Goal: Task Accomplishment & Management: Complete application form

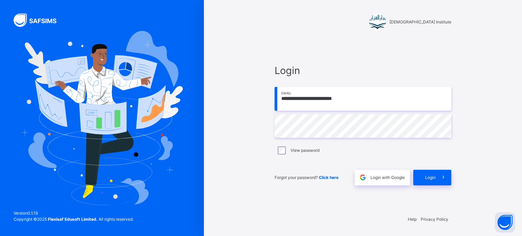
click at [321, 103] on input "**********" at bounding box center [362, 99] width 177 height 24
type input "**********"
click at [440, 171] on span at bounding box center [443, 178] width 16 height 16
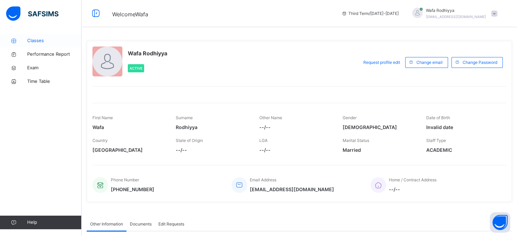
click at [35, 41] on span "Classes" at bounding box center [54, 40] width 54 height 7
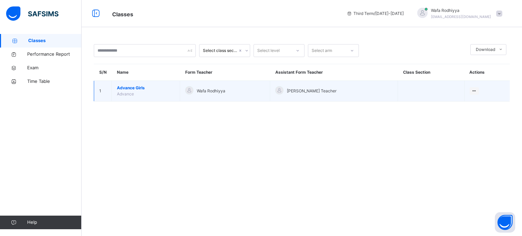
click at [133, 85] on span "Advance Girls" at bounding box center [146, 88] width 58 height 6
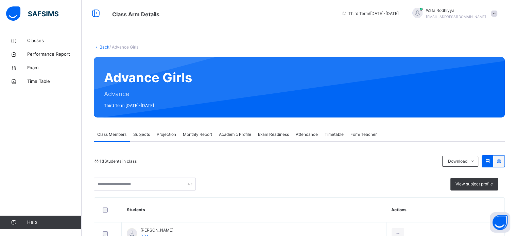
click at [169, 133] on span "Projection" at bounding box center [166, 134] width 19 height 6
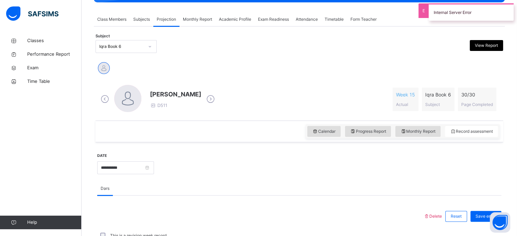
scroll to position [114, 0]
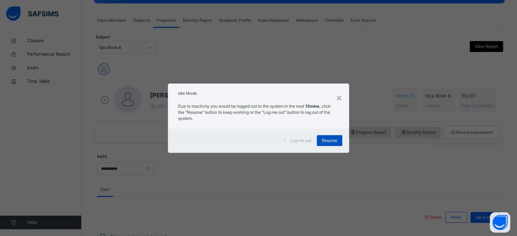
click at [337, 141] on span "Resume" at bounding box center [329, 141] width 15 height 6
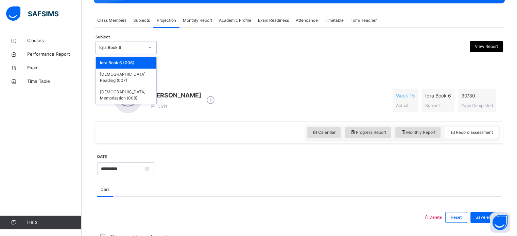
click at [142, 44] on div "Iqra Book 6" at bounding box center [121, 47] width 45 height 6
click at [125, 86] on div "[DEMOGRAPHIC_DATA] Memorisation (008)" at bounding box center [126, 95] width 60 height 18
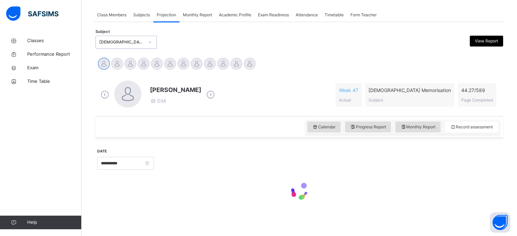
scroll to position [120, 0]
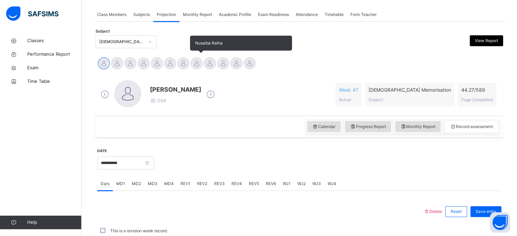
click at [196, 64] on div at bounding box center [197, 63] width 12 height 12
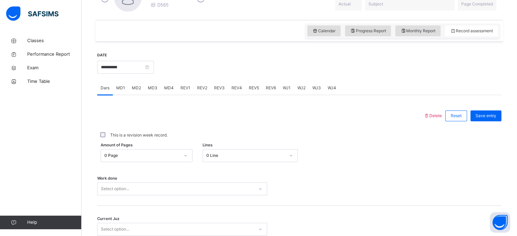
scroll to position [217, 0]
click at [153, 87] on span "MD3" at bounding box center [153, 87] width 10 height 6
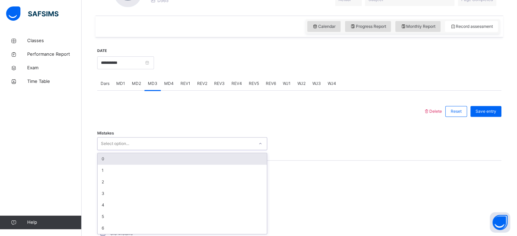
scroll to position [221, 0]
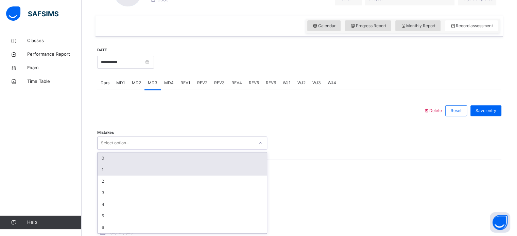
click at [120, 174] on div "1" at bounding box center [181, 170] width 169 height 12
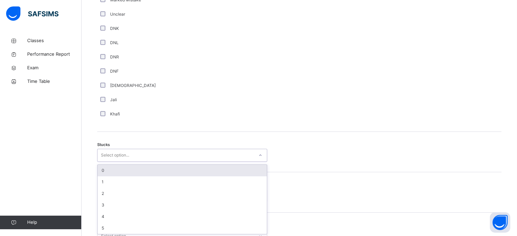
scroll to position [469, 0]
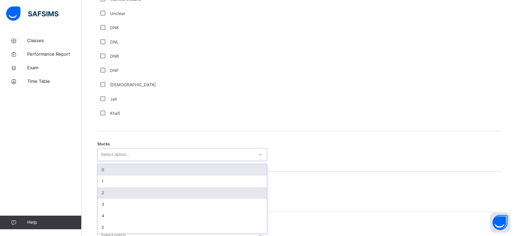
click at [109, 194] on div "2" at bounding box center [181, 193] width 169 height 12
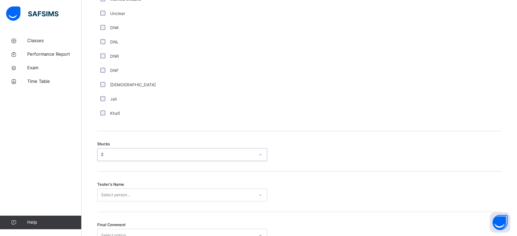
scroll to position [533, 0]
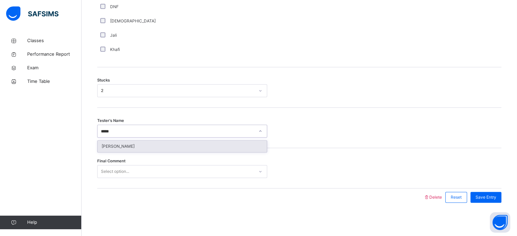
type input "******"
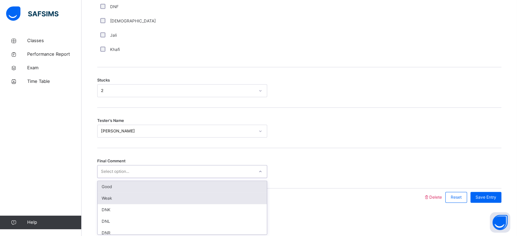
click at [171, 197] on div "Weak" at bounding box center [181, 199] width 169 height 12
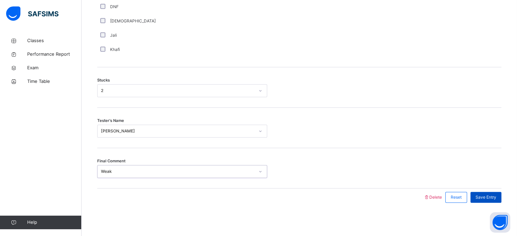
click at [501, 193] on div "Save Entry" at bounding box center [485, 197] width 31 height 11
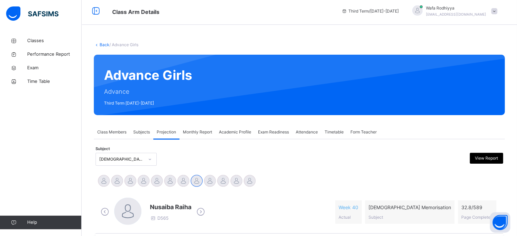
scroll to position [0, 0]
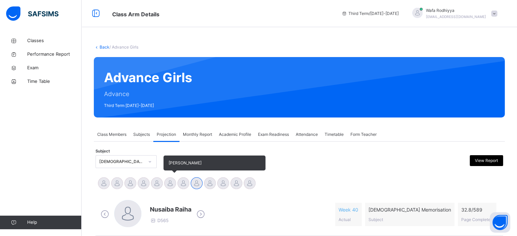
click at [170, 180] on div at bounding box center [170, 183] width 12 height 12
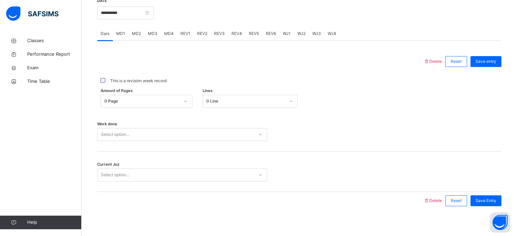
scroll to position [274, 0]
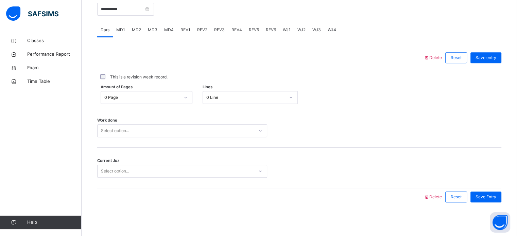
click at [236, 31] on span "REV4" at bounding box center [236, 30] width 11 height 6
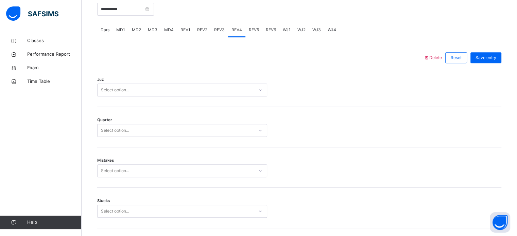
click at [148, 89] on div "Select option..." at bounding box center [175, 90] width 156 height 11
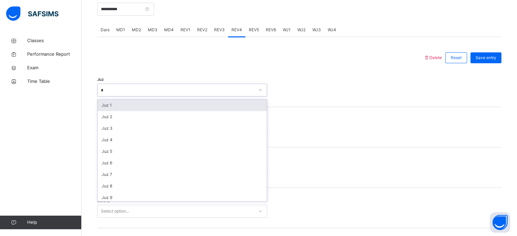
type input "**"
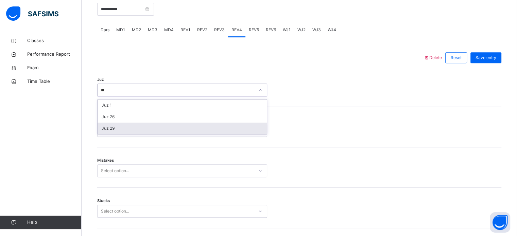
click at [137, 126] on div "Juz 29" at bounding box center [181, 129] width 169 height 12
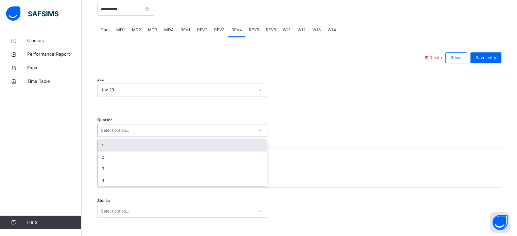
click at [137, 127] on div "Select option..." at bounding box center [175, 130] width 156 height 11
type input "*"
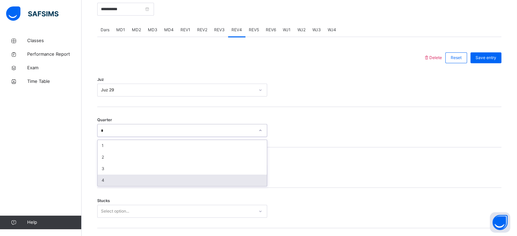
click at [117, 175] on div "4" at bounding box center [181, 181] width 169 height 12
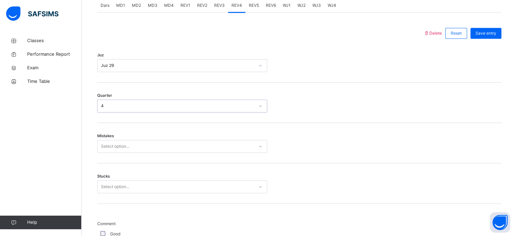
click at [117, 153] on div "Select option..." at bounding box center [182, 146] width 170 height 13
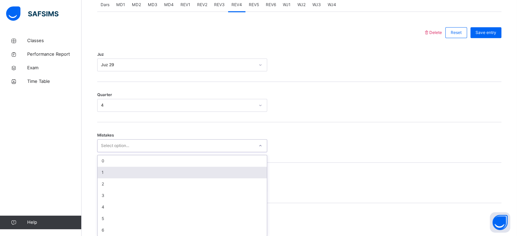
scroll to position [302, 0]
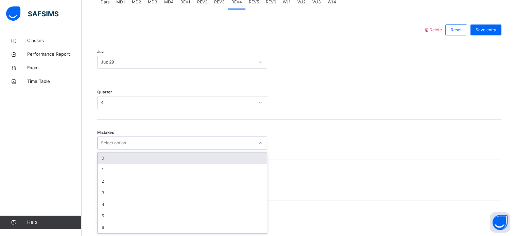
click at [117, 159] on div "0" at bounding box center [181, 159] width 169 height 12
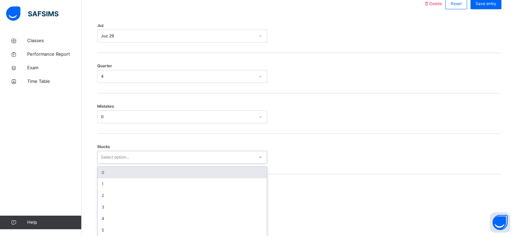
click at [115, 164] on div "option 0 focused, 1 of 6. 6 results available. Use Up and Down to choose option…" at bounding box center [182, 157] width 170 height 13
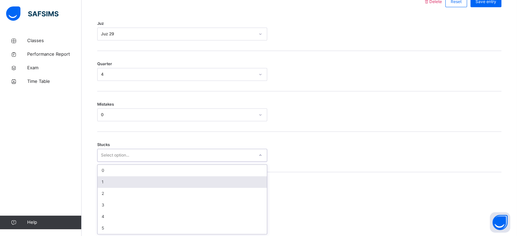
scroll to position [330, 0]
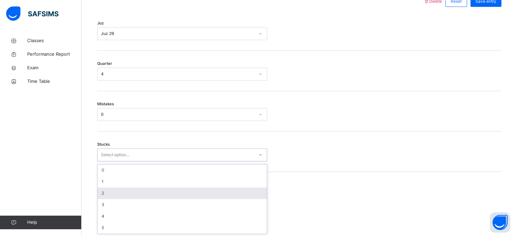
click at [114, 191] on div "2" at bounding box center [181, 193] width 169 height 12
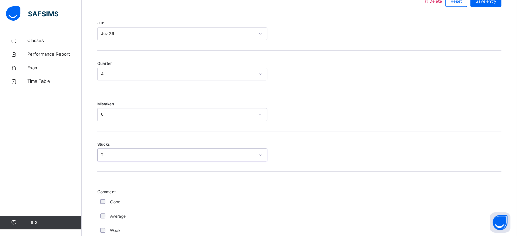
click at [100, 200] on div "Good" at bounding box center [182, 202] width 166 height 6
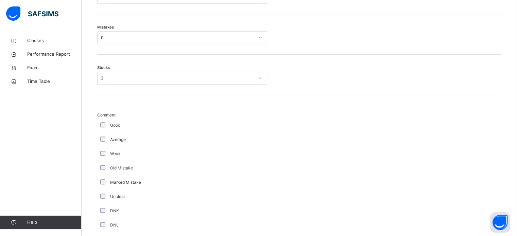
scroll to position [613, 0]
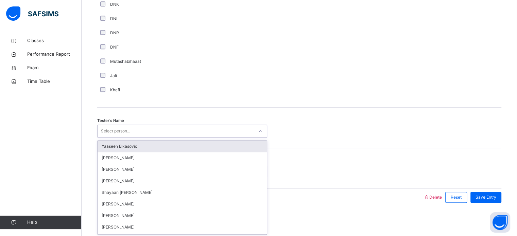
click at [109, 131] on div "Select person..." at bounding box center [115, 131] width 29 height 13
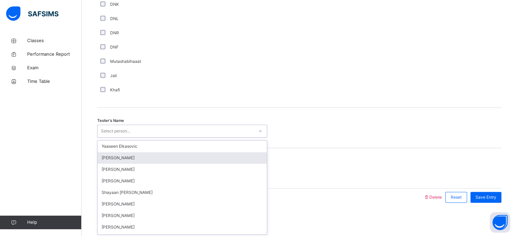
click at [109, 156] on div "[PERSON_NAME]" at bounding box center [181, 158] width 169 height 12
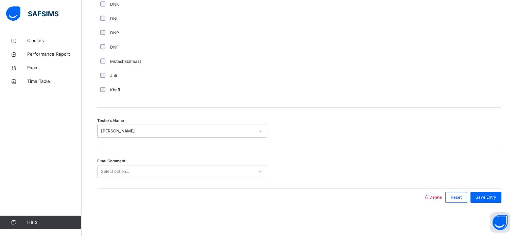
click at [101, 171] on div "Select option..." at bounding box center [115, 171] width 28 height 13
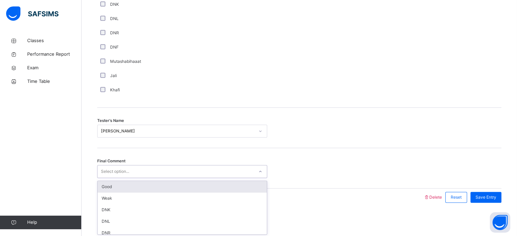
click at [109, 189] on div "Good" at bounding box center [181, 187] width 169 height 12
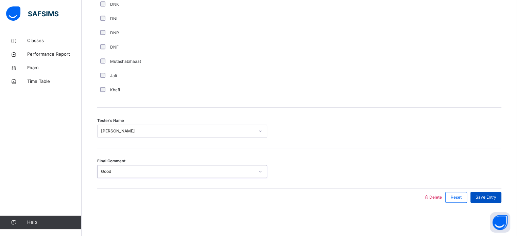
click at [484, 195] on span "Save Entry" at bounding box center [485, 197] width 21 height 6
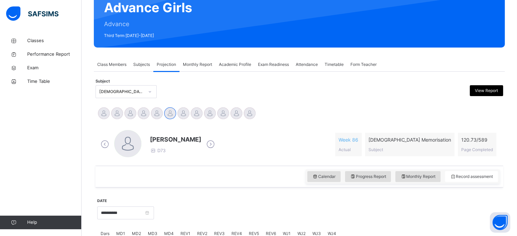
scroll to position [70, 0]
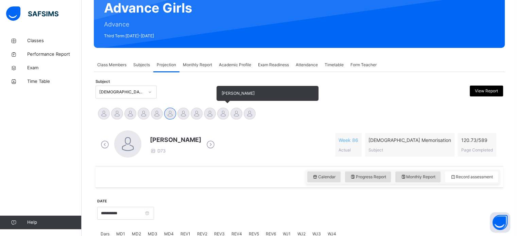
click at [213, 115] on div at bounding box center [210, 114] width 12 height 12
click at [220, 113] on div at bounding box center [223, 114] width 12 height 12
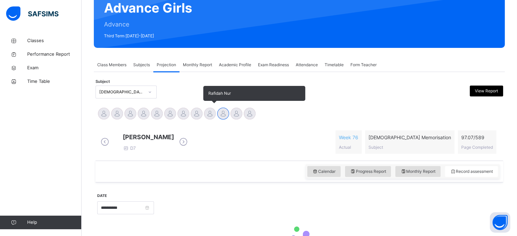
click at [207, 113] on div at bounding box center [210, 114] width 12 height 12
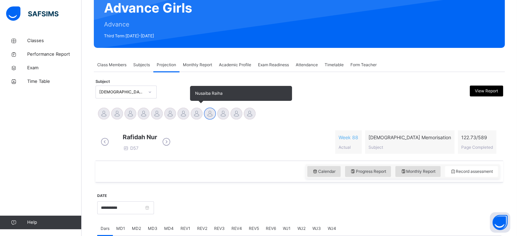
click at [196, 112] on div at bounding box center [197, 114] width 12 height 12
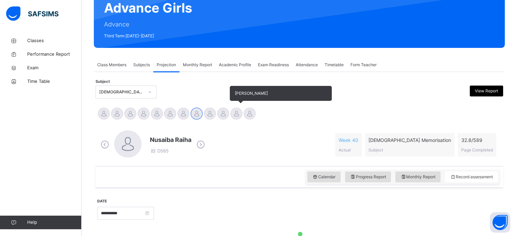
click at [237, 115] on div at bounding box center [236, 114] width 12 height 12
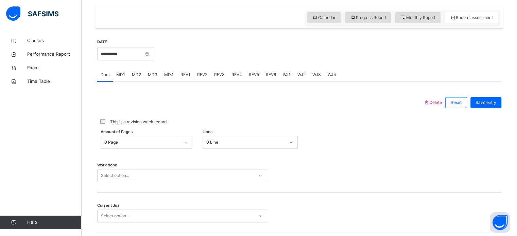
scroll to position [224, 0]
click at [147, 73] on div "MD3" at bounding box center [152, 75] width 16 height 14
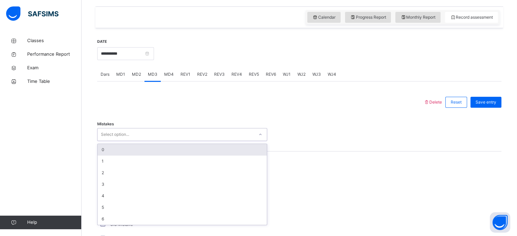
click at [161, 154] on div "0" at bounding box center [181, 150] width 169 height 12
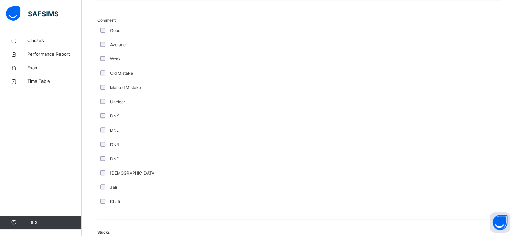
scroll to position [501, 0]
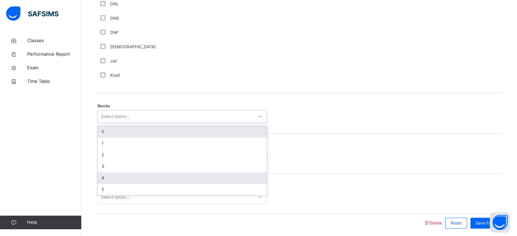
click at [122, 182] on div "4" at bounding box center [181, 178] width 169 height 12
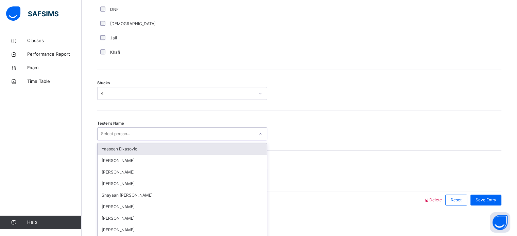
scroll to position [533, 0]
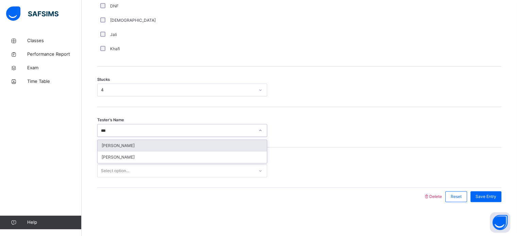
type input "****"
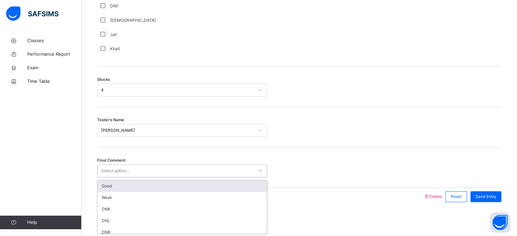
click at [228, 191] on div "Good" at bounding box center [181, 186] width 169 height 12
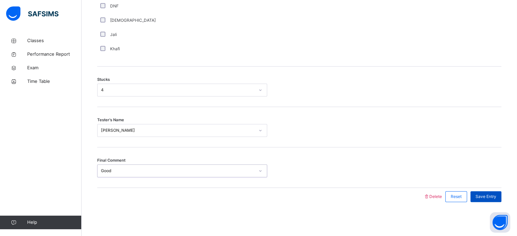
click at [501, 197] on div "Save Entry" at bounding box center [485, 196] width 31 height 11
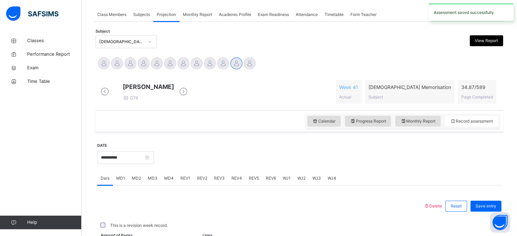
scroll to position [274, 0]
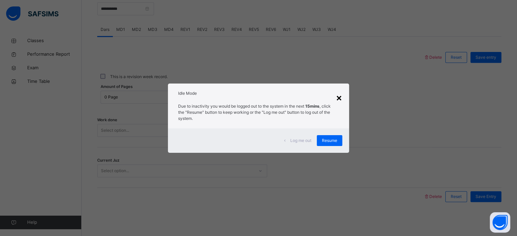
click at [339, 96] on div "×" at bounding box center [339, 97] width 6 height 14
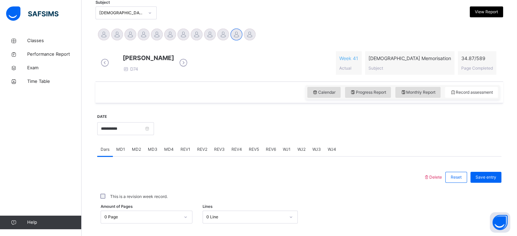
scroll to position [141, 0]
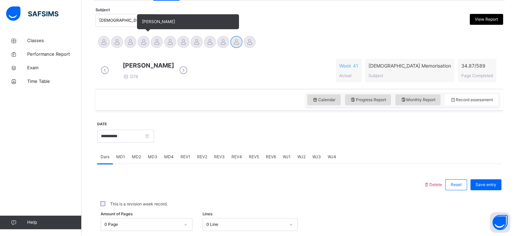
click at [143, 40] on div at bounding box center [144, 42] width 12 height 12
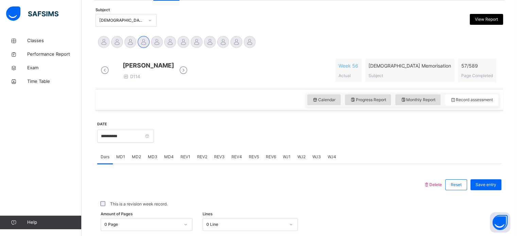
click at [114, 162] on div "MD1" at bounding box center [121, 157] width 16 height 14
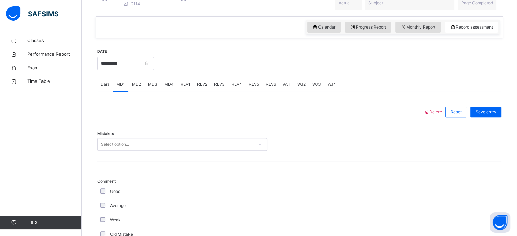
click at [124, 151] on div "Select option..." at bounding box center [182, 144] width 170 height 13
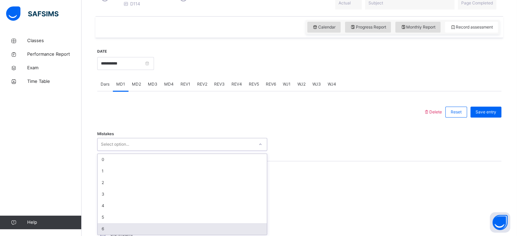
scroll to position [221, 0]
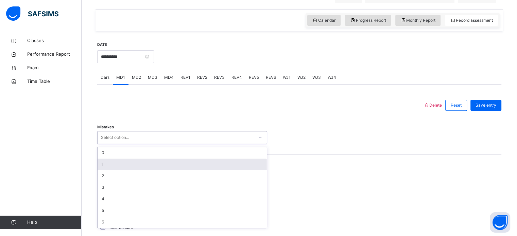
click at [126, 166] on div "1" at bounding box center [181, 165] width 169 height 12
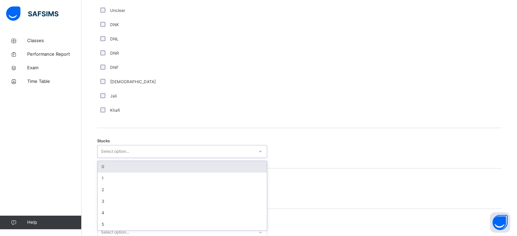
click at [115, 158] on div "option 0 focused, 1 of 6. 6 results available. Use Up and Down to choose option…" at bounding box center [182, 151] width 170 height 13
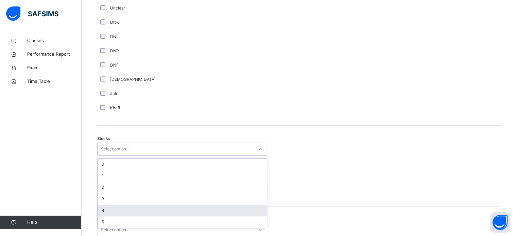
click at [115, 211] on div "4" at bounding box center [181, 211] width 169 height 12
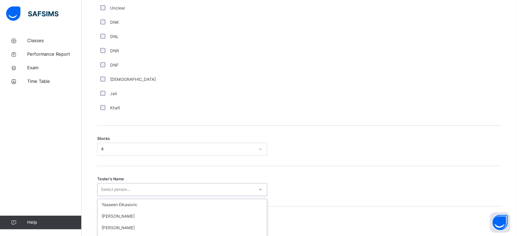
scroll to position [533, 0]
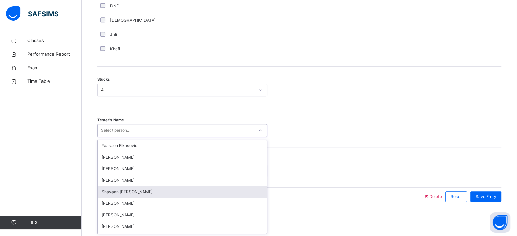
click at [111, 137] on div "option Shayaan [PERSON_NAME] focused, 5 of 89. 89 results available. Use Up and…" at bounding box center [182, 130] width 170 height 13
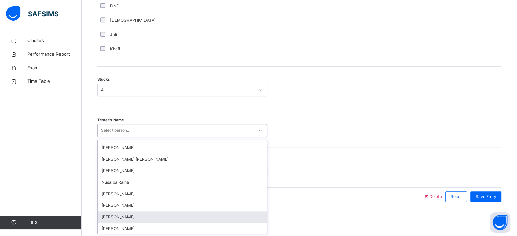
scroll to position [206, 0]
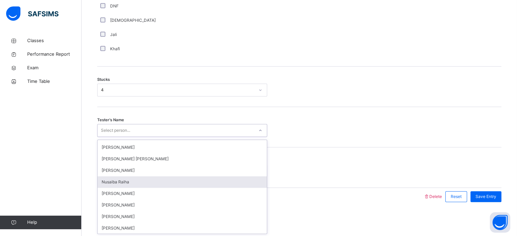
click at [162, 183] on div "Nusaiba Raiha" at bounding box center [181, 182] width 169 height 12
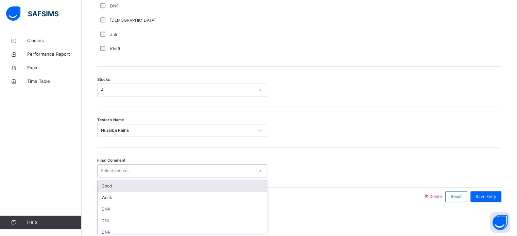
click at [180, 171] on div "Select option..." at bounding box center [175, 171] width 156 height 11
click at [148, 185] on div "Good" at bounding box center [181, 186] width 169 height 12
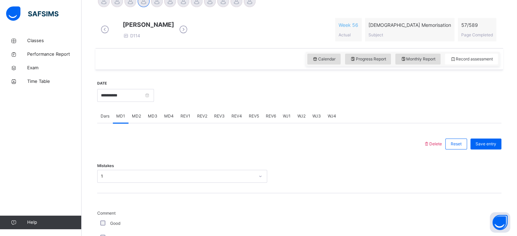
scroll to position [179, 0]
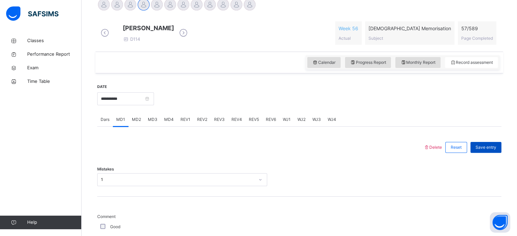
click at [492, 147] on div "Save entry" at bounding box center [485, 147] width 31 height 11
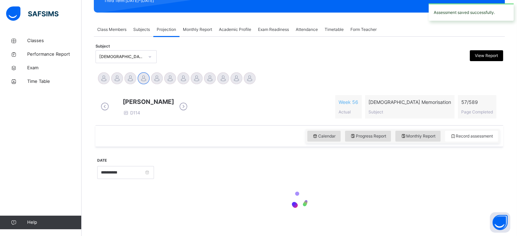
scroll to position [105, 0]
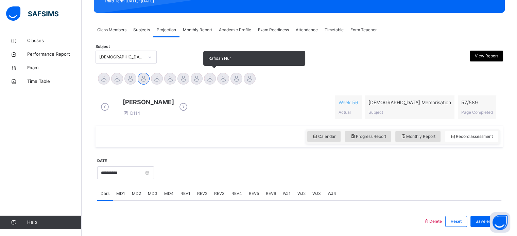
click at [205, 79] on div at bounding box center [210, 79] width 12 height 12
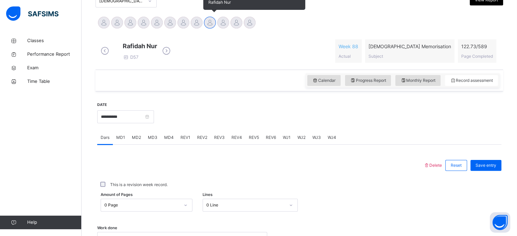
scroll to position [161, 0]
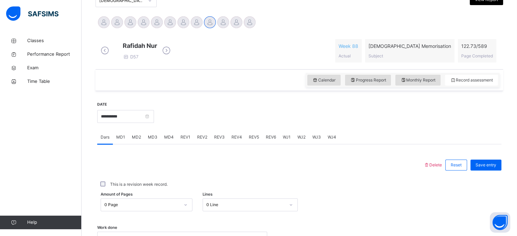
click at [183, 140] on span "REV1" at bounding box center [185, 137] width 10 height 6
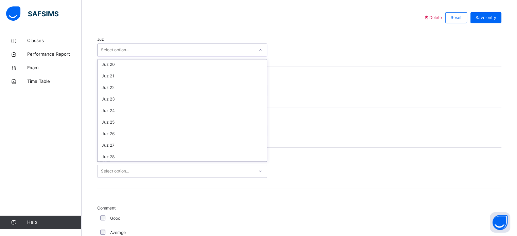
scroll to position [245, 0]
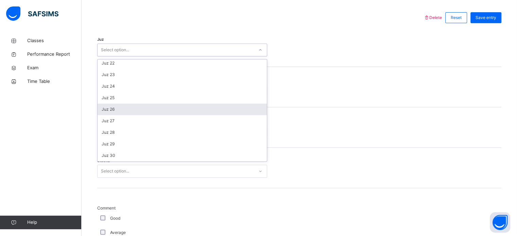
click at [103, 115] on div "Juz 26" at bounding box center [181, 110] width 169 height 12
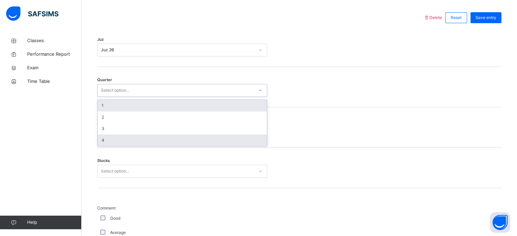
click at [106, 143] on div "4" at bounding box center [181, 141] width 169 height 12
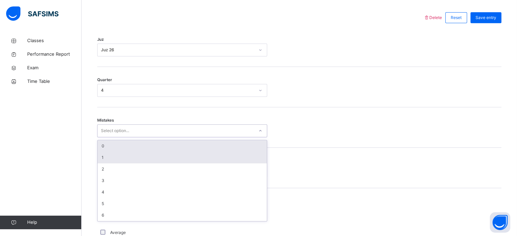
click at [102, 163] on div "1" at bounding box center [181, 158] width 169 height 12
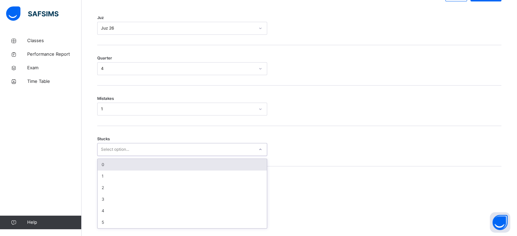
scroll to position [330, 0]
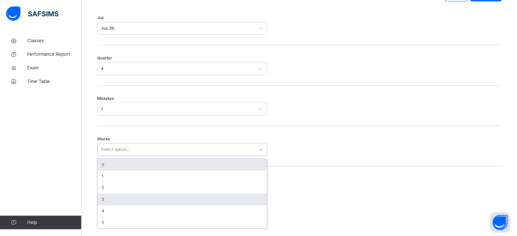
click at [101, 205] on div "3" at bounding box center [181, 200] width 169 height 12
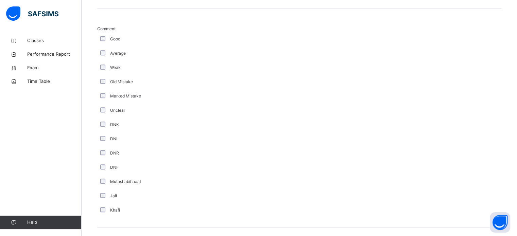
scroll to position [613, 0]
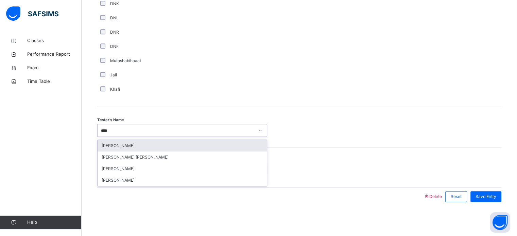
type input "*****"
click at [213, 143] on div "[PERSON_NAME]" at bounding box center [181, 146] width 169 height 12
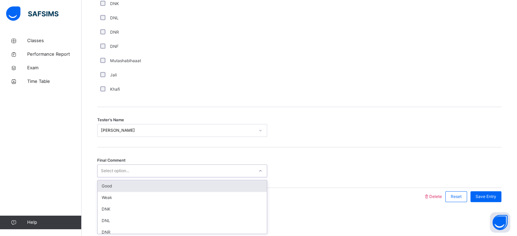
click at [196, 187] on div "Good" at bounding box center [181, 186] width 169 height 12
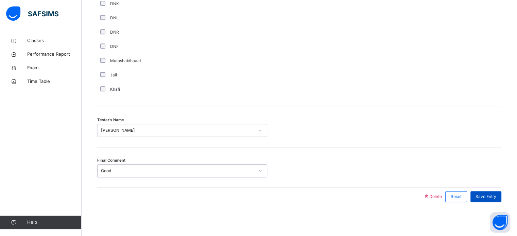
click at [491, 198] on span "Save Entry" at bounding box center [485, 197] width 21 height 6
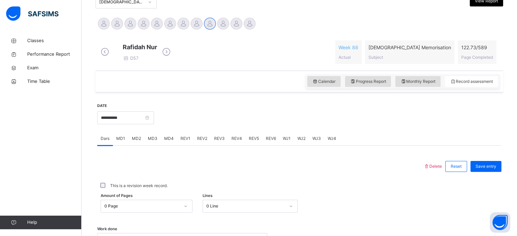
scroll to position [108, 0]
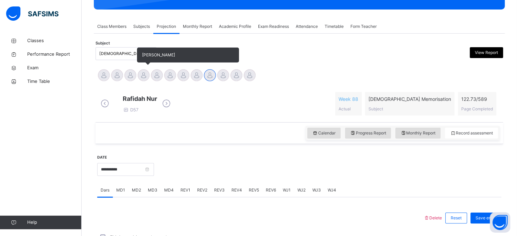
click at [144, 79] on div at bounding box center [144, 75] width 12 height 12
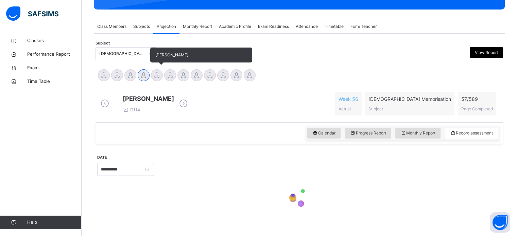
click at [159, 70] on div at bounding box center [157, 75] width 12 height 12
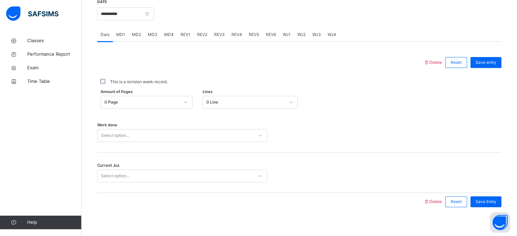
scroll to position [274, 0]
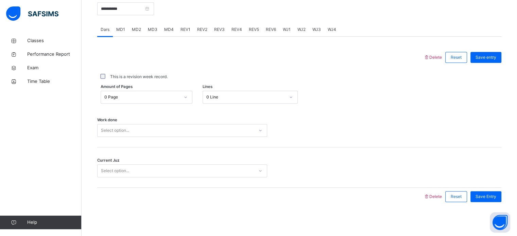
click at [158, 43] on div "Delete Reset Save entry This is a revision week record. Amount of Pages 0 Page …" at bounding box center [299, 121] width 404 height 169
click at [172, 36] on div "MD4" at bounding box center [169, 30] width 16 height 14
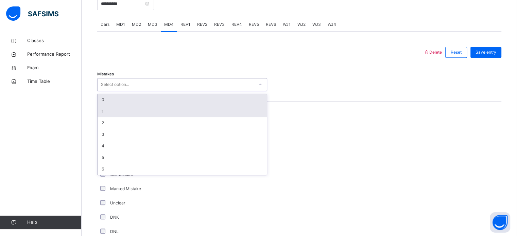
click at [104, 117] on div "1" at bounding box center [181, 112] width 169 height 12
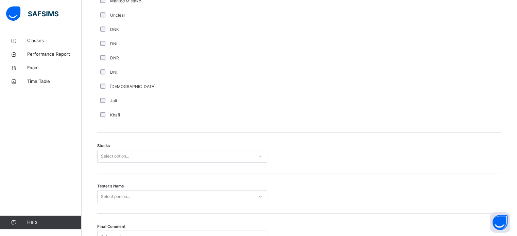
scroll to position [533, 0]
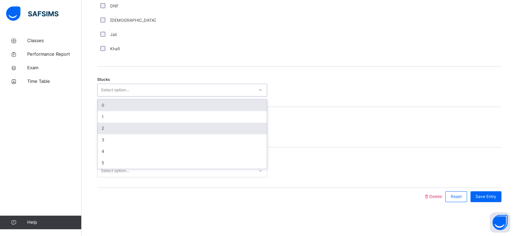
click at [104, 128] on div "2" at bounding box center [181, 129] width 169 height 12
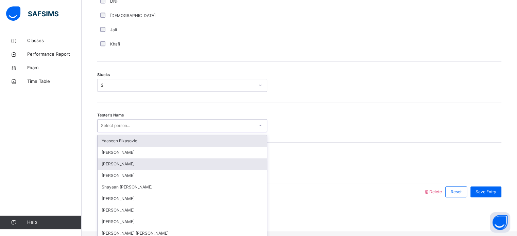
click at [111, 170] on div "[PERSON_NAME]" at bounding box center [181, 164] width 169 height 12
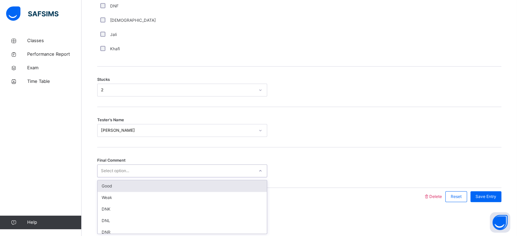
click at [110, 188] on div "Good" at bounding box center [181, 186] width 169 height 12
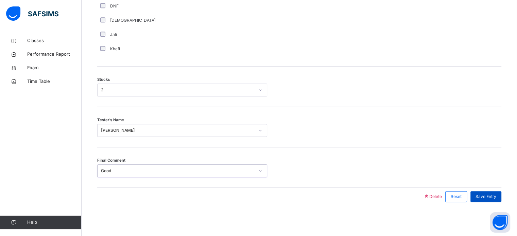
click at [486, 197] on span "Save Entry" at bounding box center [485, 197] width 21 height 6
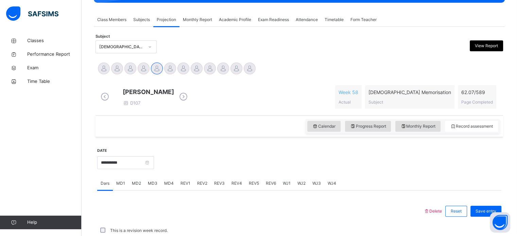
scroll to position [103, 0]
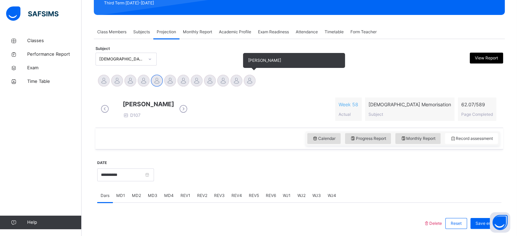
click at [251, 79] on div at bounding box center [250, 81] width 12 height 12
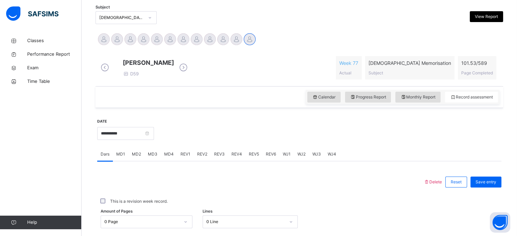
scroll to position [173, 0]
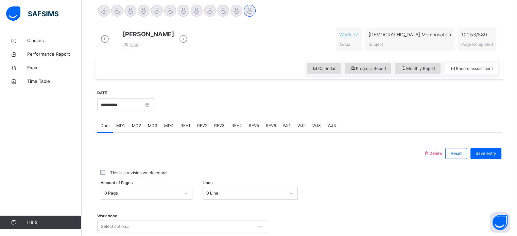
click at [204, 126] on div "REV2" at bounding box center [202, 126] width 17 height 14
click at [194, 129] on div "REV2" at bounding box center [202, 126] width 17 height 14
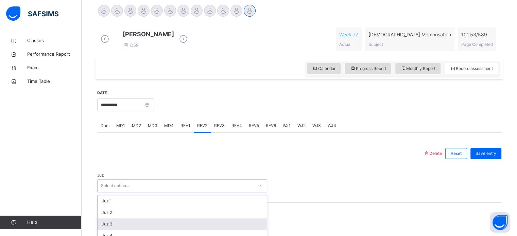
scroll to position [242, 0]
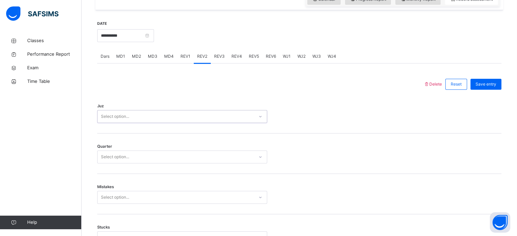
drag, startPoint x: 146, startPoint y: 187, endPoint x: 118, endPoint y: 122, distance: 71.2
click at [118, 122] on div "Select option..." at bounding box center [115, 116] width 28 height 13
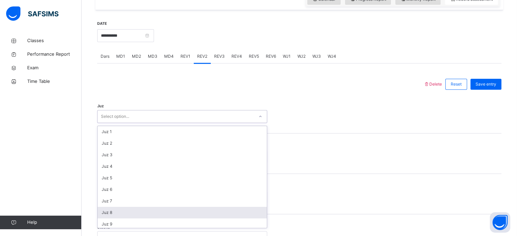
drag, startPoint x: 116, startPoint y: 122, endPoint x: 98, endPoint y: 217, distance: 96.5
click at [98, 123] on div "option Juz 8 focused, 8 of 30. 30 results available. Use Up and Down to choose …" at bounding box center [182, 116] width 170 height 13
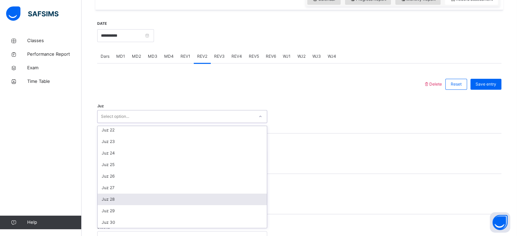
click at [118, 203] on div "Juz 28" at bounding box center [181, 200] width 169 height 12
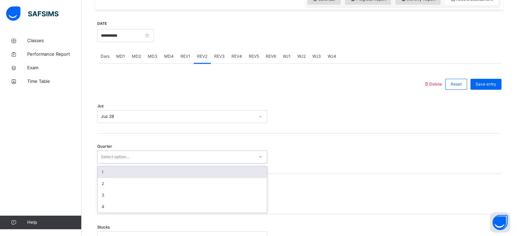
drag, startPoint x: 118, startPoint y: 160, endPoint x: 110, endPoint y: 175, distance: 16.9
click at [110, 163] on div "option 1 focused, 1 of 4. 4 results available. Use Up and Down to choose option…" at bounding box center [182, 156] width 170 height 13
click at [110, 175] on div "1" at bounding box center [181, 172] width 169 height 12
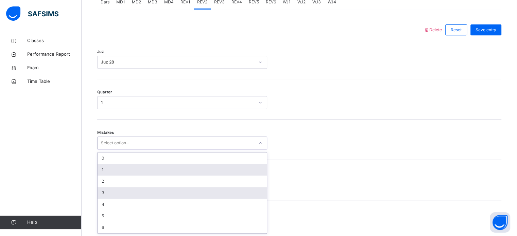
scroll to position [302, 0]
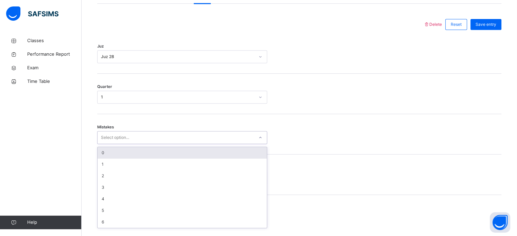
drag, startPoint x: 116, startPoint y: 199, endPoint x: 110, endPoint y: 159, distance: 39.8
click at [110, 144] on div "option 0 focused, 1 of 7. 7 results available. Use Up and Down to choose option…" at bounding box center [182, 137] width 170 height 13
click at [110, 159] on div "0" at bounding box center [181, 153] width 169 height 12
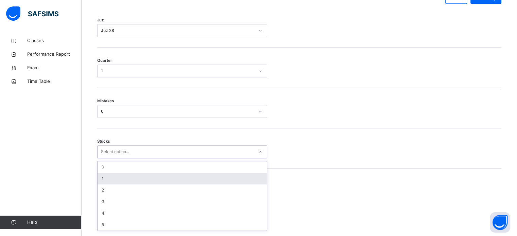
scroll to position [330, 0]
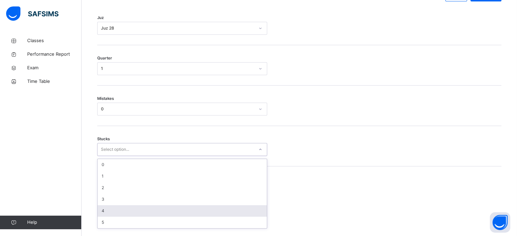
drag, startPoint x: 115, startPoint y: 185, endPoint x: 110, endPoint y: 214, distance: 29.4
click at [110, 156] on div "option 4 focused, 5 of 6. 6 results available. Use Up and Down to choose option…" at bounding box center [182, 149] width 170 height 13
click at [110, 214] on div "4" at bounding box center [181, 211] width 169 height 12
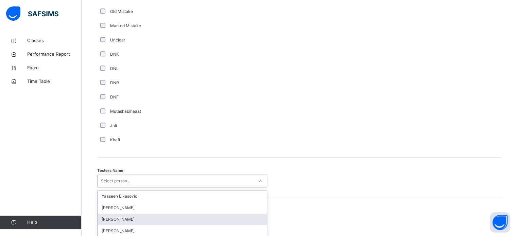
scroll to position [613, 0]
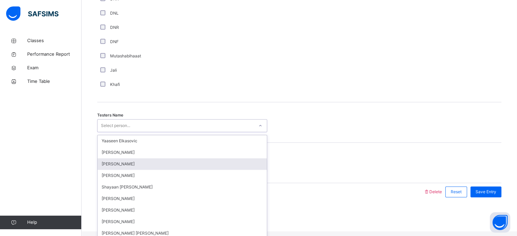
click at [128, 132] on div "option [PERSON_NAME] focused, 3 of 89. 89 results available. Use Up and Down to…" at bounding box center [182, 125] width 170 height 13
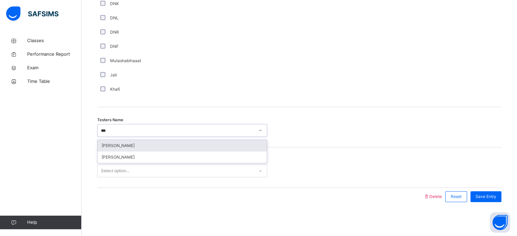
type input "****"
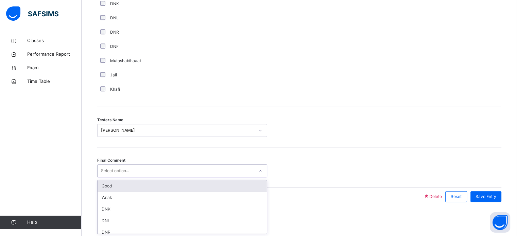
click at [162, 170] on div "Select option..." at bounding box center [175, 171] width 156 height 11
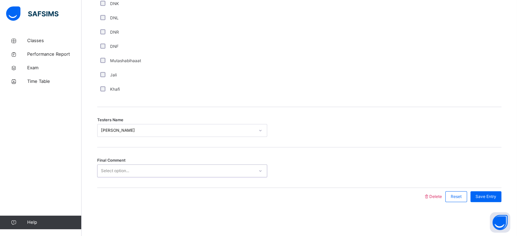
click at [162, 170] on div "Select option..." at bounding box center [175, 171] width 156 height 11
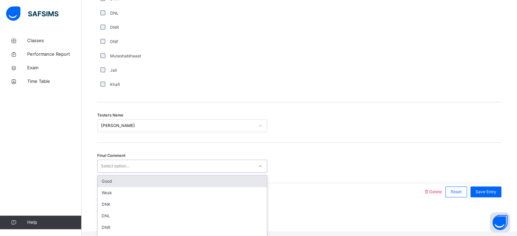
click at [162, 170] on div "Select option..." at bounding box center [175, 166] width 156 height 11
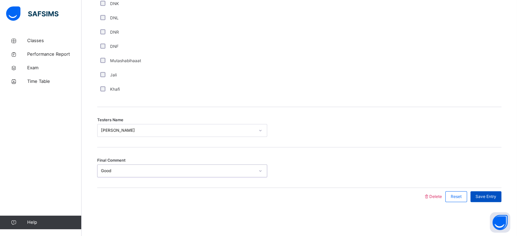
click at [494, 192] on div "Save Entry" at bounding box center [485, 196] width 31 height 11
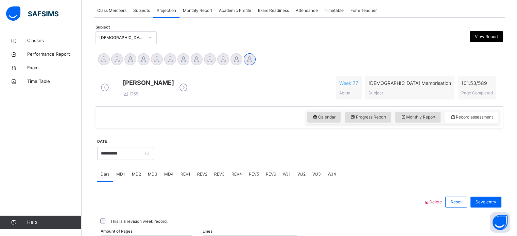
scroll to position [111, 0]
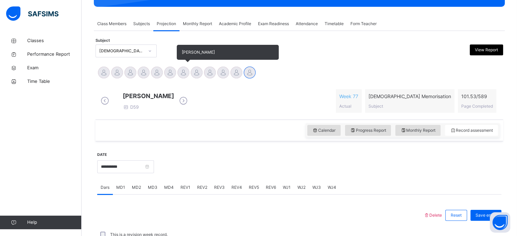
click at [184, 74] on div at bounding box center [183, 73] width 12 height 12
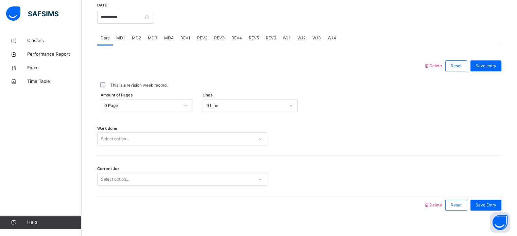
scroll to position [274, 0]
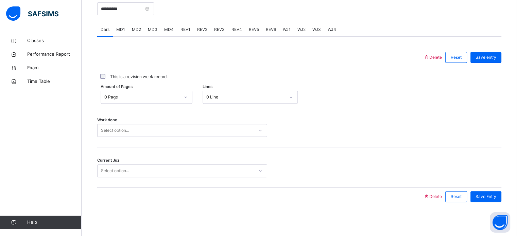
click at [312, 28] on span "WJ3" at bounding box center [316, 29] width 8 height 6
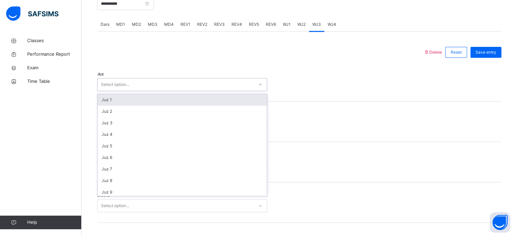
click at [255, 89] on div at bounding box center [260, 84] width 12 height 11
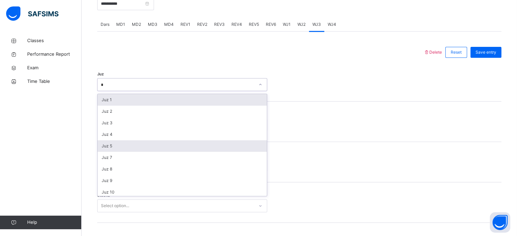
type input "**"
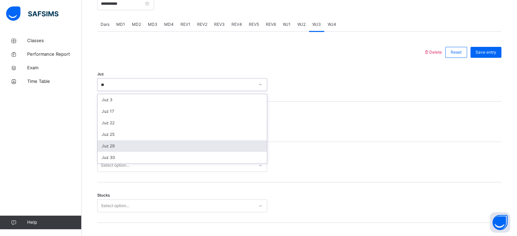
click at [234, 150] on div "Juz 29" at bounding box center [181, 146] width 169 height 12
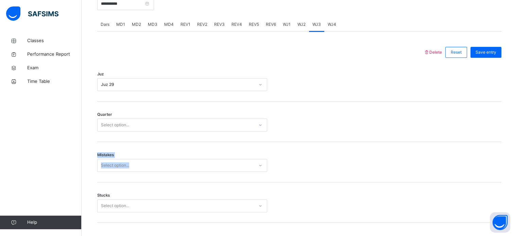
drag, startPoint x: 234, startPoint y: 150, endPoint x: 234, endPoint y: 127, distance: 22.8
click at [234, 127] on div "Select option..." at bounding box center [175, 125] width 156 height 11
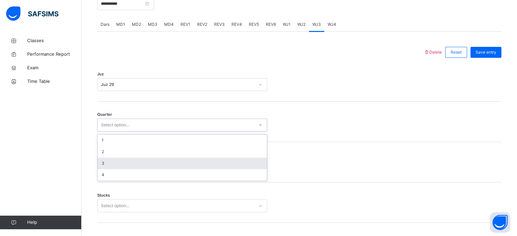
click at [215, 167] on div "3" at bounding box center [181, 164] width 169 height 12
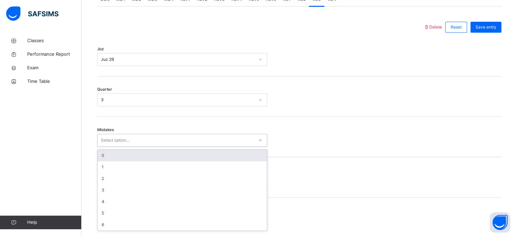
click at [179, 147] on div "option 0 focused, 1 of 7. 7 results available. Use Up and Down to choose option…" at bounding box center [182, 140] width 170 height 13
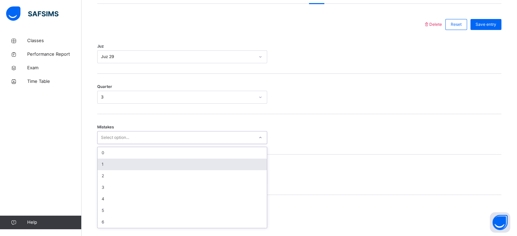
click at [114, 170] on div "1" at bounding box center [181, 165] width 169 height 12
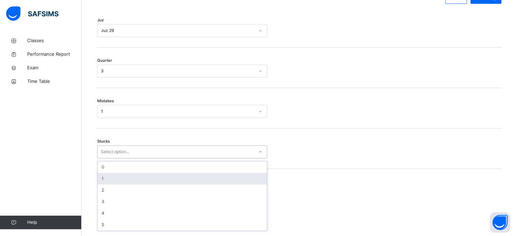
scroll to position [330, 0]
click at [114, 156] on div "option 1 focused, 2 of 6. 6 results available. Use Up and Down to choose option…" at bounding box center [182, 149] width 170 height 13
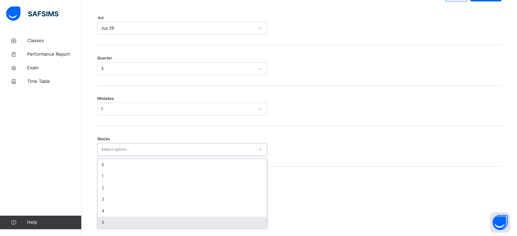
click at [114, 226] on div "5" at bounding box center [181, 223] width 169 height 12
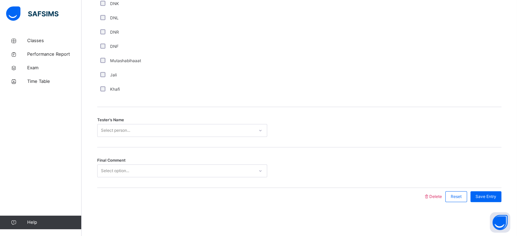
scroll to position [613, 0]
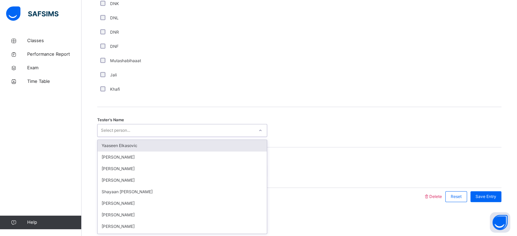
click at [105, 133] on div "Select person..." at bounding box center [115, 130] width 29 height 13
type input "*"
type input "**"
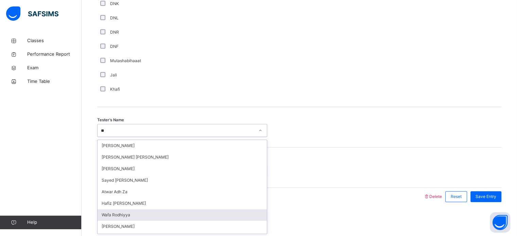
click at [146, 214] on div "Wafa Rodhiyya" at bounding box center [181, 215] width 169 height 12
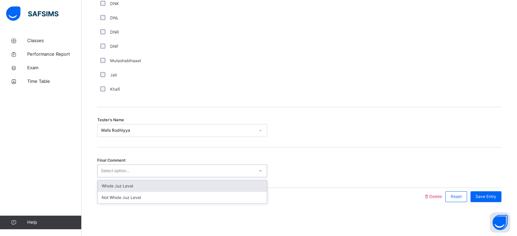
click at [145, 165] on div "Select option..." at bounding box center [182, 170] width 170 height 13
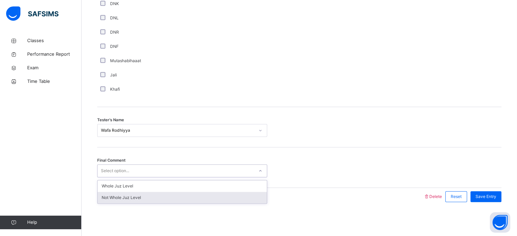
click at [142, 201] on div "Not Whole Juz Level" at bounding box center [181, 198] width 169 height 12
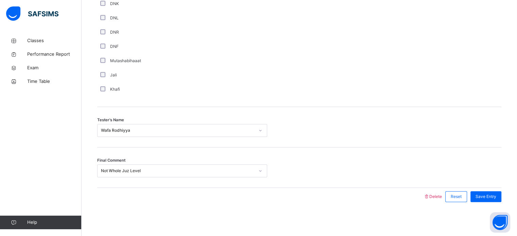
click at [482, 190] on div "Save Entry" at bounding box center [484, 197] width 34 height 18
click at [488, 198] on span "Save Entry" at bounding box center [485, 197] width 21 height 6
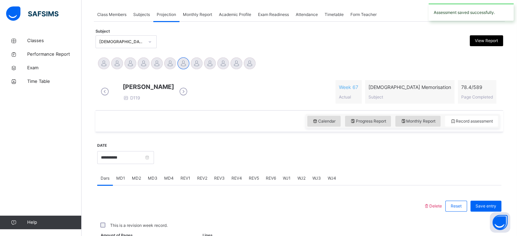
scroll to position [274, 0]
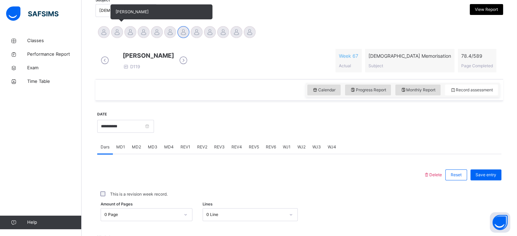
click at [118, 36] on div at bounding box center [117, 32] width 12 height 12
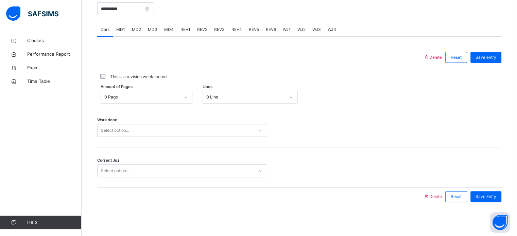
scroll to position [273, 0]
click at [183, 32] on span "REV1" at bounding box center [185, 29] width 10 height 6
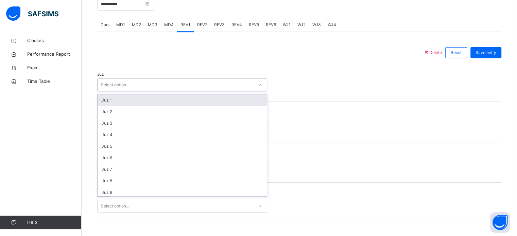
scroll to position [245, 0]
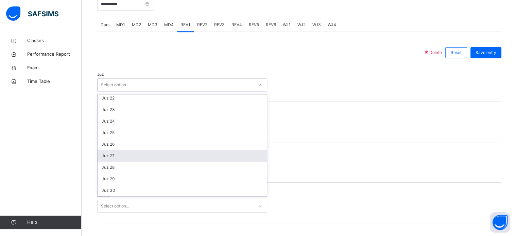
click at [105, 162] on div "Juz 27" at bounding box center [181, 156] width 169 height 12
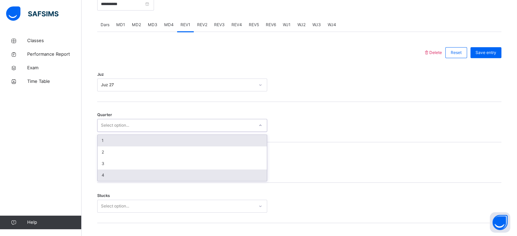
click at [102, 175] on div "4" at bounding box center [181, 175] width 169 height 12
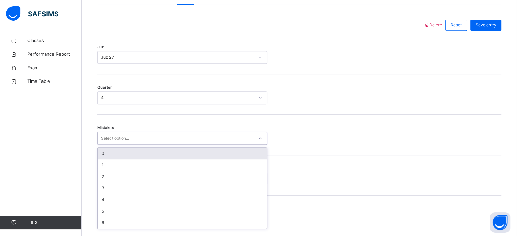
scroll to position [302, 0]
click at [186, 91] on div "Quarter 4" at bounding box center [299, 94] width 404 height 40
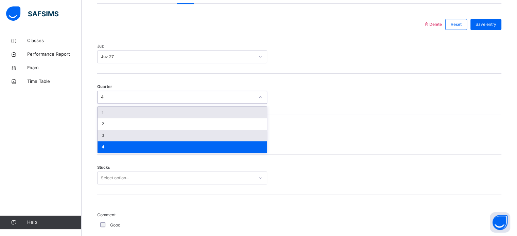
click at [107, 138] on div "3" at bounding box center [181, 136] width 169 height 12
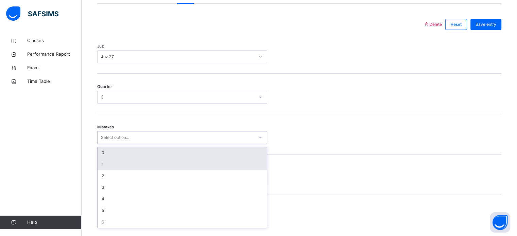
click at [103, 168] on div "1" at bounding box center [181, 165] width 169 height 12
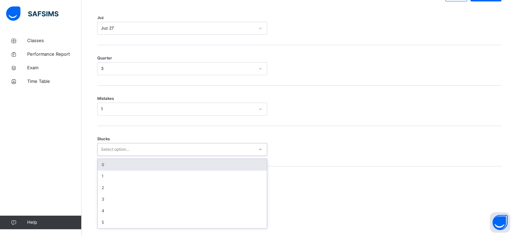
scroll to position [330, 0]
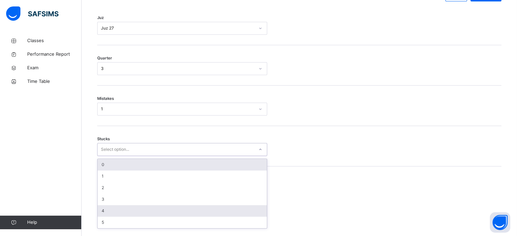
click at [106, 217] on div "4" at bounding box center [181, 211] width 169 height 12
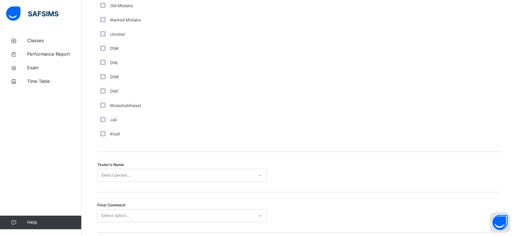
scroll to position [613, 0]
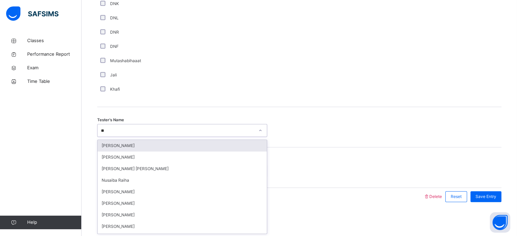
type input "***"
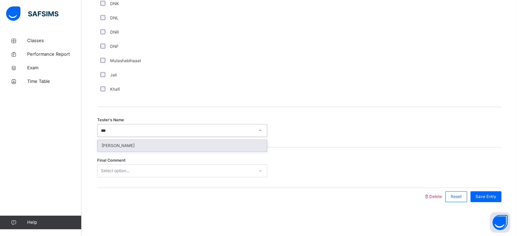
click at [193, 145] on div "[PERSON_NAME]" at bounding box center [181, 146] width 169 height 12
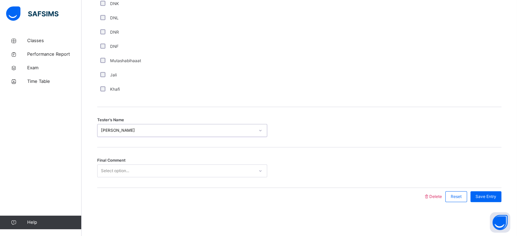
click at [184, 184] on div "Final Comment Select option..." at bounding box center [299, 167] width 404 height 40
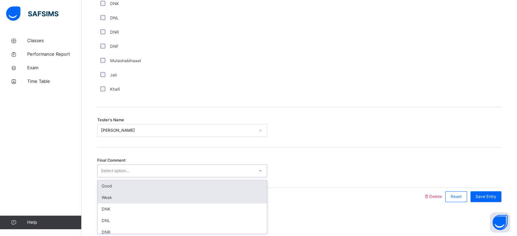
click at [141, 192] on div "Weak" at bounding box center [181, 198] width 169 height 12
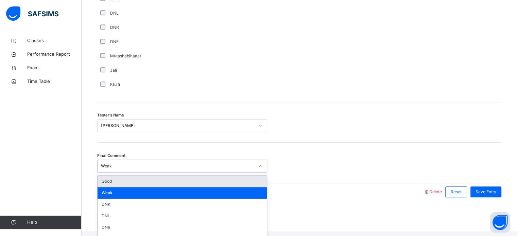
click at [175, 187] on div "Good" at bounding box center [181, 182] width 169 height 12
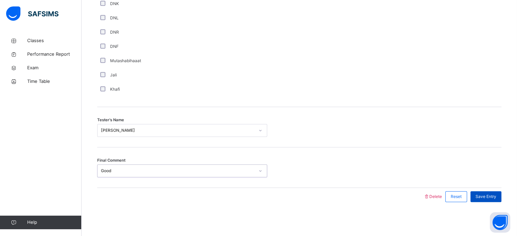
click at [496, 193] on div "Save Entry" at bounding box center [485, 196] width 31 height 11
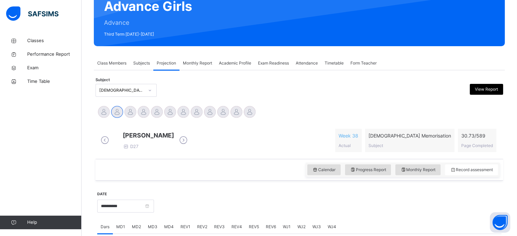
scroll to position [70, 0]
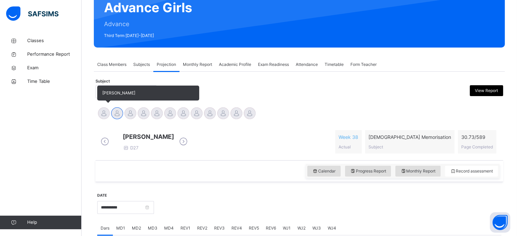
click at [101, 118] on div at bounding box center [104, 113] width 12 height 12
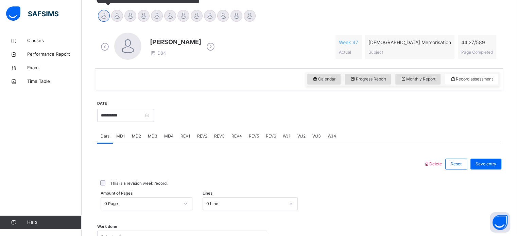
scroll to position [168, 0]
click at [189, 136] on span "REV1" at bounding box center [185, 136] width 10 height 6
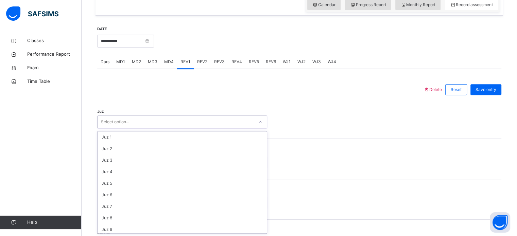
scroll to position [245, 0]
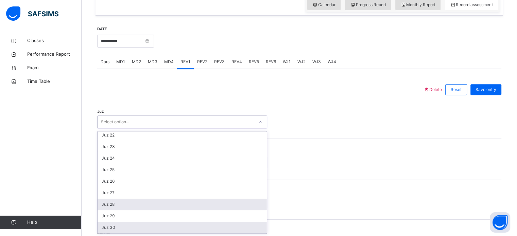
click at [125, 208] on div "Juz 28" at bounding box center [181, 205] width 169 height 12
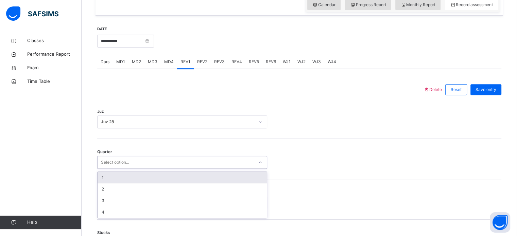
click at [113, 177] on div "1" at bounding box center [181, 178] width 169 height 12
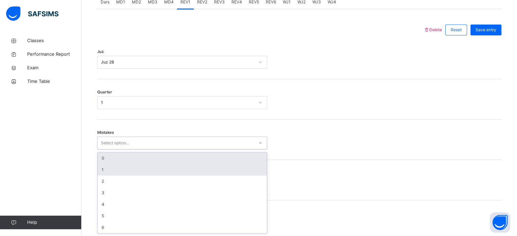
click at [112, 171] on div "1" at bounding box center [181, 170] width 169 height 12
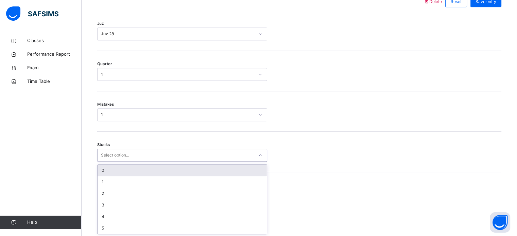
scroll to position [330, 0]
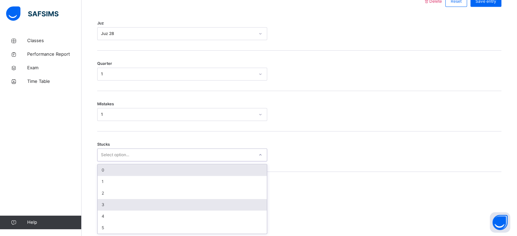
click at [114, 206] on div "3" at bounding box center [181, 205] width 169 height 12
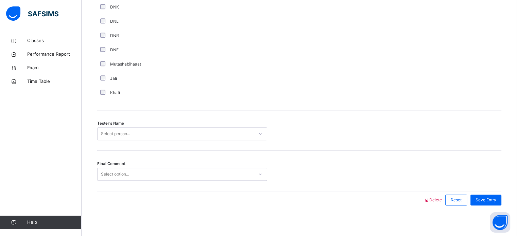
scroll to position [613, 0]
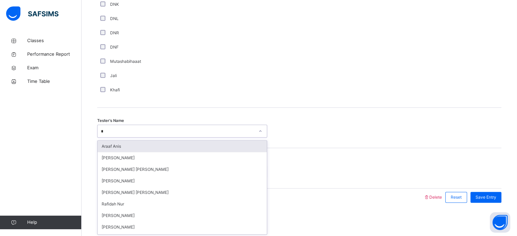
type input "***"
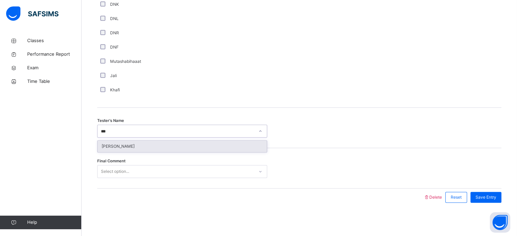
click at [129, 142] on div "[PERSON_NAME]" at bounding box center [181, 147] width 169 height 12
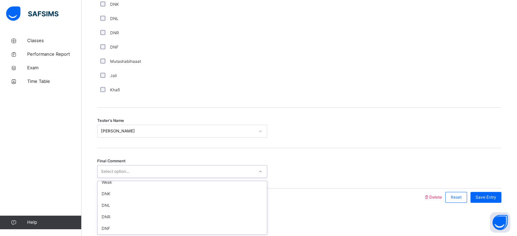
scroll to position [0, 0]
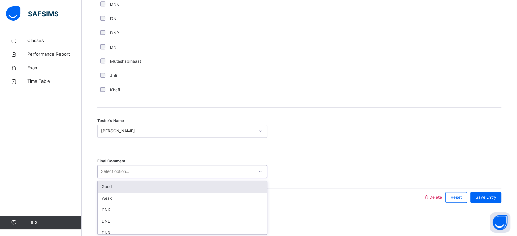
click at [131, 187] on div "Good" at bounding box center [181, 187] width 169 height 12
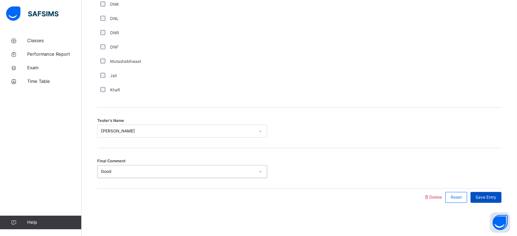
click at [484, 200] on div "Save Entry" at bounding box center [485, 197] width 31 height 11
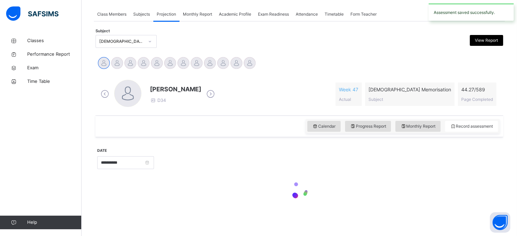
scroll to position [120, 0]
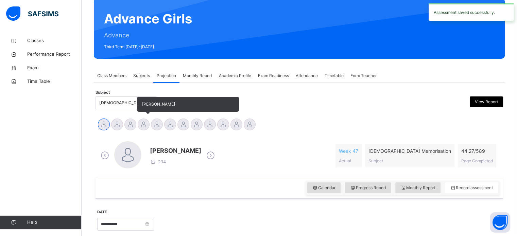
click at [144, 121] on div at bounding box center [144, 125] width 12 height 12
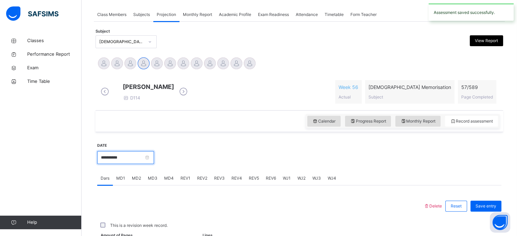
click at [154, 159] on input "**********" at bounding box center [125, 157] width 57 height 13
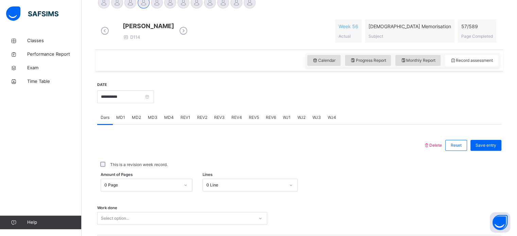
scroll to position [183, 0]
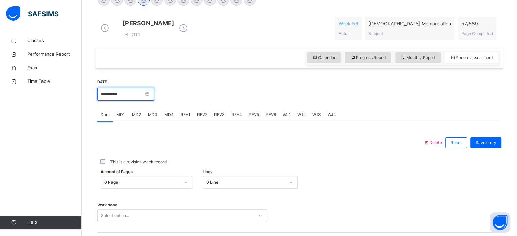
click at [154, 101] on input "**********" at bounding box center [125, 94] width 57 height 13
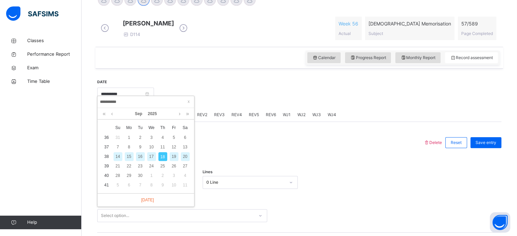
click at [143, 155] on div "16" at bounding box center [140, 156] width 9 height 9
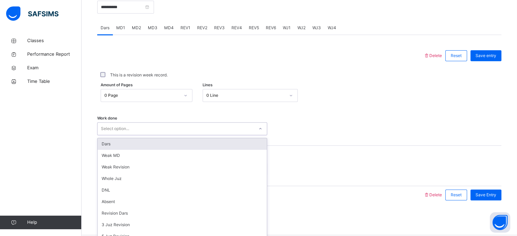
scroll to position [274, 0]
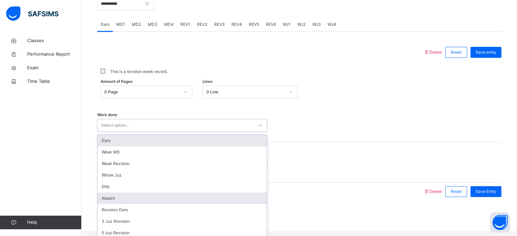
click at [119, 201] on div "Absent" at bounding box center [181, 199] width 169 height 12
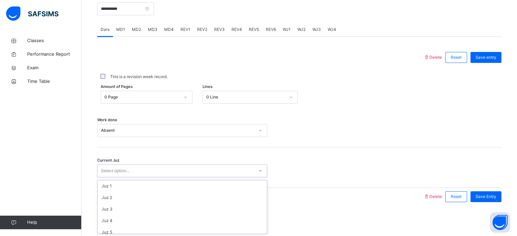
scroll to position [293, 0]
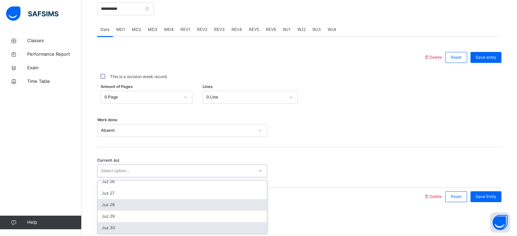
click at [136, 201] on div "Juz 28" at bounding box center [181, 205] width 169 height 12
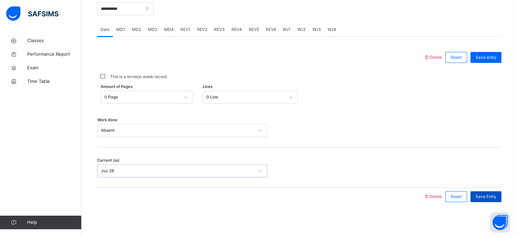
click at [489, 195] on span "Save Entry" at bounding box center [485, 197] width 21 height 6
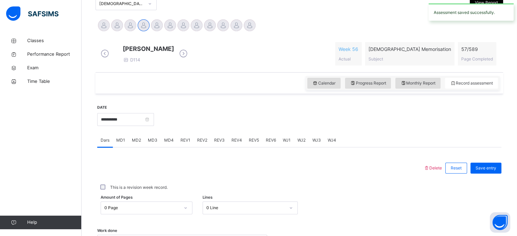
scroll to position [157, 0]
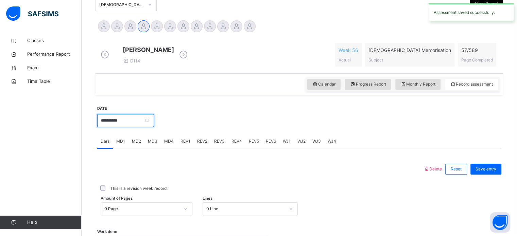
click at [154, 127] on input "**********" at bounding box center [125, 120] width 57 height 13
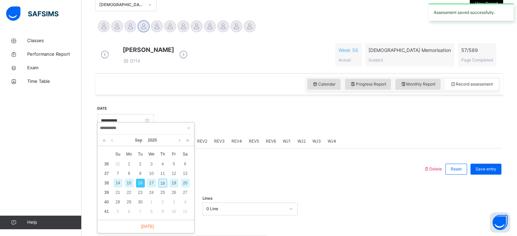
click at [121, 181] on div "14" at bounding box center [117, 183] width 9 height 9
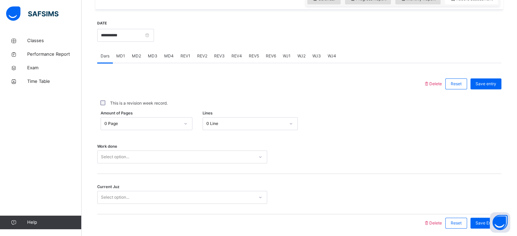
scroll to position [274, 0]
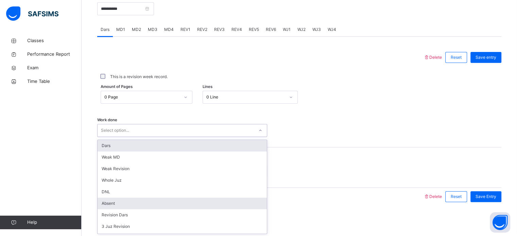
click at [119, 202] on div "Absent" at bounding box center [181, 204] width 169 height 12
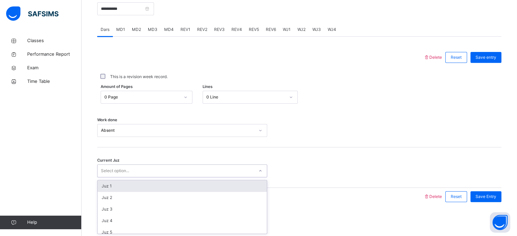
scroll to position [293, 0]
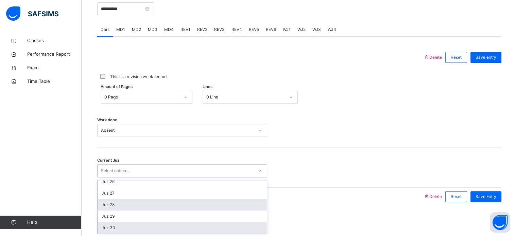
click at [129, 207] on div "Juz 28" at bounding box center [181, 205] width 169 height 12
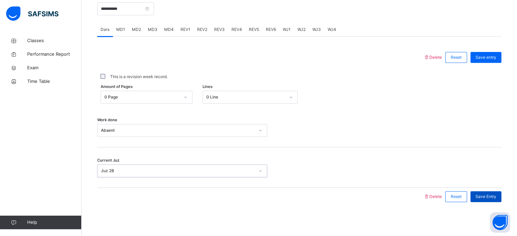
click at [490, 197] on span "Save Entry" at bounding box center [485, 197] width 21 height 6
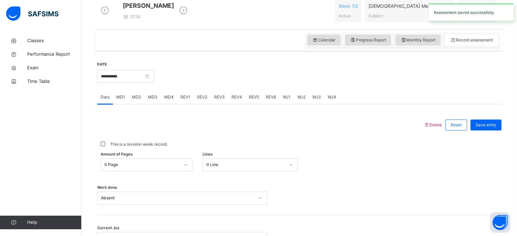
scroll to position [198, 0]
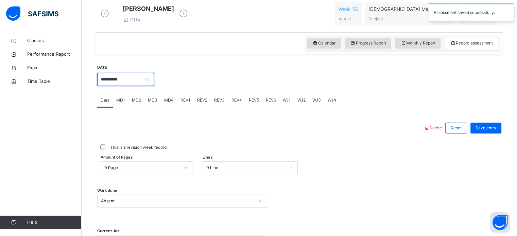
click at [154, 86] on input "**********" at bounding box center [125, 79] width 57 height 13
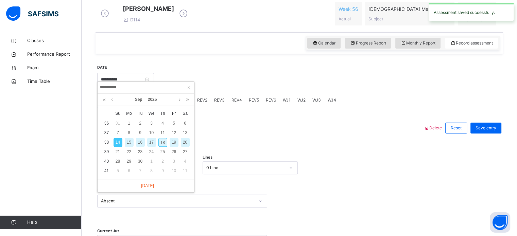
click at [162, 142] on div "18" at bounding box center [162, 142] width 9 height 9
type input "**********"
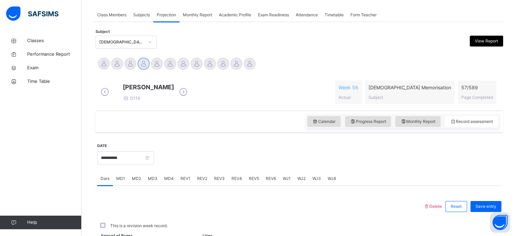
scroll to position [120, 0]
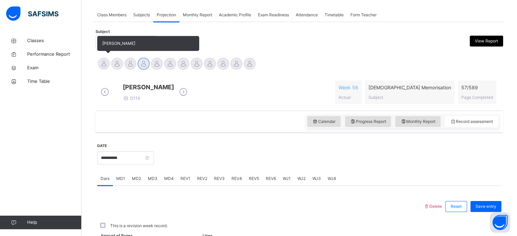
click at [103, 64] on div at bounding box center [104, 64] width 12 height 12
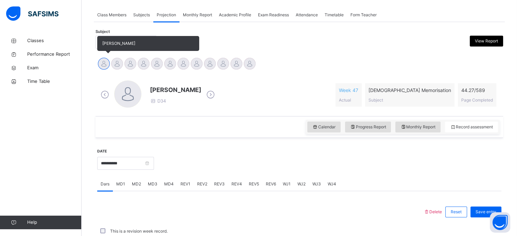
scroll to position [131, 0]
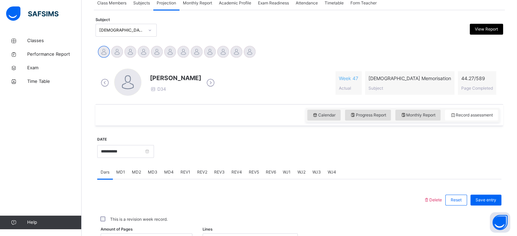
click at [190, 173] on div "REV1" at bounding box center [185, 172] width 17 height 14
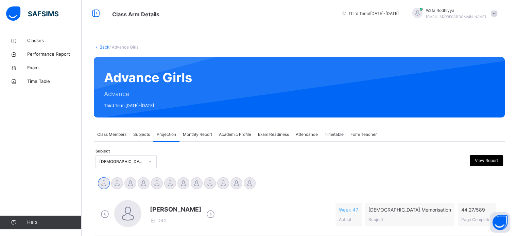
scroll to position [84, 0]
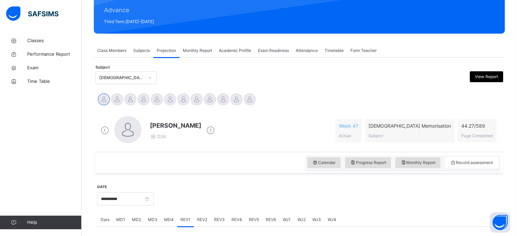
click at [115, 69] on div "Subject [DEMOGRAPHIC_DATA] Memorisation (008) View Report" at bounding box center [298, 78] width 407 height 20
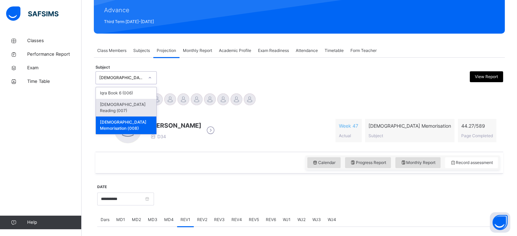
drag, startPoint x: 124, startPoint y: 78, endPoint x: 135, endPoint y: 104, distance: 28.3
click at [135, 84] on div "option [DEMOGRAPHIC_DATA] Memorisation (008), selected. option [DEMOGRAPHIC_DAT…" at bounding box center [125, 77] width 61 height 13
click at [135, 104] on div "[DEMOGRAPHIC_DATA] Reading (007)" at bounding box center [126, 108] width 60 height 18
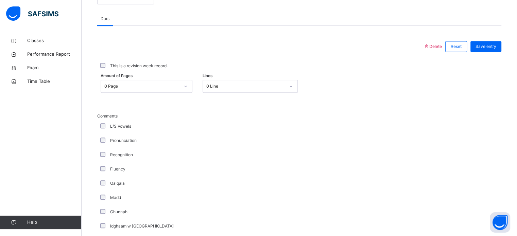
scroll to position [285, 0]
click at [133, 79] on div "Amount of Pages 0 Page Lines 0 Line" at bounding box center [299, 86] width 404 height 20
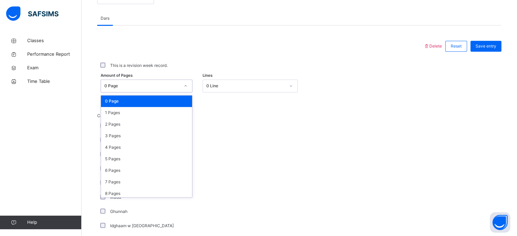
click at [135, 84] on div "0 Page" at bounding box center [141, 86] width 75 height 6
click at [134, 108] on div "1 Pages" at bounding box center [146, 113] width 91 height 12
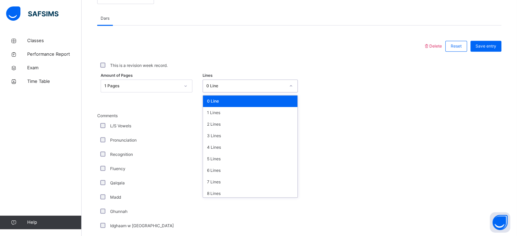
click at [231, 88] on div "0 Line" at bounding box center [245, 86] width 79 height 6
click at [227, 158] on div "5 Lines" at bounding box center [250, 159] width 94 height 12
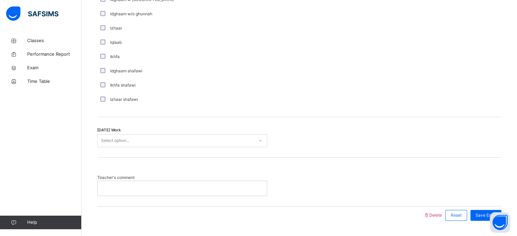
scroll to position [512, 0]
click at [113, 136] on div "Select option..." at bounding box center [115, 139] width 28 height 13
click at [112, 138] on div "Select option..." at bounding box center [115, 139] width 28 height 13
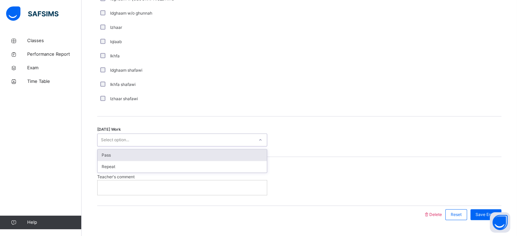
click at [112, 138] on div "Select option..." at bounding box center [115, 139] width 28 height 13
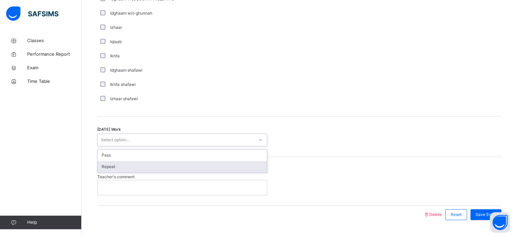
click at [131, 169] on div "Repeat" at bounding box center [181, 167] width 169 height 12
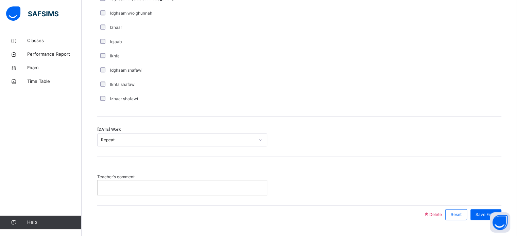
click at [136, 189] on p at bounding box center [182, 187] width 159 height 6
click at [478, 210] on div "Save Entry" at bounding box center [485, 214] width 31 height 11
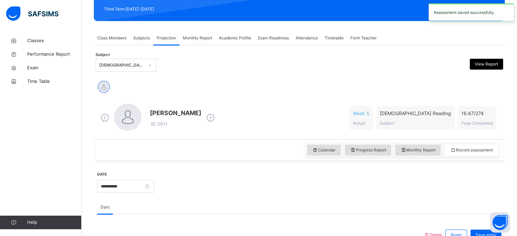
scroll to position [95, 0]
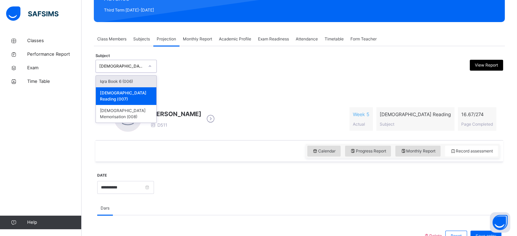
click at [138, 60] on div "[DEMOGRAPHIC_DATA] Reading (007)" at bounding box center [125, 66] width 61 height 13
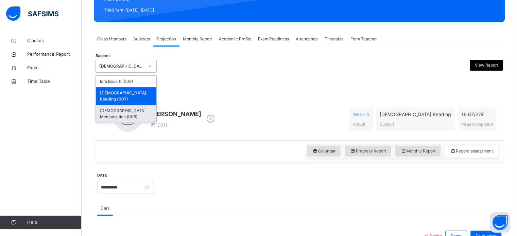
click at [138, 105] on div "[DEMOGRAPHIC_DATA] Memorisation (008)" at bounding box center [126, 114] width 60 height 18
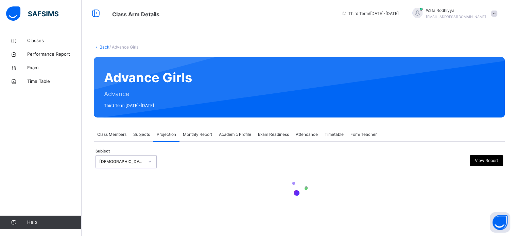
scroll to position [0, 0]
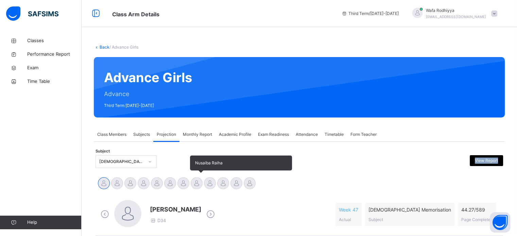
drag, startPoint x: 245, startPoint y: 158, endPoint x: 193, endPoint y: 185, distance: 58.3
click at [193, 185] on div at bounding box center [197, 183] width 12 height 12
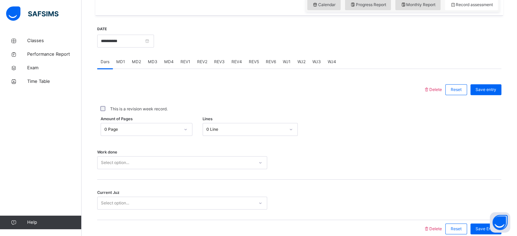
scroll to position [240, 0]
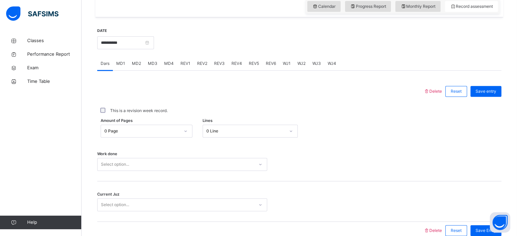
click at [167, 69] on div "MD4" at bounding box center [169, 64] width 16 height 14
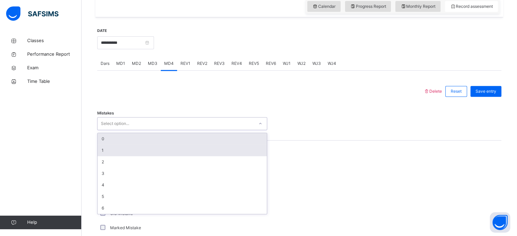
click at [114, 155] on div "1" at bounding box center [181, 151] width 169 height 12
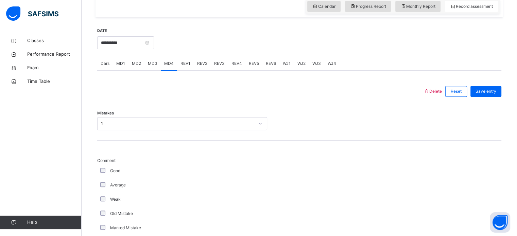
click at [109, 182] on div "Average" at bounding box center [182, 185] width 166 height 6
click at [109, 186] on div "Average" at bounding box center [182, 185] width 166 height 6
click at [109, 187] on div "Average" at bounding box center [182, 185] width 166 height 6
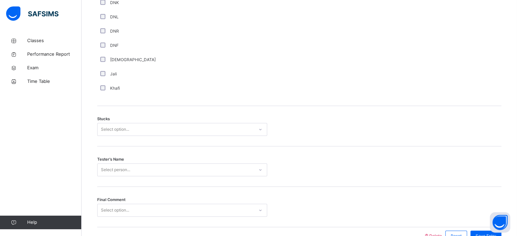
scroll to position [525, 0]
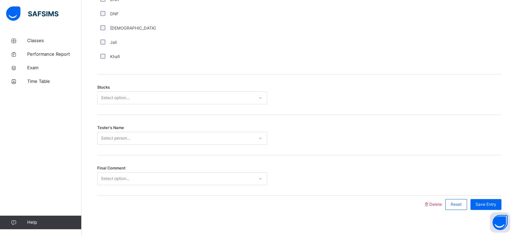
click at [155, 89] on div "Stucks Select option..." at bounding box center [299, 94] width 404 height 40
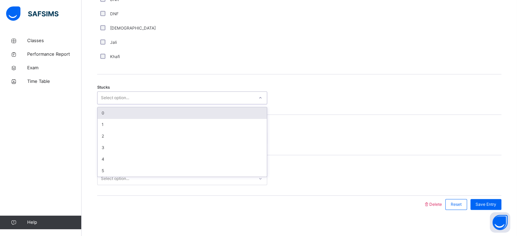
click at [160, 98] on div "Select option..." at bounding box center [175, 98] width 156 height 11
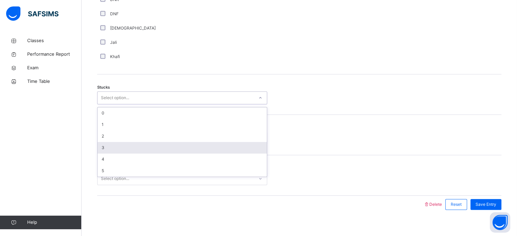
click at [162, 147] on div "3" at bounding box center [181, 148] width 169 height 12
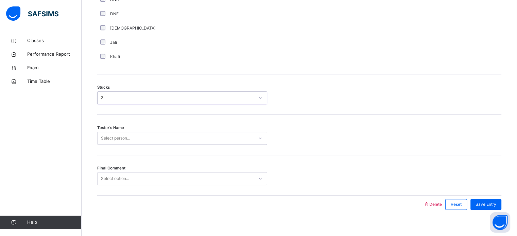
scroll to position [533, 0]
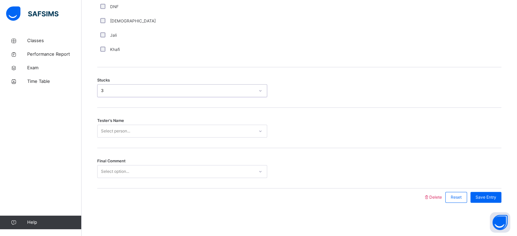
click at [163, 138] on div "Select person..." at bounding box center [182, 131] width 170 height 13
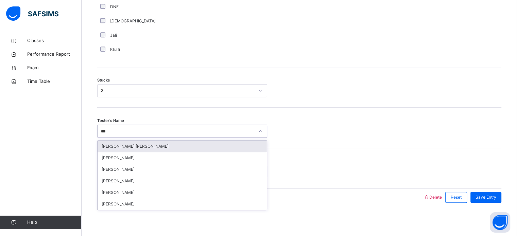
type input "****"
click at [156, 146] on div "[PERSON_NAME]" at bounding box center [181, 147] width 169 height 12
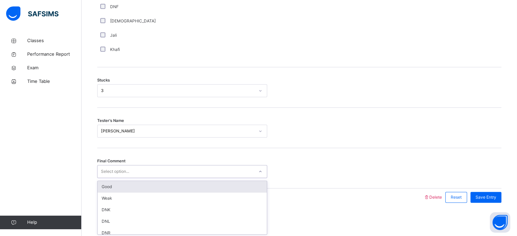
click at [155, 166] on div "Select option..." at bounding box center [175, 171] width 156 height 11
click at [149, 185] on div "Good" at bounding box center [181, 187] width 169 height 12
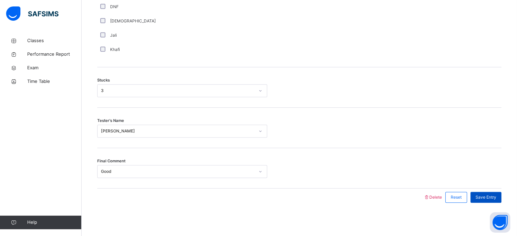
click at [484, 194] on span "Save Entry" at bounding box center [485, 197] width 21 height 6
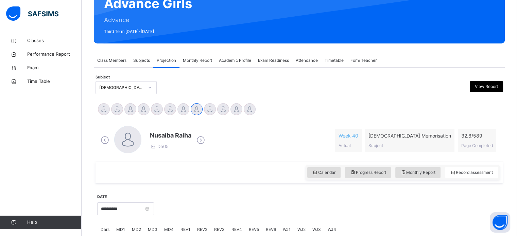
scroll to position [74, 0]
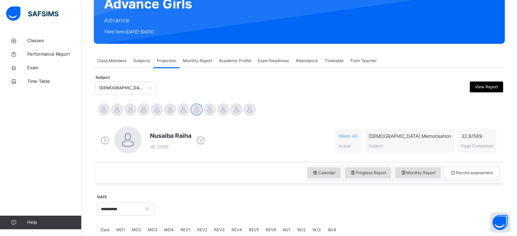
click at [308, 58] on span "Attendance" at bounding box center [306, 61] width 22 height 6
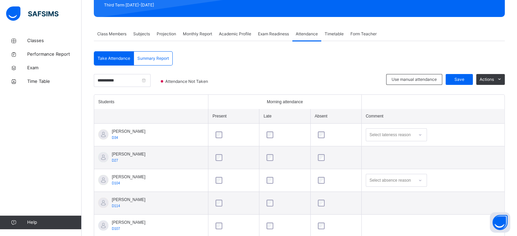
scroll to position [111, 0]
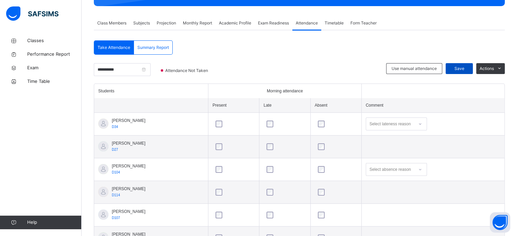
click at [462, 66] on span "Save" at bounding box center [458, 69] width 17 height 6
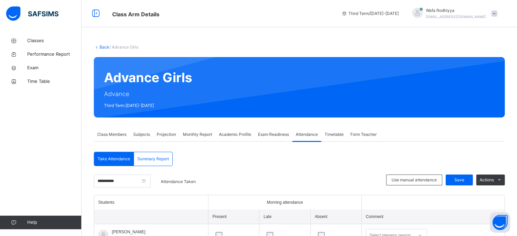
click at [168, 135] on span "Projection" at bounding box center [166, 134] width 19 height 6
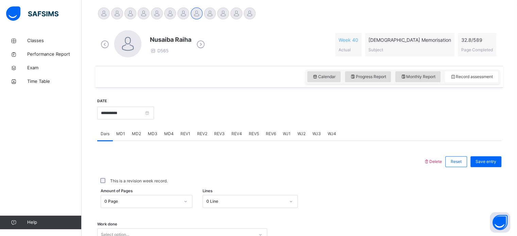
click at [285, 181] on div "This is a revision week record." at bounding box center [299, 181] width 400 height 6
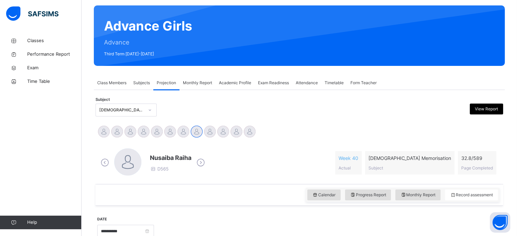
scroll to position [50, 0]
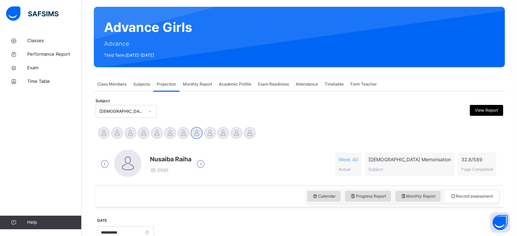
click at [104, 82] on span "Class Members" at bounding box center [111, 84] width 29 height 6
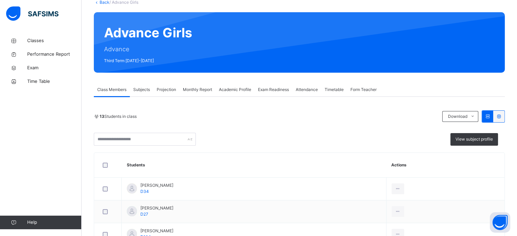
scroll to position [44, 0]
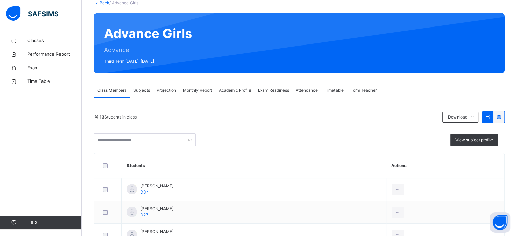
click at [150, 88] on div "Subjects" at bounding box center [141, 91] width 23 height 14
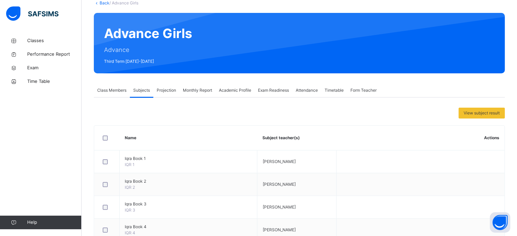
click at [171, 90] on span "Projection" at bounding box center [166, 90] width 19 height 6
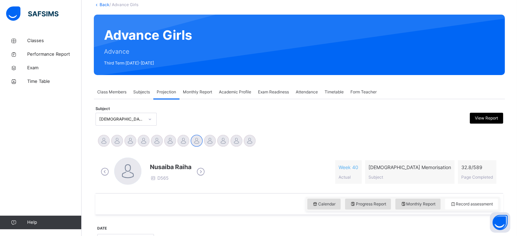
scroll to position [42, 0]
click at [307, 87] on div "Attendance" at bounding box center [306, 93] width 29 height 14
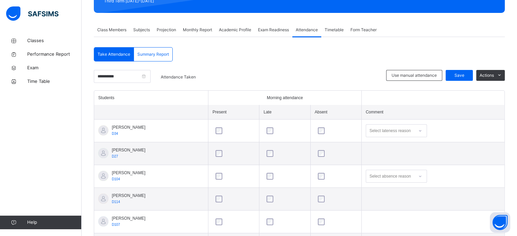
scroll to position [103, 0]
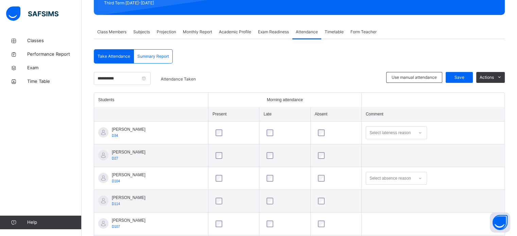
click at [165, 33] on span "Projection" at bounding box center [166, 32] width 19 height 6
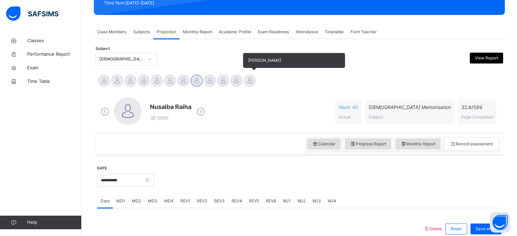
click at [251, 80] on div at bounding box center [250, 81] width 12 height 12
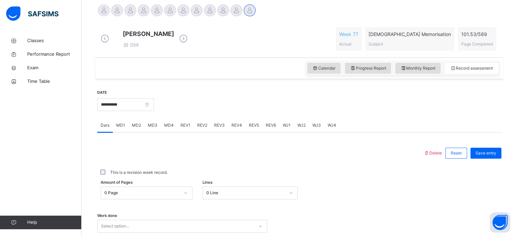
scroll to position [173, 0]
click at [198, 128] on span "REV2" at bounding box center [202, 125] width 10 height 6
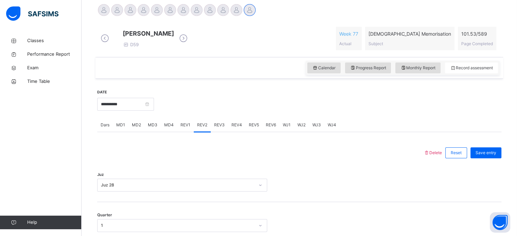
click at [186, 128] on span "REV1" at bounding box center [185, 125] width 10 height 6
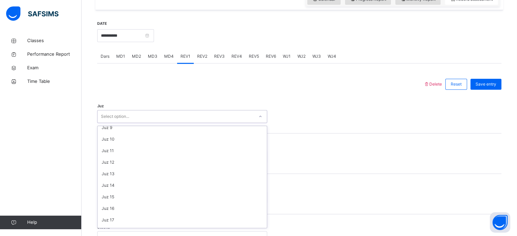
scroll to position [245, 0]
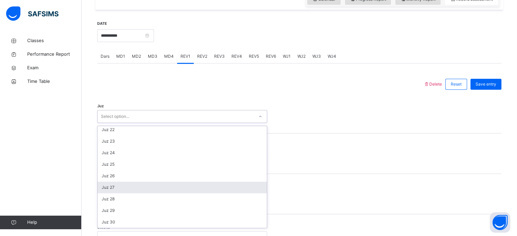
click at [123, 190] on div "Juz 27" at bounding box center [181, 188] width 169 height 12
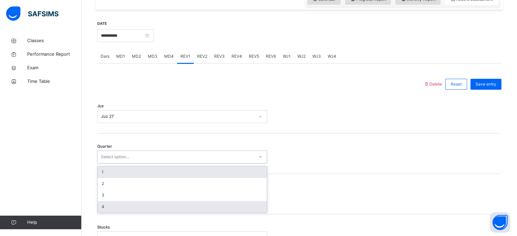
click at [122, 213] on div "4" at bounding box center [181, 207] width 169 height 12
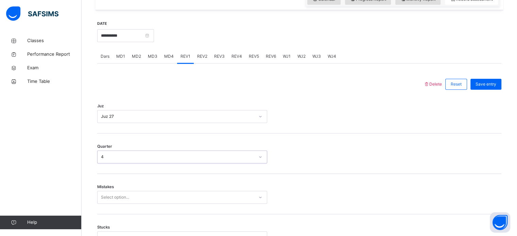
click at [135, 190] on div "Mistakes Select option..." at bounding box center [299, 194] width 404 height 40
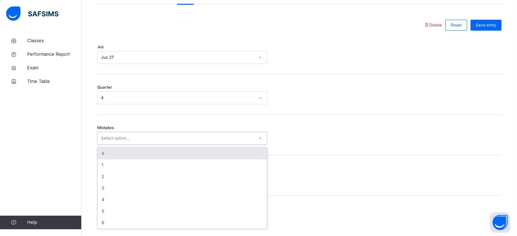
scroll to position [302, 0]
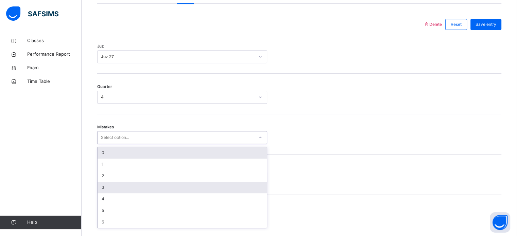
click at [117, 193] on div "3" at bounding box center [181, 188] width 169 height 12
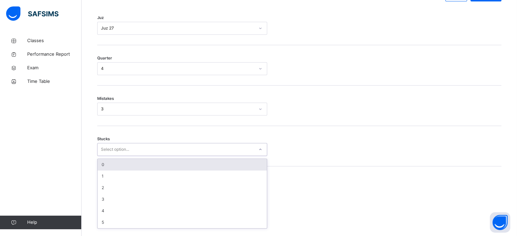
scroll to position [330, 0]
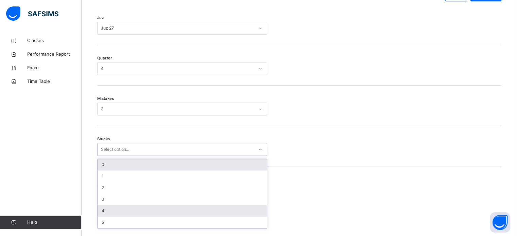
click at [114, 216] on div "4" at bounding box center [181, 211] width 169 height 12
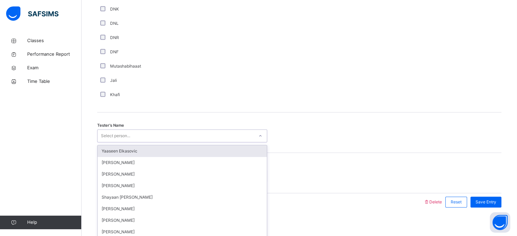
scroll to position [613, 0]
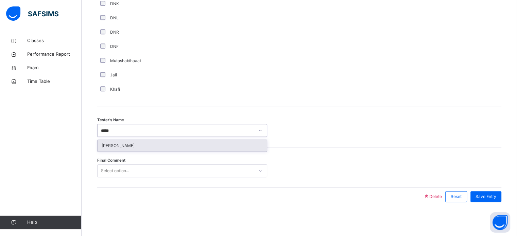
type input "******"
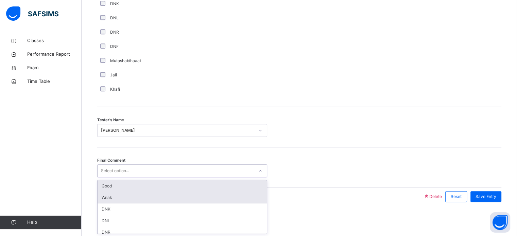
click at [139, 200] on div "Weak" at bounding box center [181, 198] width 169 height 12
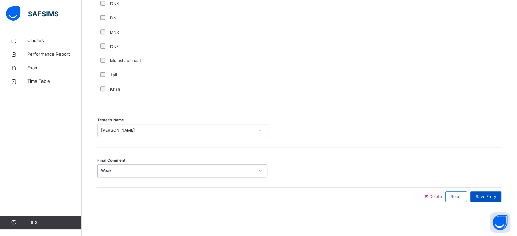
click at [485, 196] on span "Save Entry" at bounding box center [485, 197] width 21 height 6
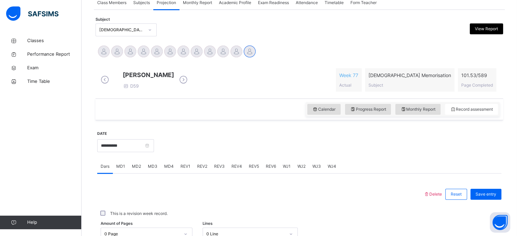
scroll to position [130, 0]
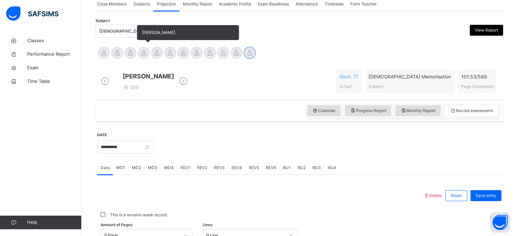
click at [140, 52] on div at bounding box center [144, 53] width 12 height 12
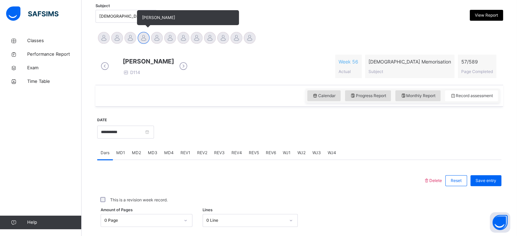
scroll to position [155, 0]
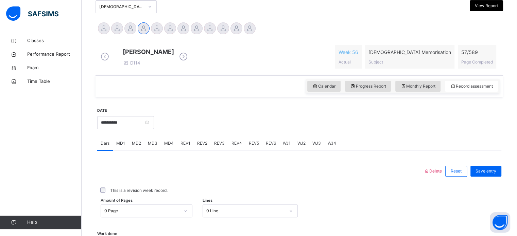
click at [153, 146] on span "MD3" at bounding box center [153, 143] width 10 height 6
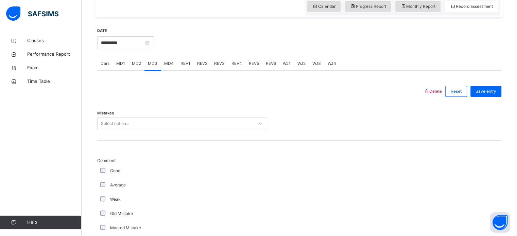
scroll to position [233, 0]
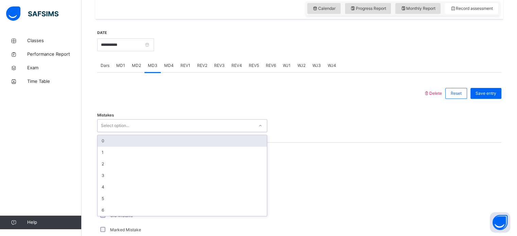
click at [130, 72] on div "MD2" at bounding box center [136, 66] width 16 height 14
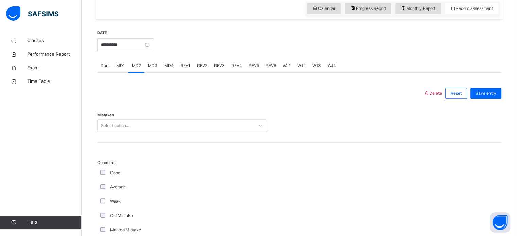
click at [154, 72] on div "MD3" at bounding box center [152, 66] width 16 height 14
click at [118, 69] on span "MD1" at bounding box center [120, 65] width 9 height 6
click at [154, 69] on span "MD3" at bounding box center [153, 65] width 10 height 6
click at [115, 72] on div "MD1" at bounding box center [121, 66] width 16 height 14
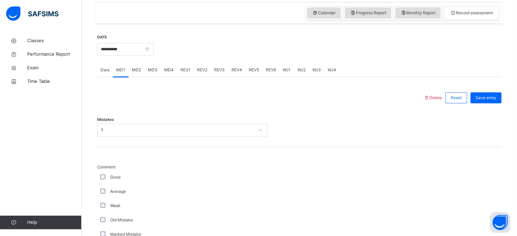
scroll to position [227, 0]
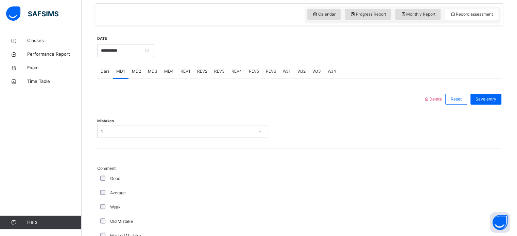
click at [150, 74] on span "MD3" at bounding box center [153, 71] width 10 height 6
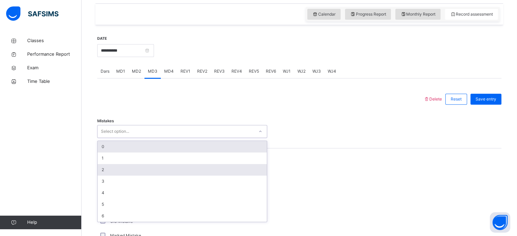
click at [107, 176] on div "2" at bounding box center [181, 170] width 169 height 12
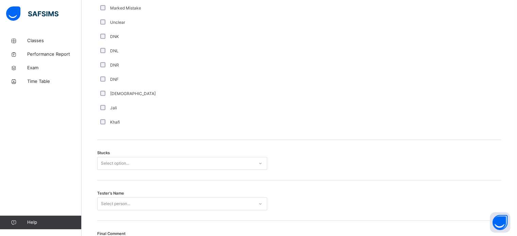
scroll to position [533, 0]
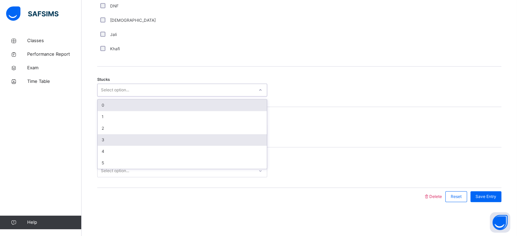
click at [109, 140] on div "3" at bounding box center [181, 140] width 169 height 12
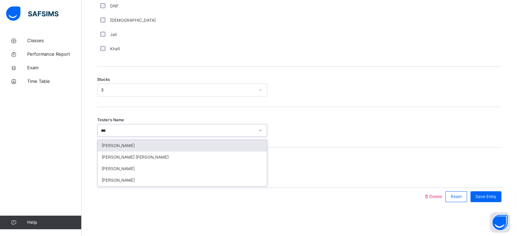
type input "****"
click at [158, 143] on div "[PERSON_NAME]" at bounding box center [181, 146] width 169 height 12
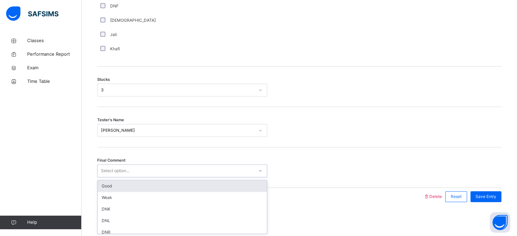
click at [161, 189] on div "Good" at bounding box center [181, 186] width 169 height 12
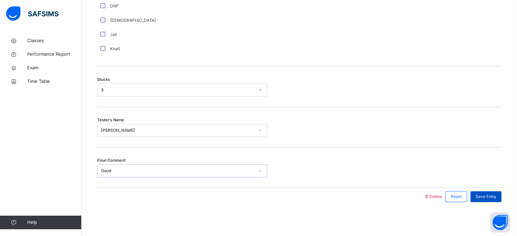
click at [487, 197] on span "Save Entry" at bounding box center [485, 197] width 21 height 6
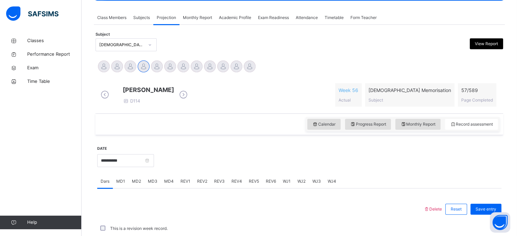
scroll to position [103, 0]
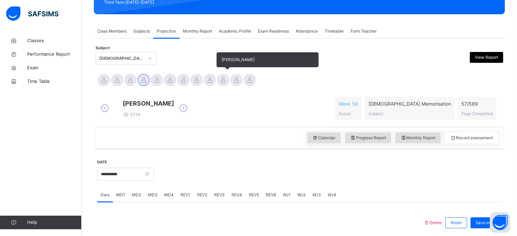
click at [220, 84] on div at bounding box center [223, 80] width 12 height 12
click at [214, 80] on div at bounding box center [210, 80] width 12 height 12
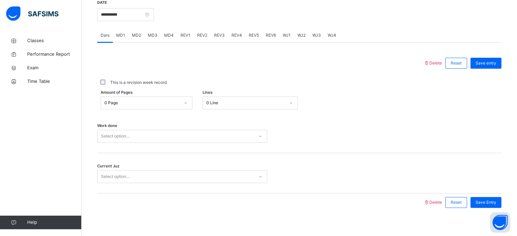
scroll to position [274, 0]
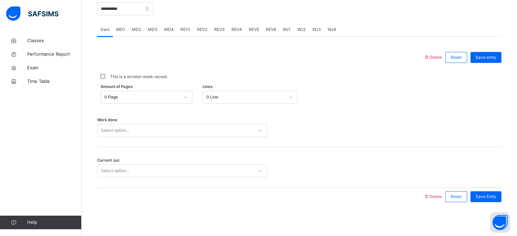
click at [170, 30] on span "MD4" at bounding box center [169, 29] width 10 height 6
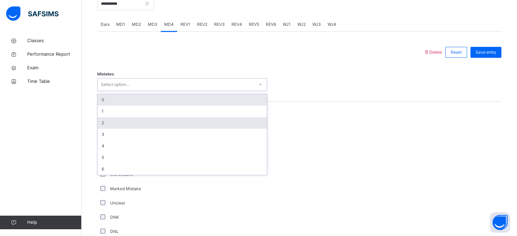
click at [107, 129] on div "2" at bounding box center [181, 123] width 169 height 12
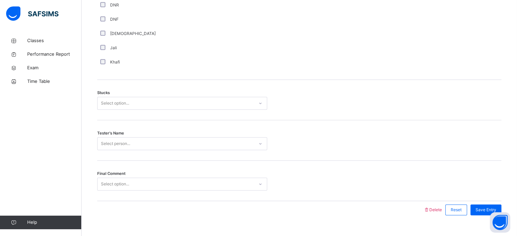
scroll to position [533, 0]
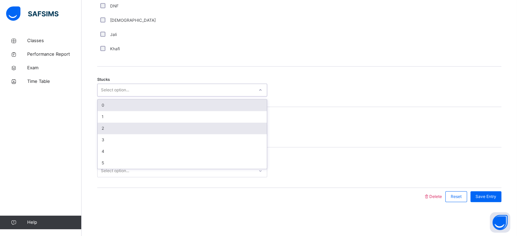
click at [102, 130] on div "2" at bounding box center [181, 129] width 169 height 12
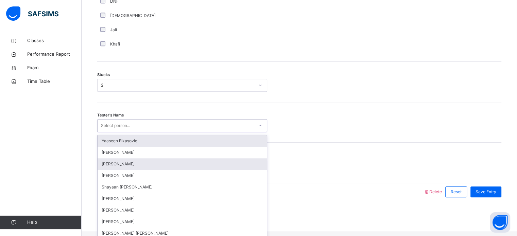
click at [122, 164] on div "[PERSON_NAME]" at bounding box center [181, 164] width 169 height 12
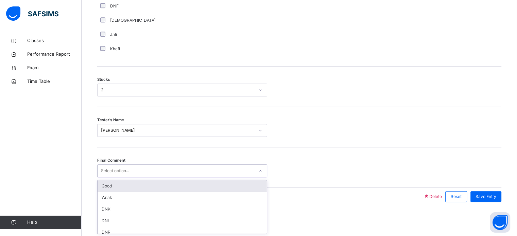
click at [127, 187] on div "Good" at bounding box center [181, 186] width 169 height 12
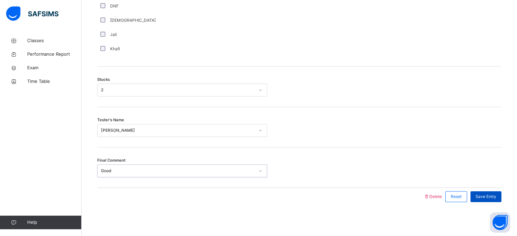
click at [492, 197] on span "Save Entry" at bounding box center [485, 197] width 21 height 6
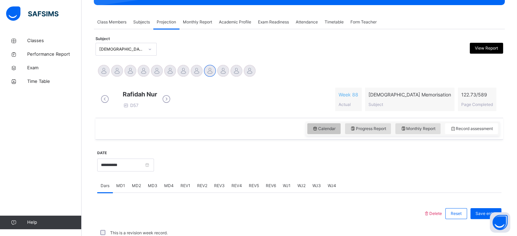
scroll to position [112, 0]
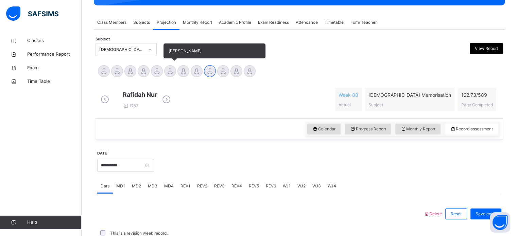
click at [170, 75] on div at bounding box center [170, 71] width 12 height 12
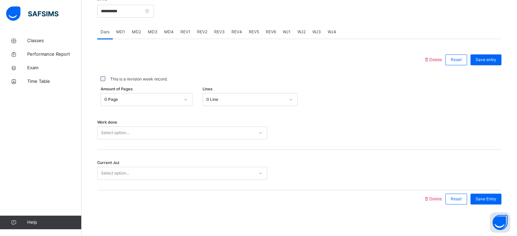
scroll to position [274, 0]
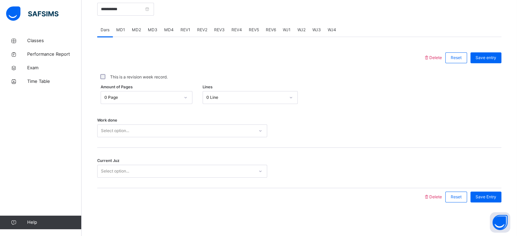
click at [166, 27] on span "MD4" at bounding box center [169, 30] width 10 height 6
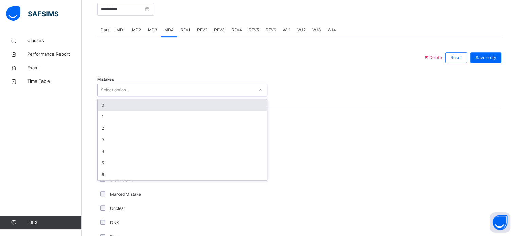
click at [173, 85] on div "Select option..." at bounding box center [175, 90] width 156 height 11
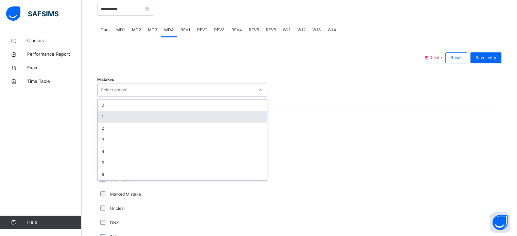
click at [203, 119] on div "1" at bounding box center [181, 117] width 169 height 12
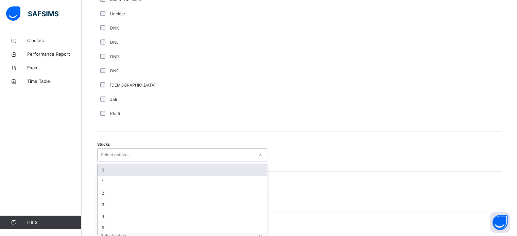
scroll to position [469, 0]
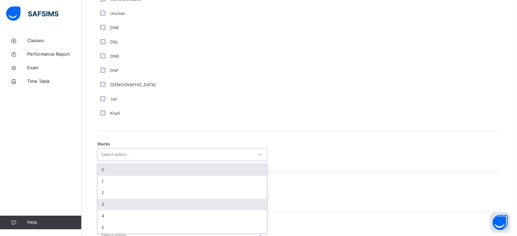
click at [102, 204] on div "3" at bounding box center [181, 205] width 169 height 12
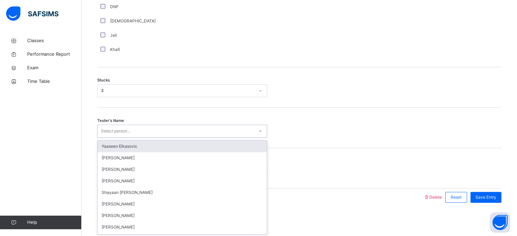
scroll to position [533, 0]
type input "***"
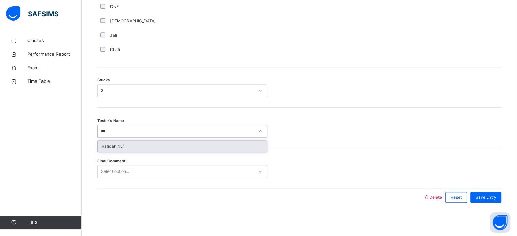
click at [130, 145] on div "Rafidah Nur" at bounding box center [181, 147] width 169 height 12
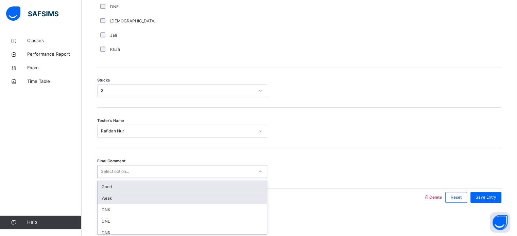
click at [109, 193] on div "Weak" at bounding box center [181, 199] width 169 height 12
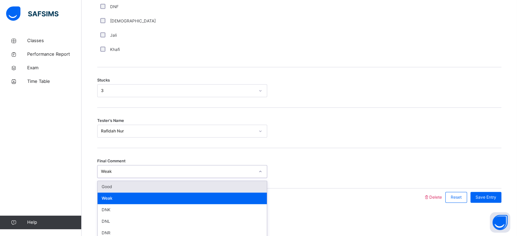
click at [184, 186] on div "Good" at bounding box center [181, 187] width 169 height 12
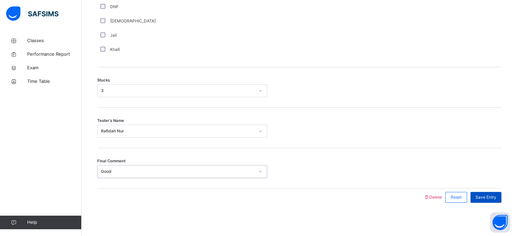
click at [494, 201] on div "Save Entry" at bounding box center [485, 197] width 31 height 11
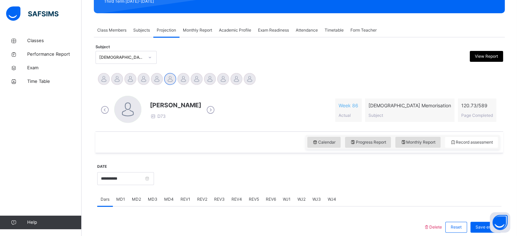
scroll to position [97, 0]
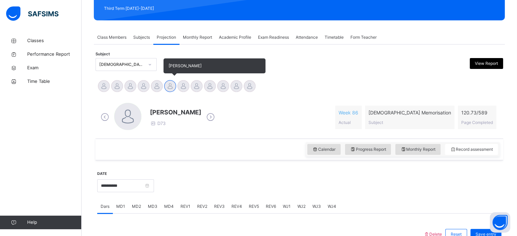
click at [164, 88] on div at bounding box center [170, 86] width 12 height 12
click at [162, 87] on div at bounding box center [157, 86] width 12 height 12
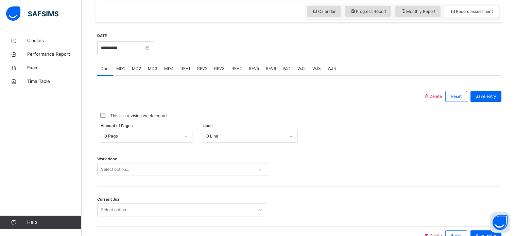
scroll to position [229, 0]
click at [187, 73] on span "REV1" at bounding box center [185, 70] width 10 height 6
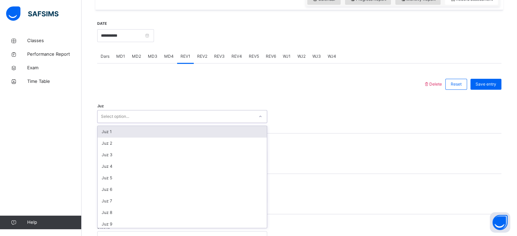
scroll to position [245, 0]
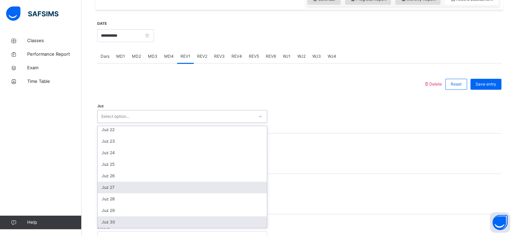
click at [110, 193] on div "Juz 27" at bounding box center [181, 188] width 169 height 12
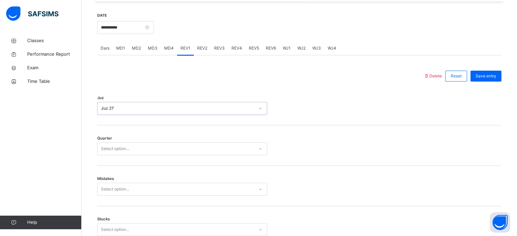
scroll to position [251, 0]
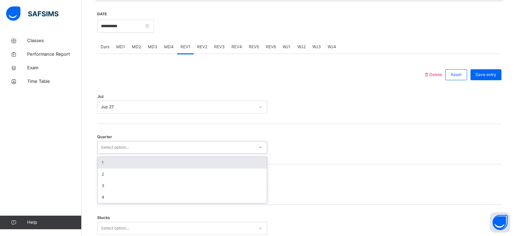
click at [106, 168] on div "1" at bounding box center [181, 163] width 169 height 12
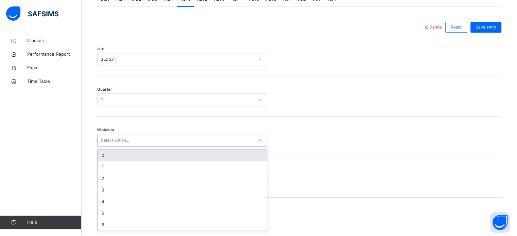
scroll to position [302, 0]
click at [102, 159] on div "0" at bounding box center [181, 153] width 169 height 12
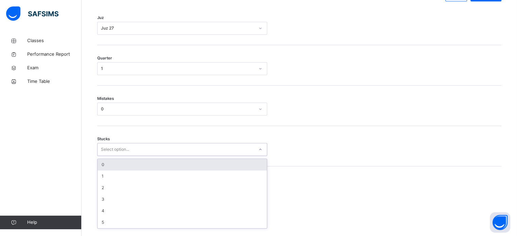
scroll to position [330, 0]
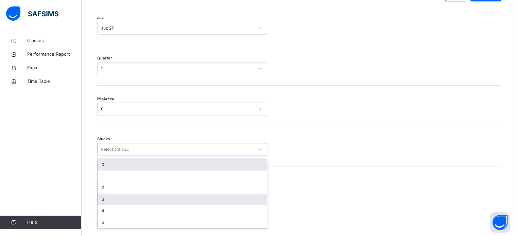
click at [102, 205] on div "3" at bounding box center [181, 200] width 169 height 12
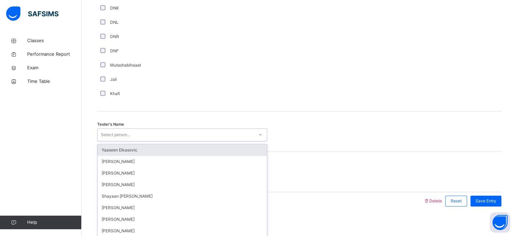
scroll to position [613, 0]
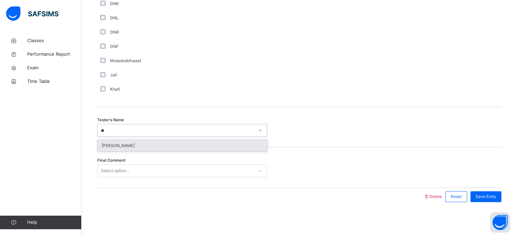
type input "***"
click at [110, 141] on div "[PERSON_NAME]" at bounding box center [181, 146] width 169 height 12
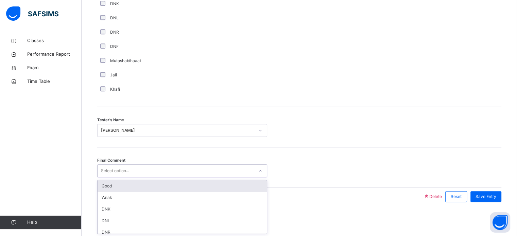
click at [111, 186] on div "Good" at bounding box center [181, 186] width 169 height 12
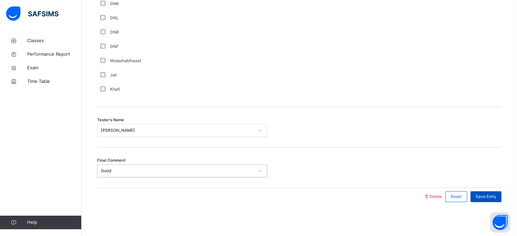
click at [486, 197] on span "Save Entry" at bounding box center [485, 197] width 21 height 6
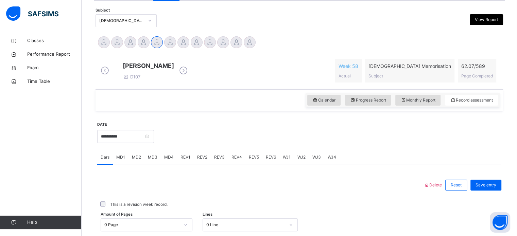
scroll to position [132, 0]
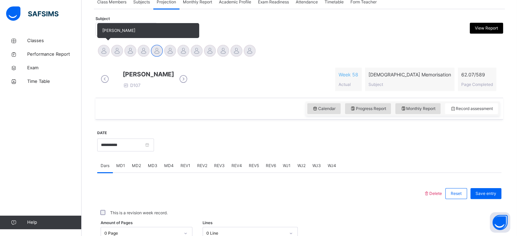
click at [99, 52] on div at bounding box center [104, 51] width 12 height 12
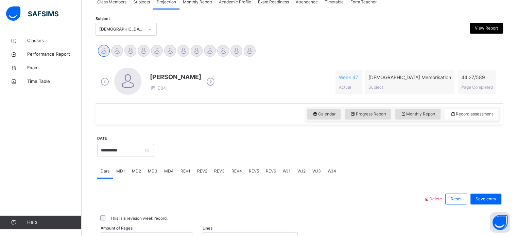
click at [153, 174] on div "MD3" at bounding box center [152, 171] width 16 height 14
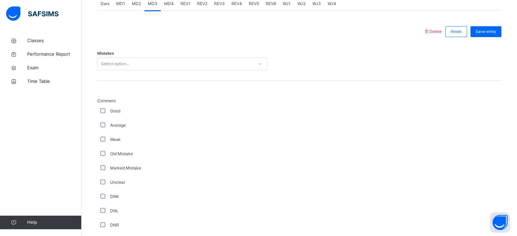
scroll to position [316, 0]
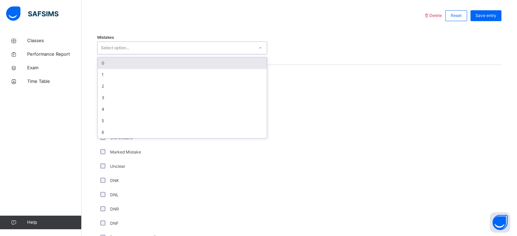
click at [119, 43] on div "Select option..." at bounding box center [115, 47] width 28 height 13
click at [113, 62] on div "0" at bounding box center [181, 63] width 169 height 12
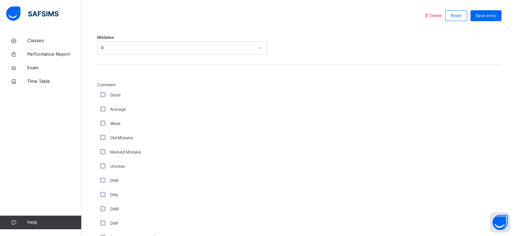
scroll to position [533, 0]
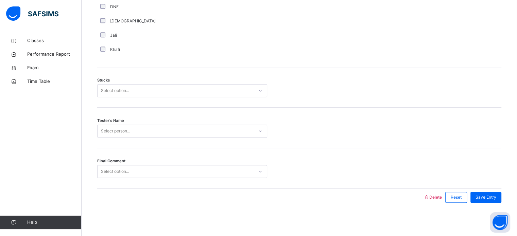
click at [125, 86] on div "Select option..." at bounding box center [115, 90] width 28 height 13
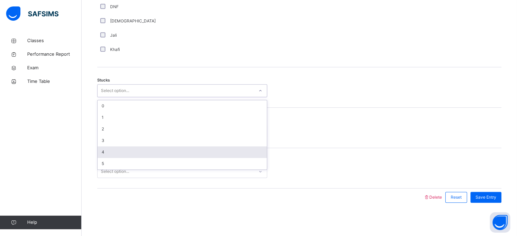
click at [118, 151] on div "4" at bounding box center [181, 152] width 169 height 12
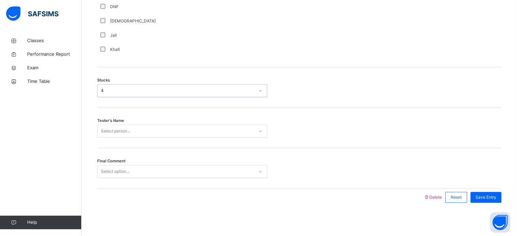
click at [143, 126] on div "Select person..." at bounding box center [175, 131] width 156 height 11
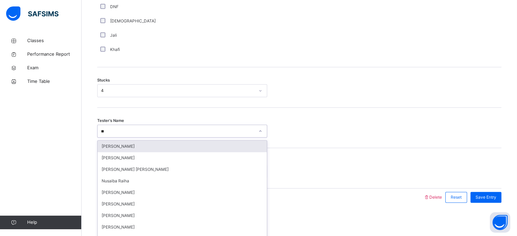
type input "***"
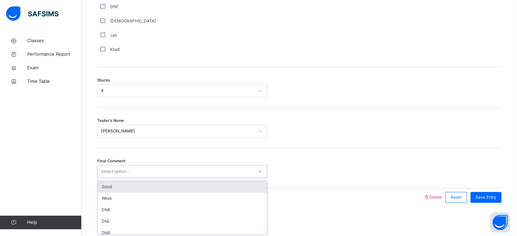
click at [162, 174] on div "Select option..." at bounding box center [175, 171] width 156 height 11
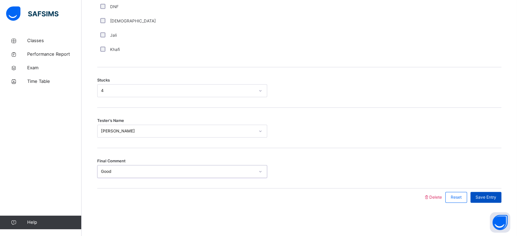
click at [496, 199] on span "Save Entry" at bounding box center [485, 197] width 21 height 6
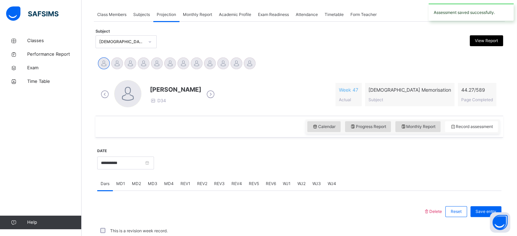
scroll to position [274, 0]
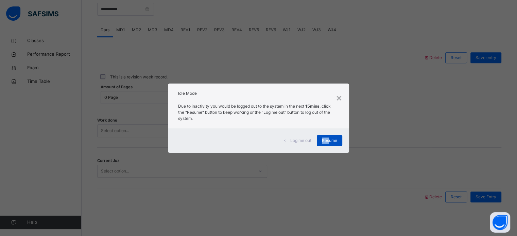
click at [329, 136] on div "Log me out Resume" at bounding box center [258, 140] width 181 height 24
click at [331, 140] on span "Resume" at bounding box center [329, 141] width 15 height 6
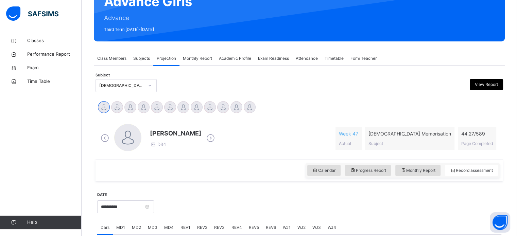
scroll to position [67, 0]
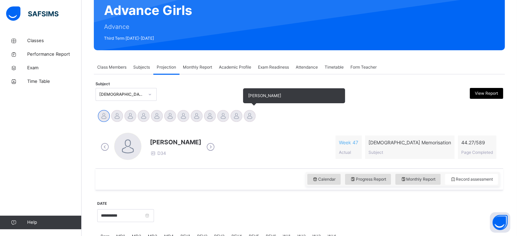
click at [245, 113] on div at bounding box center [250, 116] width 12 height 12
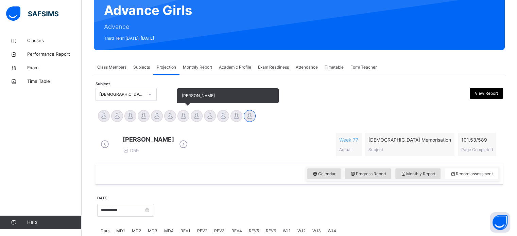
click at [184, 117] on div at bounding box center [183, 116] width 12 height 12
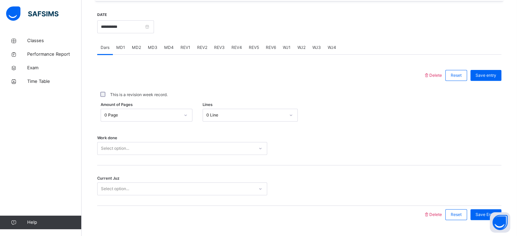
scroll to position [274, 0]
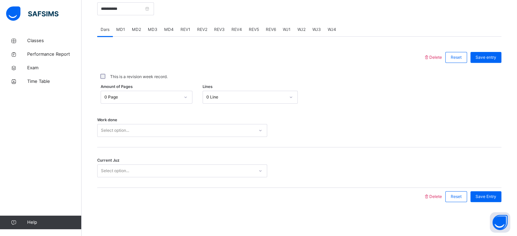
click at [284, 26] on div "WJ1" at bounding box center [286, 30] width 15 height 14
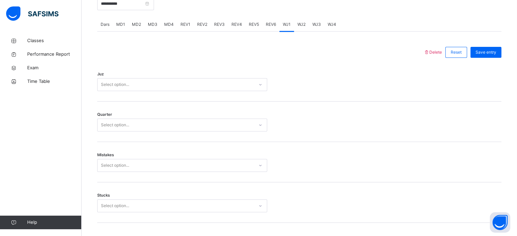
click at [212, 88] on div "Select option..." at bounding box center [175, 84] width 156 height 11
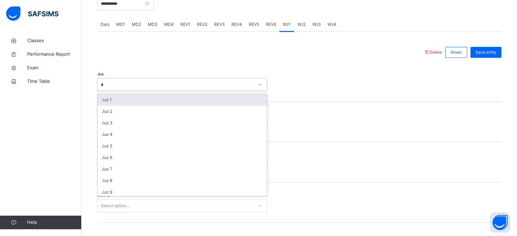
type input "**"
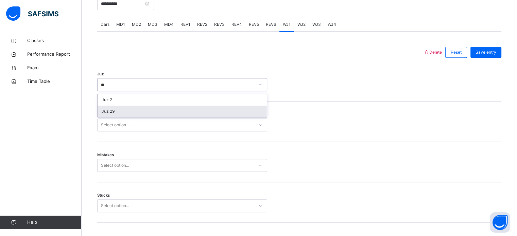
click at [181, 114] on div "Juz 29" at bounding box center [181, 112] width 169 height 12
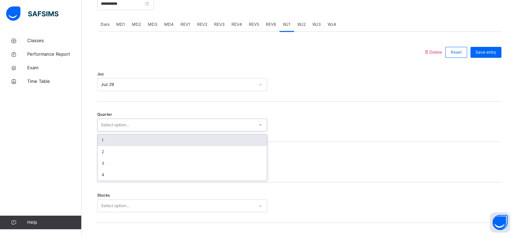
click at [159, 128] on div "Select option..." at bounding box center [175, 125] width 156 height 11
click at [137, 143] on div "1" at bounding box center [181, 141] width 169 height 12
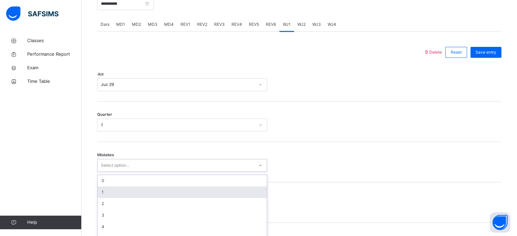
scroll to position [302, 0]
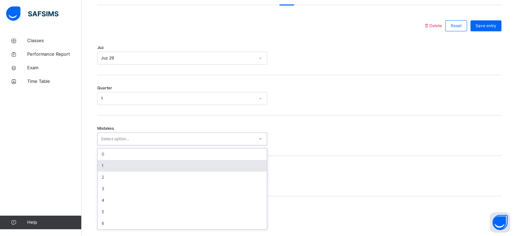
drag, startPoint x: 127, startPoint y: 172, endPoint x: 126, endPoint y: 168, distance: 3.9
click at [126, 145] on div "option 1 focused, 2 of 7. 7 results available. Use Up and Down to choose option…" at bounding box center [182, 138] width 170 height 13
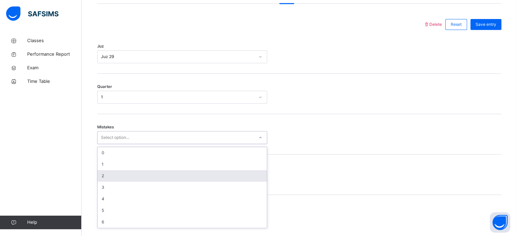
click at [123, 177] on div "2" at bounding box center [181, 176] width 169 height 12
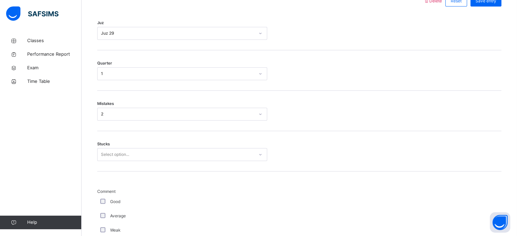
click at [235, 161] on div "Select option..." at bounding box center [182, 154] width 170 height 13
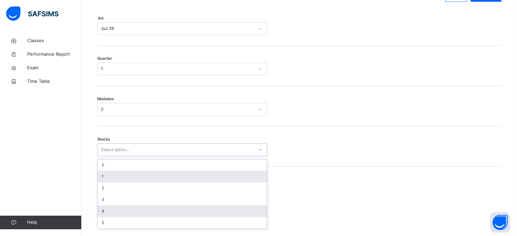
scroll to position [330, 0]
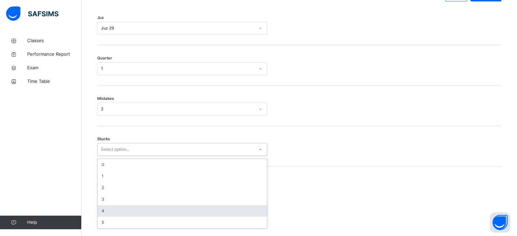
click at [214, 217] on div "4" at bounding box center [181, 211] width 169 height 12
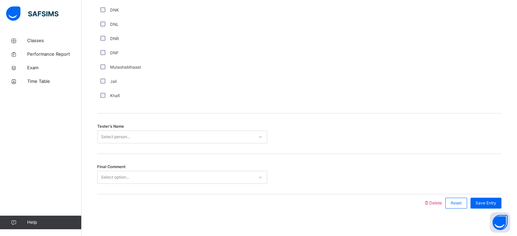
scroll to position [613, 0]
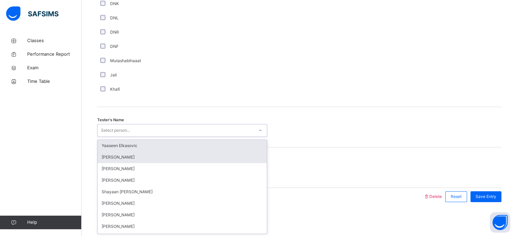
click at [103, 161] on div "[PERSON_NAME]" at bounding box center [181, 157] width 169 height 12
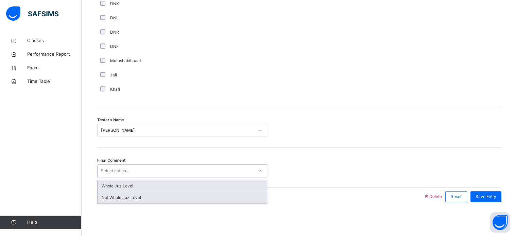
click at [102, 201] on div "Not Whole Juz Level" at bounding box center [181, 198] width 169 height 12
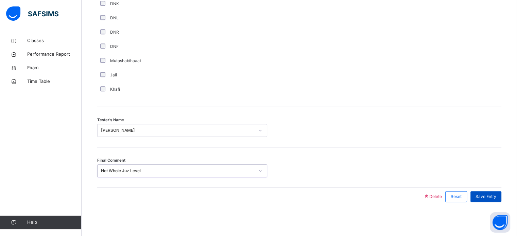
click at [490, 200] on div "Save Entry" at bounding box center [485, 196] width 31 height 11
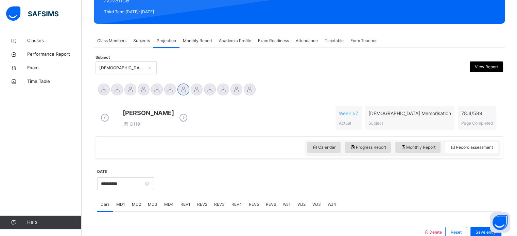
scroll to position [67, 0]
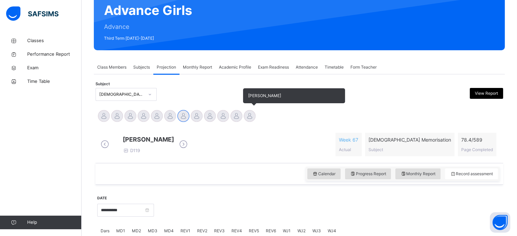
click at [249, 121] on div at bounding box center [250, 116] width 12 height 12
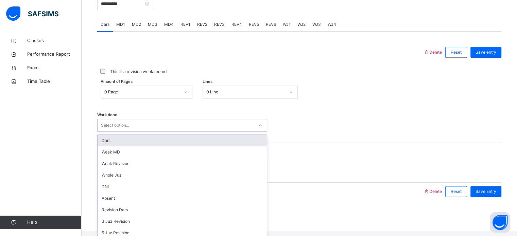
click at [170, 132] on div "Select option..." at bounding box center [182, 125] width 170 height 13
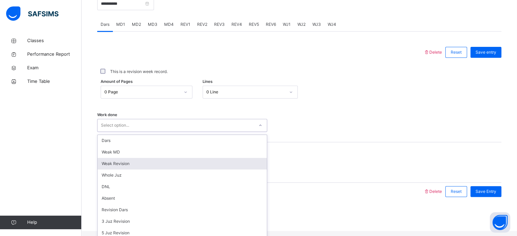
click at [125, 169] on div "Weak Revision" at bounding box center [181, 164] width 169 height 12
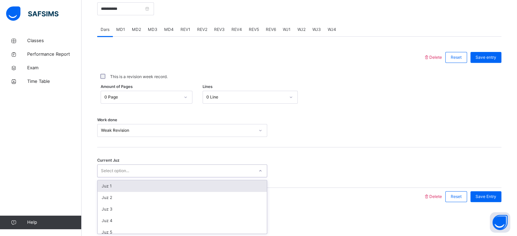
click at [125, 171] on div "Select option..." at bounding box center [115, 170] width 28 height 13
type input "**"
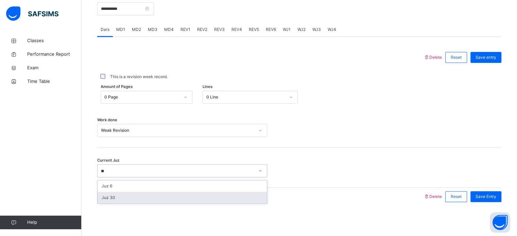
click at [123, 197] on div "Juz 30" at bounding box center [181, 198] width 169 height 12
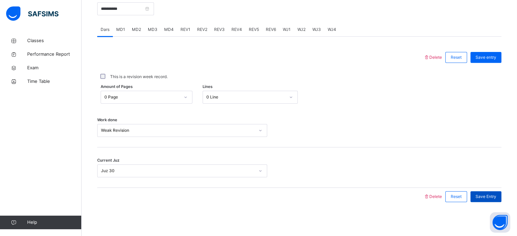
click at [489, 196] on span "Save Entry" at bounding box center [485, 197] width 21 height 6
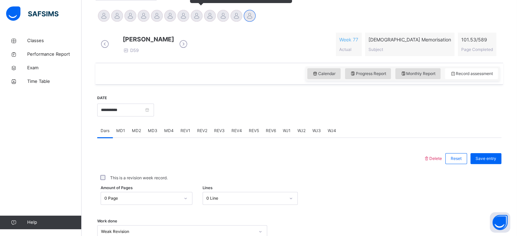
scroll to position [144, 0]
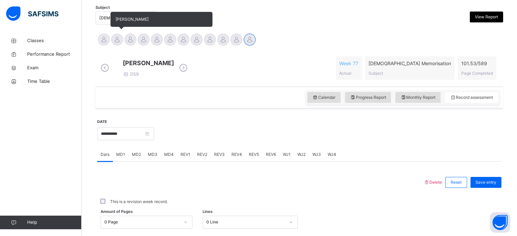
click at [114, 34] on div at bounding box center [117, 40] width 12 height 12
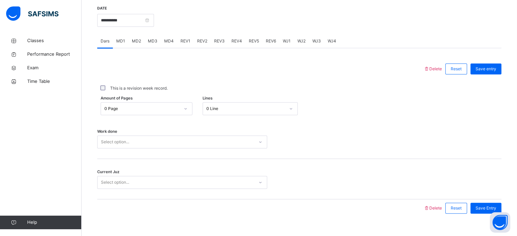
scroll to position [257, 0]
click at [152, 44] on span "MD3" at bounding box center [153, 41] width 10 height 6
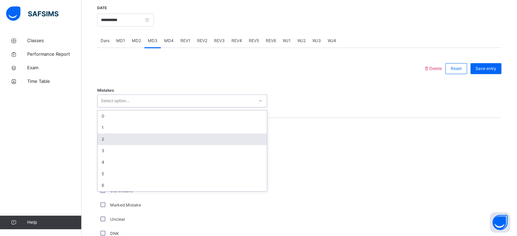
drag, startPoint x: 157, startPoint y: 105, endPoint x: 153, endPoint y: 144, distance: 38.9
click at [153, 107] on div "option 2 focused, 3 of 7. 7 results available. Use Up and Down to choose option…" at bounding box center [182, 100] width 170 height 13
click at [153, 144] on div "2" at bounding box center [181, 139] width 169 height 12
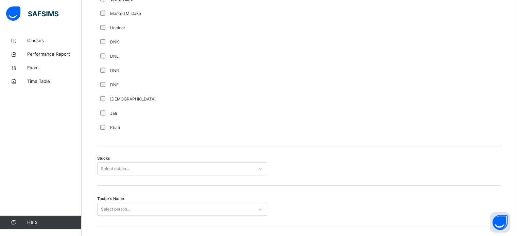
scroll to position [460, 0]
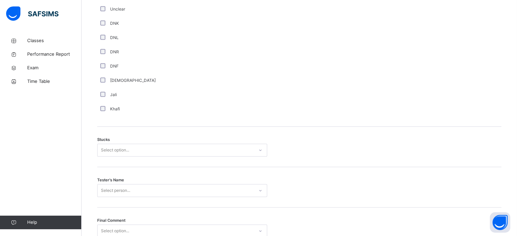
click at [127, 162] on div "Stucks Select option..." at bounding box center [299, 147] width 404 height 40
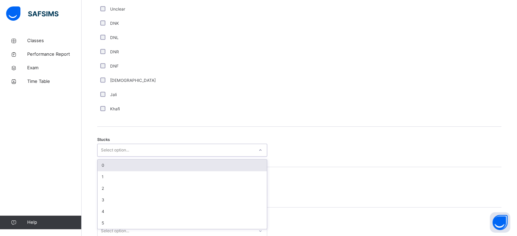
scroll to position [469, 0]
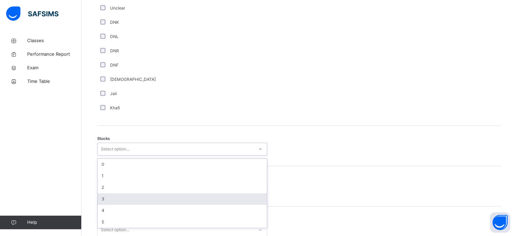
click at [126, 204] on div "3" at bounding box center [181, 199] width 169 height 12
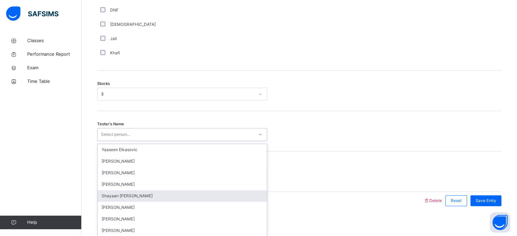
click at [124, 141] on div "option Shayaan [PERSON_NAME] focused, 5 of 89. 89 results available. Use Up and…" at bounding box center [182, 134] width 170 height 13
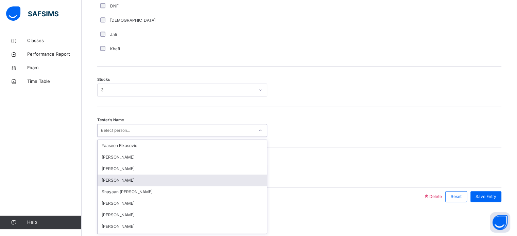
type input "**"
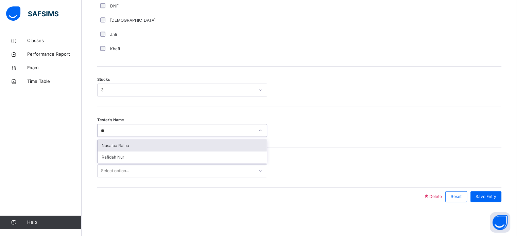
click at [172, 145] on div "Nusaiba Raiha" at bounding box center [181, 146] width 169 height 12
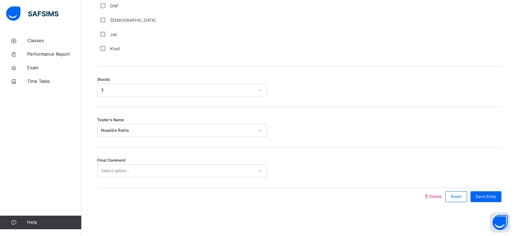
click at [167, 180] on div "Final Comment Select option..." at bounding box center [299, 167] width 404 height 40
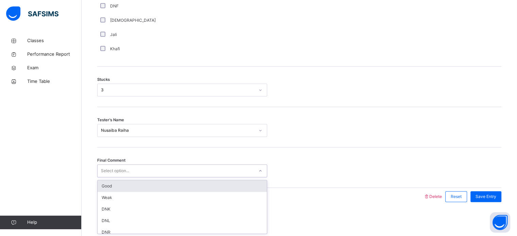
click at [155, 167] on div "Select option..." at bounding box center [175, 171] width 156 height 11
click at [155, 185] on div "Good" at bounding box center [181, 186] width 169 height 12
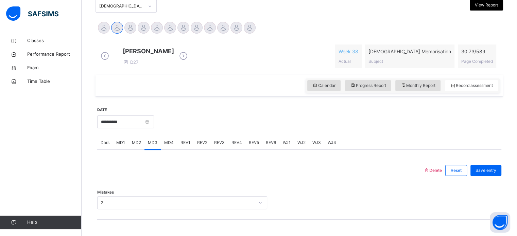
scroll to position [154, 0]
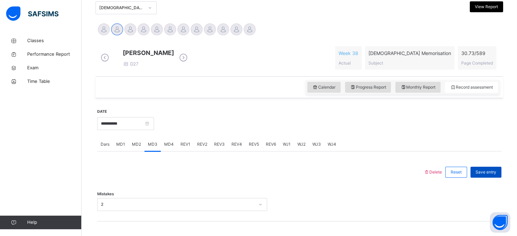
click at [482, 174] on div "Save entry" at bounding box center [485, 172] width 31 height 11
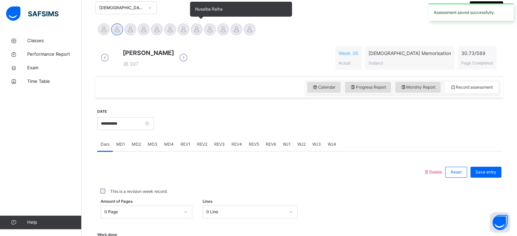
click at [191, 34] on div "Nusaiba Raiha" at bounding box center [196, 30] width 13 height 15
click at [194, 32] on div at bounding box center [197, 29] width 12 height 12
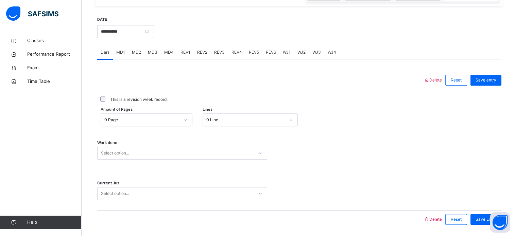
scroll to position [274, 0]
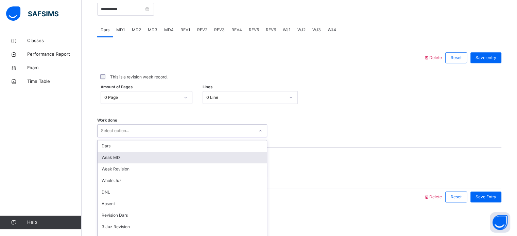
click at [196, 137] on div "option [PERSON_NAME] MD focused, 2 of 14. 14 results available. Use Up and Down…" at bounding box center [182, 130] width 170 height 13
click at [190, 156] on div "Weak MD" at bounding box center [181, 158] width 169 height 12
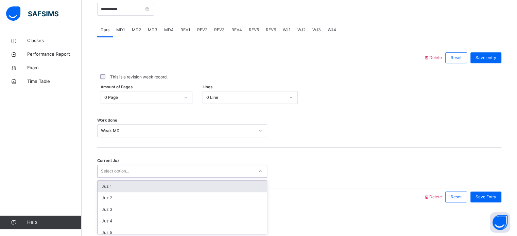
click at [167, 168] on div "Select option..." at bounding box center [175, 171] width 156 height 11
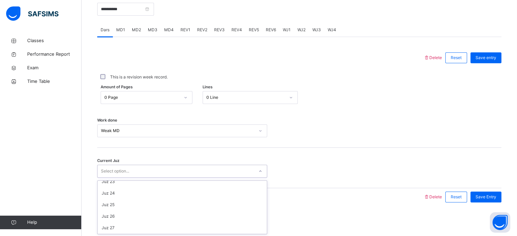
scroll to position [293, 0]
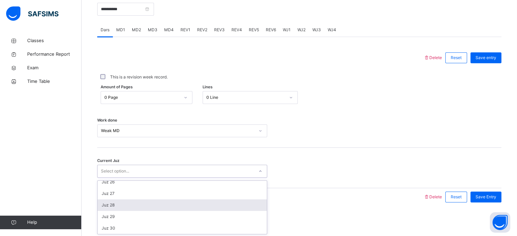
click at [145, 206] on div "Juz 28" at bounding box center [181, 205] width 169 height 12
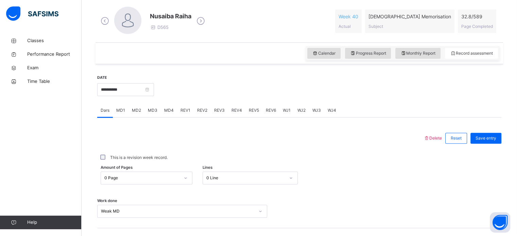
scroll to position [195, 0]
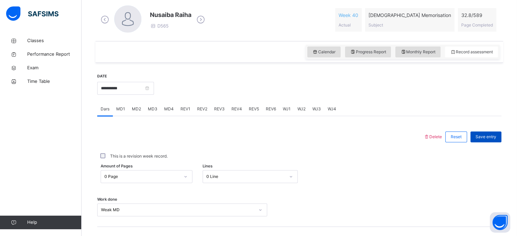
click at [490, 136] on span "Save entry" at bounding box center [485, 137] width 21 height 6
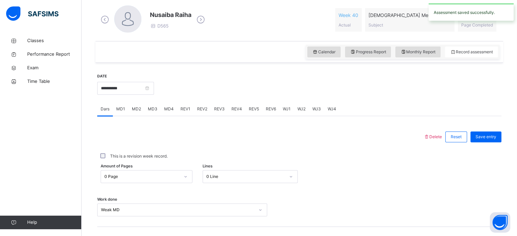
click at [490, 136] on span "Save entry" at bounding box center [485, 137] width 21 height 6
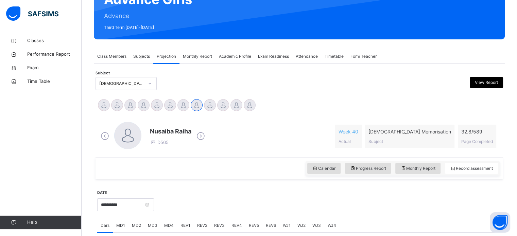
scroll to position [78, 0]
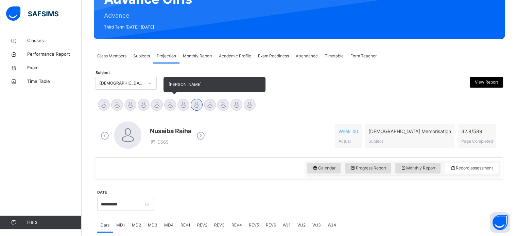
click at [171, 105] on div at bounding box center [170, 105] width 12 height 12
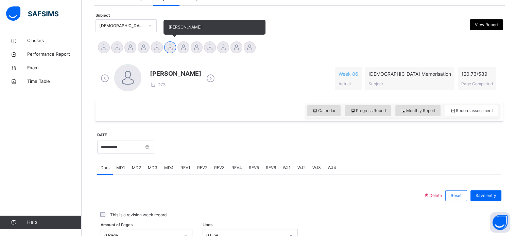
scroll to position [137, 0]
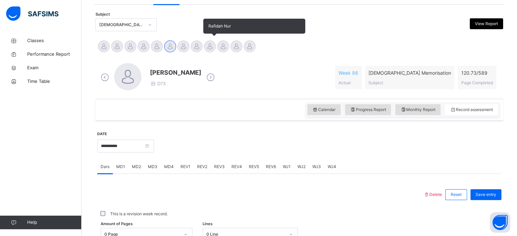
click at [208, 43] on div at bounding box center [210, 46] width 12 height 12
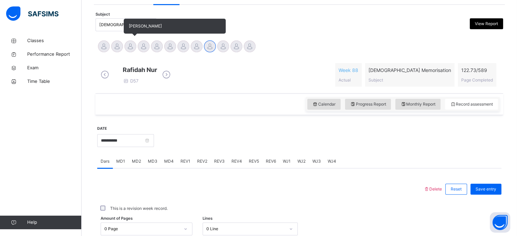
click at [127, 48] on div at bounding box center [130, 46] width 12 height 12
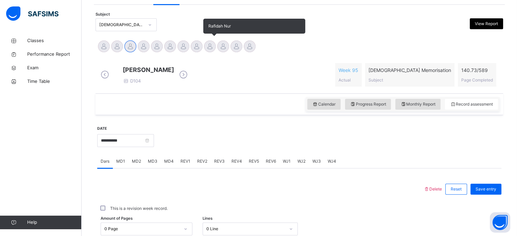
click at [215, 46] on div at bounding box center [210, 46] width 12 height 12
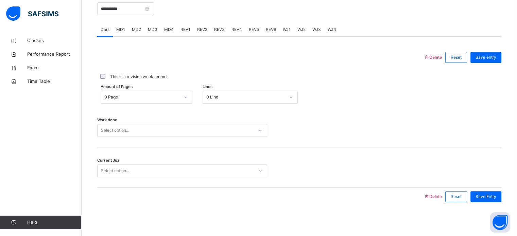
scroll to position [274, 0]
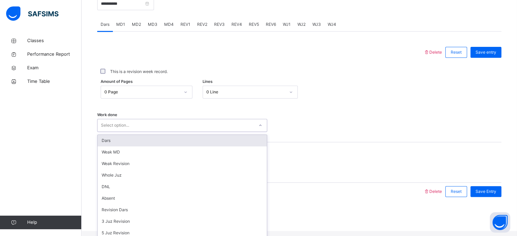
click at [178, 124] on div "Select option..." at bounding box center [182, 125] width 170 height 13
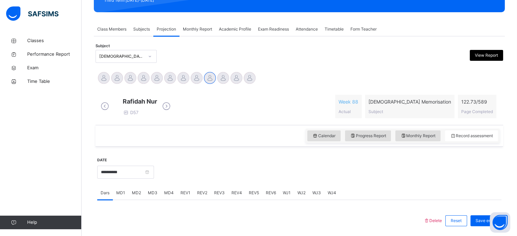
scroll to position [78, 0]
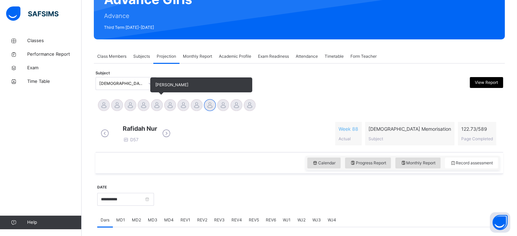
click at [156, 107] on div at bounding box center [157, 105] width 12 height 12
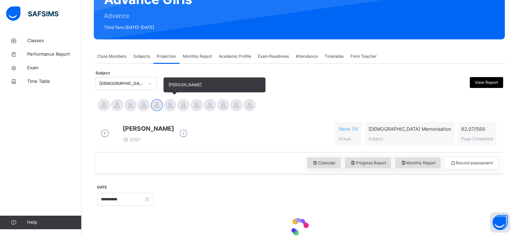
click at [173, 104] on div at bounding box center [170, 105] width 12 height 12
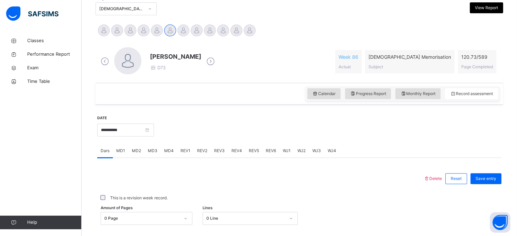
scroll to position [153, 0]
click at [145, 148] on div "MD3" at bounding box center [152, 151] width 16 height 14
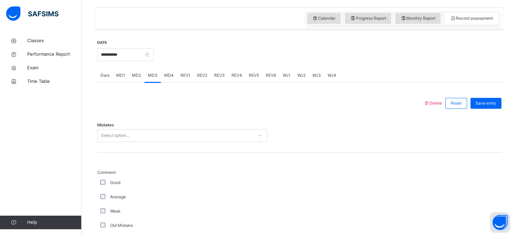
scroll to position [230, 0]
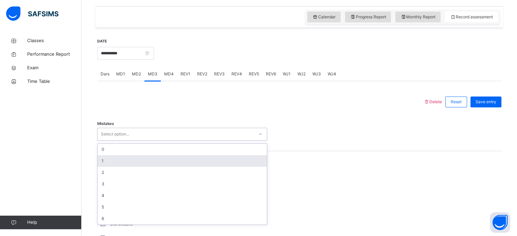
drag, startPoint x: 135, startPoint y: 136, endPoint x: 124, endPoint y: 166, distance: 32.4
click at [124, 141] on div "option 1 focused, 2 of 7. 7 results available. Use Up and Down to choose option…" at bounding box center [182, 134] width 170 height 13
click at [124, 166] on div "1" at bounding box center [181, 161] width 169 height 12
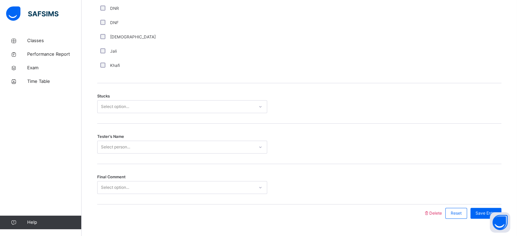
scroll to position [525, 0]
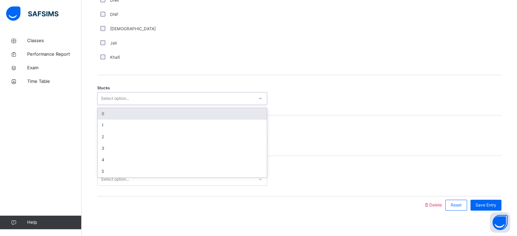
click at [120, 100] on div "Select option..." at bounding box center [115, 98] width 28 height 13
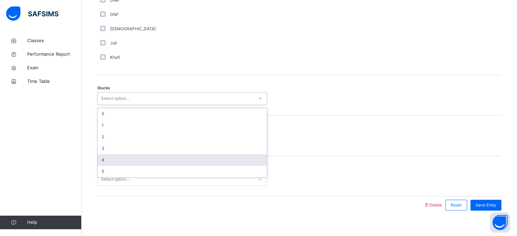
click at [123, 159] on div "4" at bounding box center [181, 160] width 169 height 12
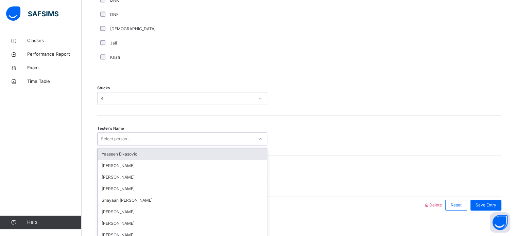
scroll to position [533, 0]
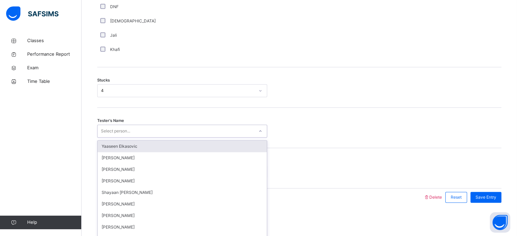
click at [135, 138] on div "option [PERSON_NAME] focused, 1 of 89. 89 results available. Use Up and Down to…" at bounding box center [182, 131] width 170 height 13
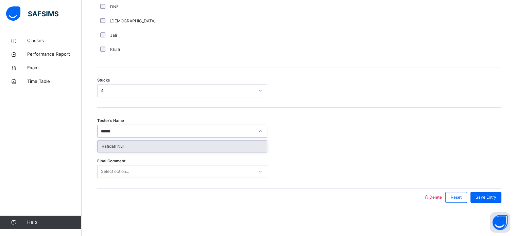
type input "*******"
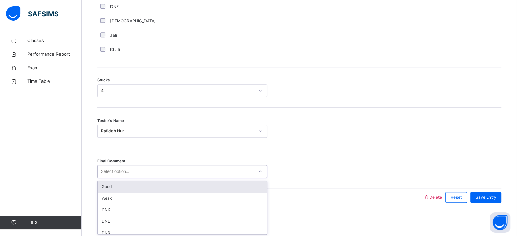
click at [162, 178] on div "option Good focused, 1 of 6. 6 results available. Use Up and Down to choose opt…" at bounding box center [182, 171] width 170 height 13
click at [162, 190] on div "Good" at bounding box center [181, 187] width 169 height 12
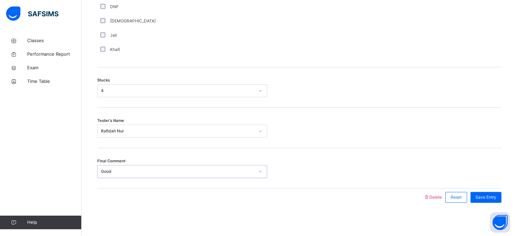
click at [162, 190] on div at bounding box center [260, 198] width 319 height 18
click at [499, 193] on div "Save Entry" at bounding box center [485, 197] width 31 height 11
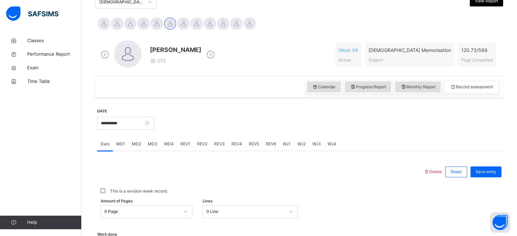
scroll to position [157, 0]
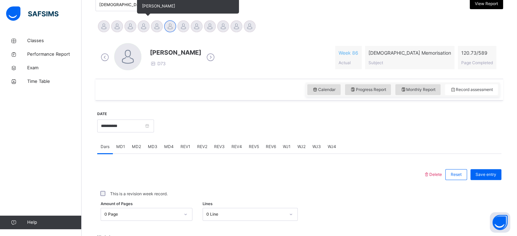
click at [144, 21] on div at bounding box center [144, 26] width 12 height 12
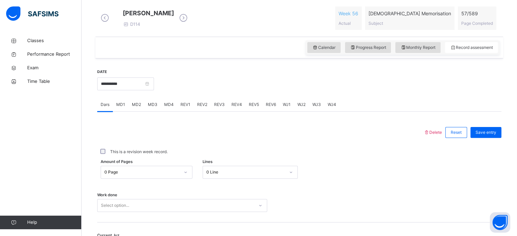
scroll to position [195, 0]
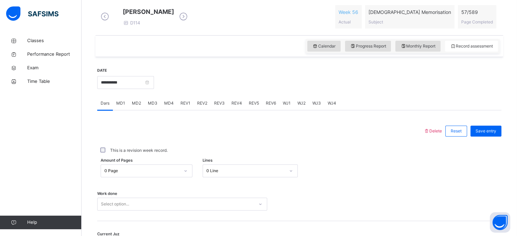
click at [170, 106] on span "MD4" at bounding box center [169, 103] width 10 height 6
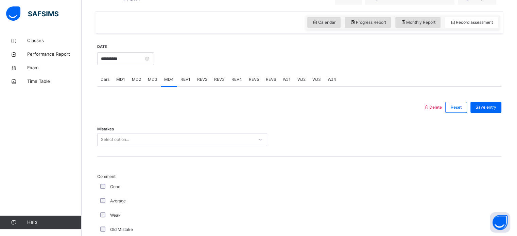
click at [140, 146] on div "Select option..." at bounding box center [182, 139] width 170 height 13
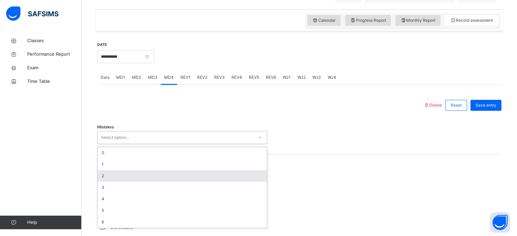
click at [117, 182] on div "2" at bounding box center [181, 176] width 169 height 12
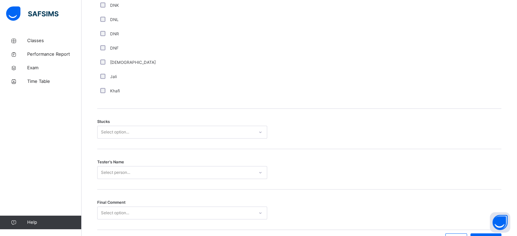
scroll to position [533, 0]
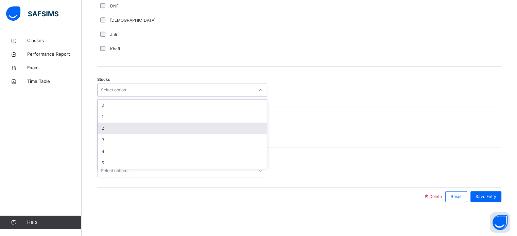
drag, startPoint x: 141, startPoint y: 91, endPoint x: 115, endPoint y: 129, distance: 46.2
click at [115, 96] on div "option 2 focused, 3 of 6. 6 results available. Use Up and Down to choose option…" at bounding box center [182, 90] width 170 height 13
click at [115, 129] on div "2" at bounding box center [181, 129] width 169 height 12
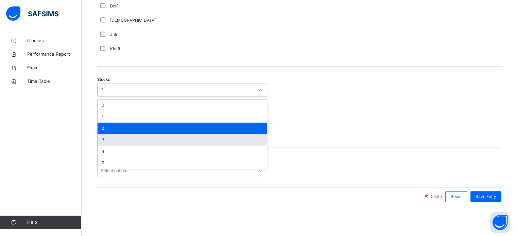
drag, startPoint x: 129, startPoint y: 93, endPoint x: 111, endPoint y: 140, distance: 50.4
click at [111, 96] on div "option 2, selected. option 3 focused, 4 of 6. 6 results available. Use Up and D…" at bounding box center [182, 90] width 170 height 13
click at [111, 140] on div "3" at bounding box center [181, 140] width 169 height 12
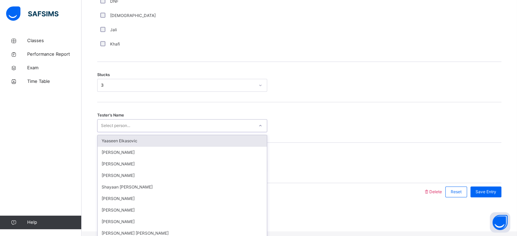
click at [124, 132] on div "Select person..." at bounding box center [115, 125] width 29 height 13
type input "***"
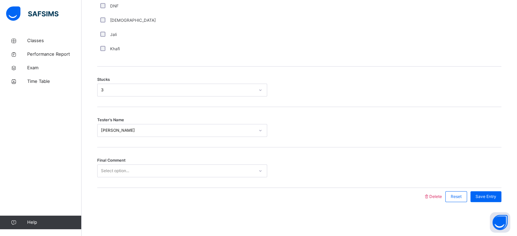
click at [123, 177] on div "Final Comment Select option..." at bounding box center [299, 167] width 404 height 40
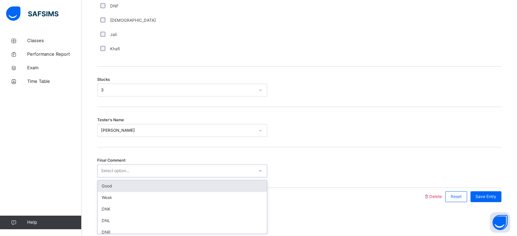
click at [137, 177] on div "Select option..." at bounding box center [182, 170] width 170 height 13
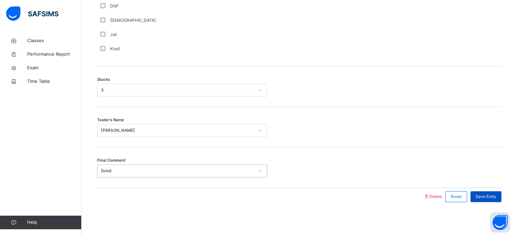
click at [495, 192] on div "Save Entry" at bounding box center [485, 196] width 31 height 11
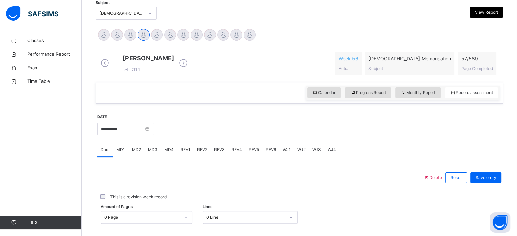
scroll to position [145, 0]
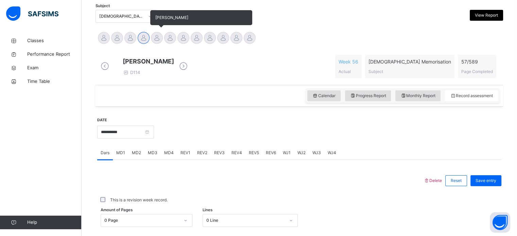
click at [159, 38] on div at bounding box center [157, 38] width 12 height 12
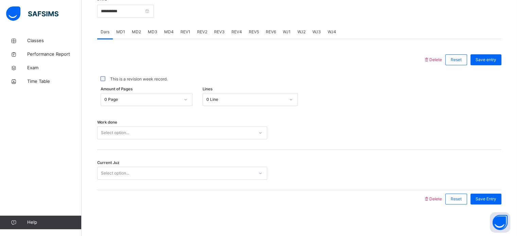
scroll to position [268, 0]
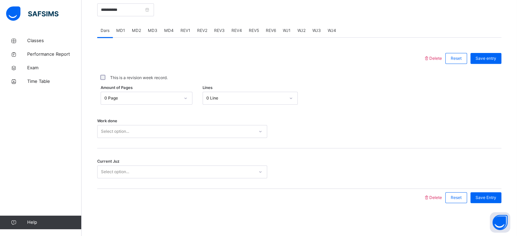
click at [164, 34] on span "MD4" at bounding box center [169, 31] width 10 height 6
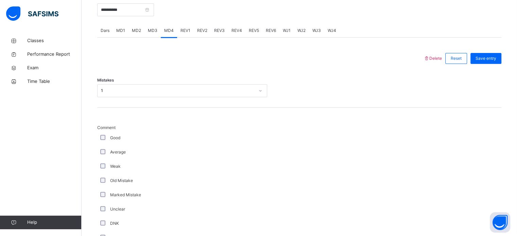
click at [135, 34] on span "MD2" at bounding box center [136, 31] width 9 height 6
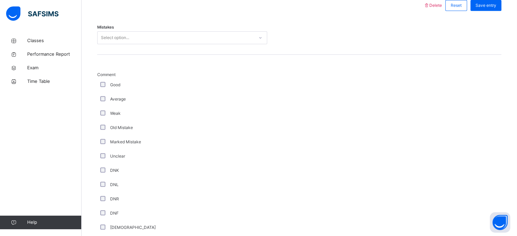
scroll to position [322, 0]
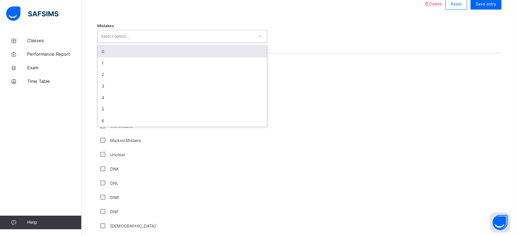
click at [135, 37] on div "Select option..." at bounding box center [175, 36] width 156 height 11
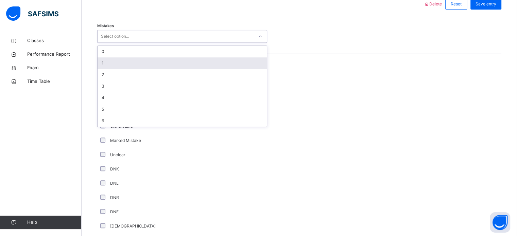
click at [114, 63] on div "1" at bounding box center [181, 63] width 169 height 12
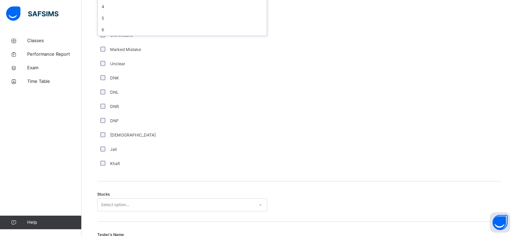
click at [431, 75] on div "Comment Good Average Weak Old Mistake Marked Mistake Unclear DNK DNL DNR DNF Mu…" at bounding box center [299, 75] width 404 height 192
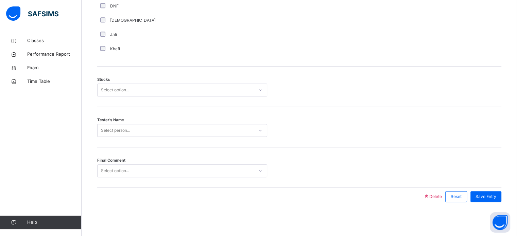
scroll to position [533, 0]
click at [112, 91] on div "Select option..." at bounding box center [115, 90] width 28 height 13
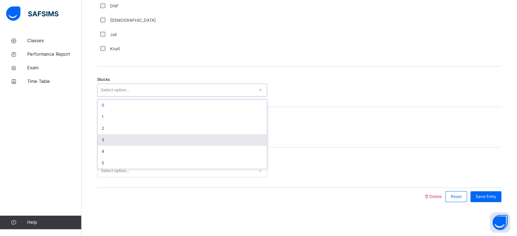
click at [106, 136] on div "3" at bounding box center [181, 140] width 169 height 12
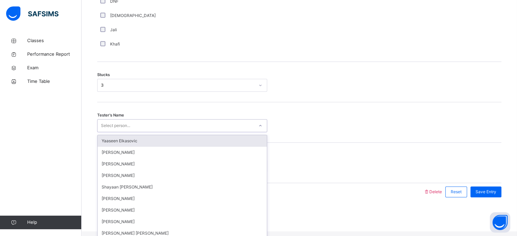
click at [109, 132] on div "Select person..." at bounding box center [115, 125] width 29 height 13
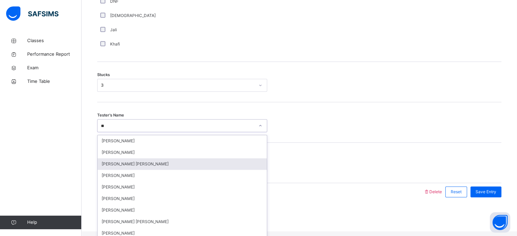
type input "***"
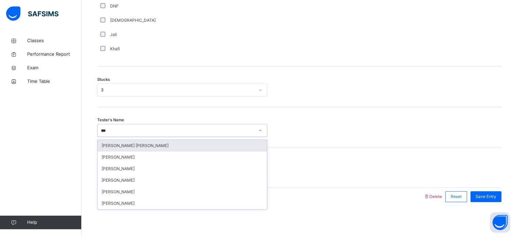
click at [118, 165] on div "[PERSON_NAME]" at bounding box center [181, 169] width 169 height 12
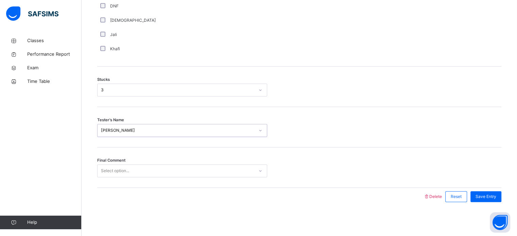
click at [118, 168] on div "Select option..." at bounding box center [115, 170] width 28 height 13
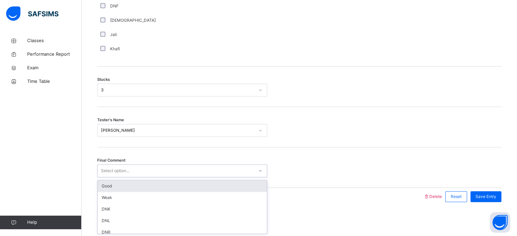
click at [120, 183] on div "Good" at bounding box center [181, 186] width 169 height 12
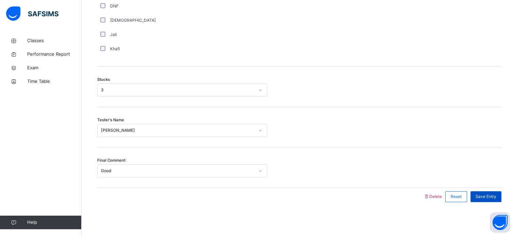
click at [484, 194] on span "Save Entry" at bounding box center [485, 197] width 21 height 6
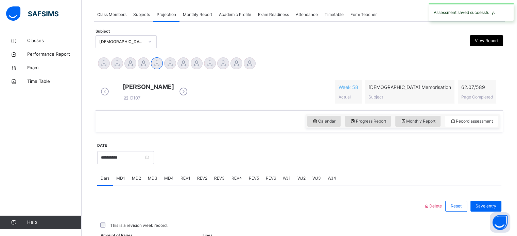
scroll to position [274, 0]
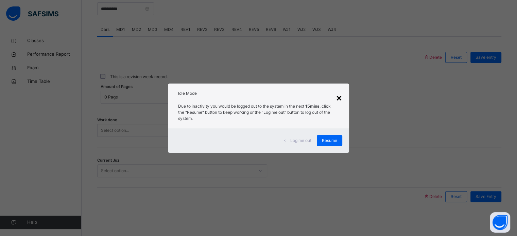
click at [339, 92] on div "×" at bounding box center [339, 97] width 6 height 14
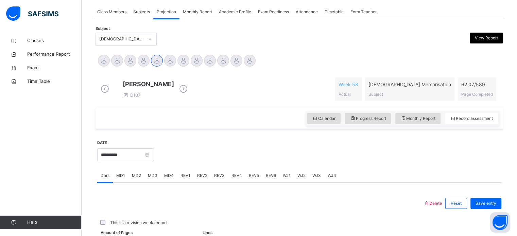
scroll to position [106, 0]
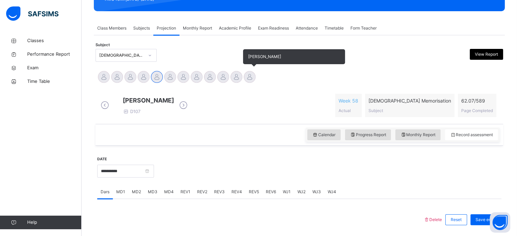
click at [250, 77] on div at bounding box center [250, 77] width 12 height 12
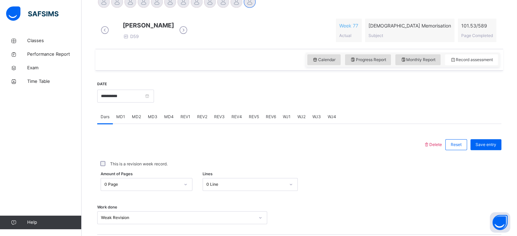
scroll to position [182, 0]
click at [169, 119] on span "MD4" at bounding box center [169, 116] width 10 height 6
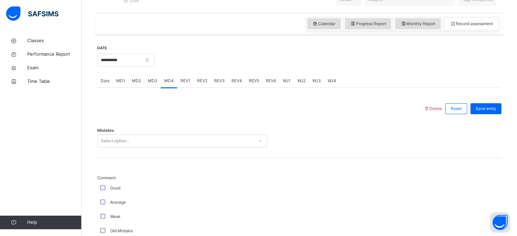
scroll to position [221, 0]
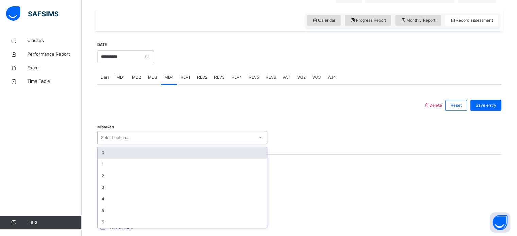
click at [159, 142] on div "Select option..." at bounding box center [175, 137] width 156 height 11
click at [107, 158] on div "0" at bounding box center [181, 153] width 169 height 12
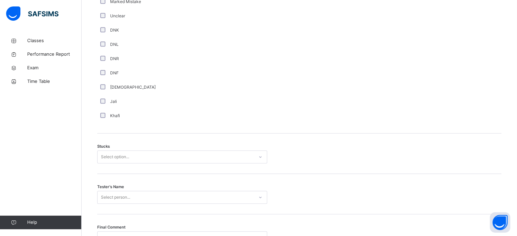
scroll to position [467, 0]
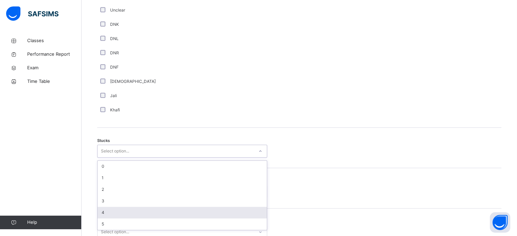
drag, startPoint x: 126, startPoint y: 158, endPoint x: 113, endPoint y: 252, distance: 95.0
click at [113, 218] on div "4" at bounding box center [181, 213] width 169 height 12
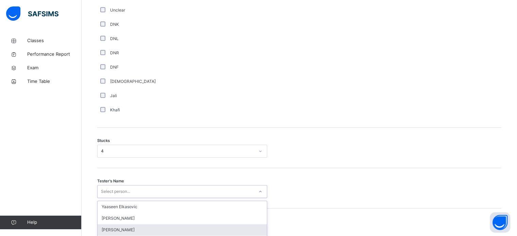
click at [129, 194] on div "option [PERSON_NAME] focused, 3 of 89. 89 results available. Use Up and Down to…" at bounding box center [182, 191] width 170 height 13
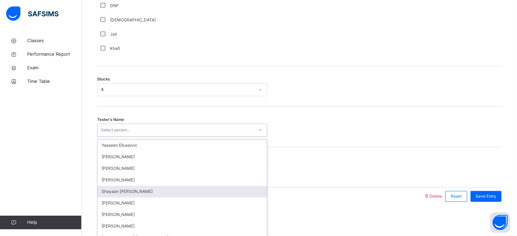
scroll to position [533, 0]
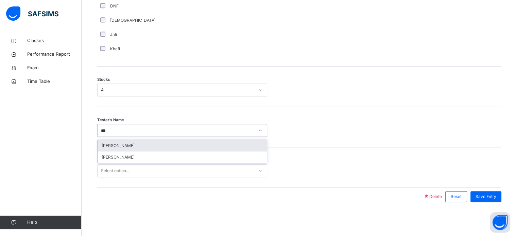
type input "****"
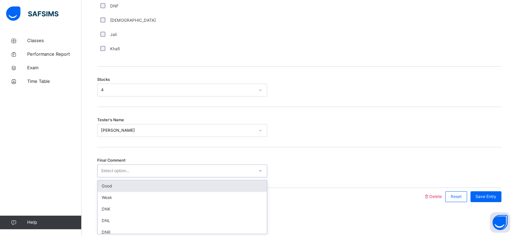
click at [124, 175] on div "Select option..." at bounding box center [115, 170] width 28 height 13
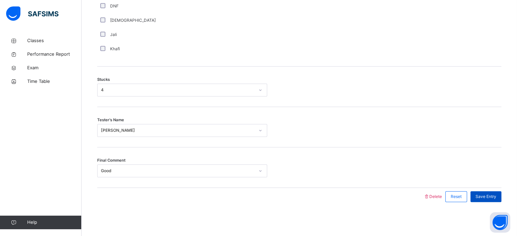
click at [490, 197] on span "Save Entry" at bounding box center [485, 197] width 21 height 6
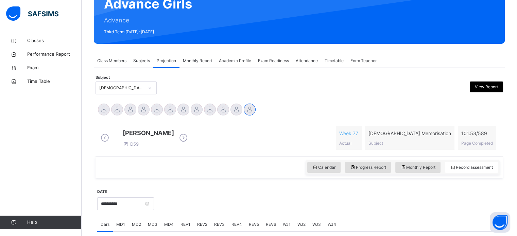
scroll to position [43, 0]
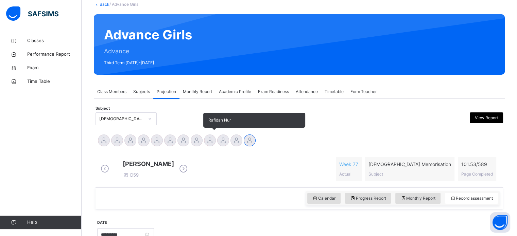
click at [213, 139] on div at bounding box center [210, 141] width 12 height 12
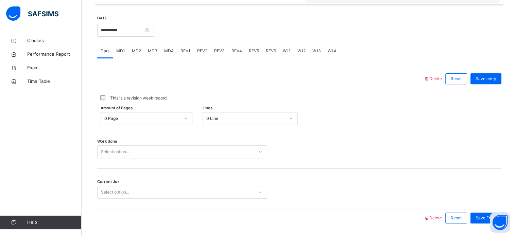
scroll to position [274, 0]
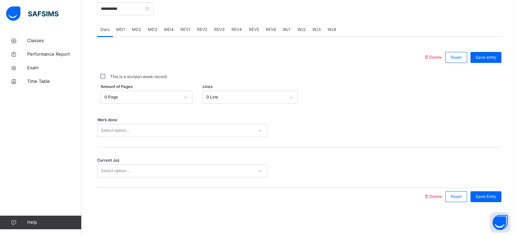
click at [138, 31] on span "MD2" at bounding box center [136, 29] width 9 height 6
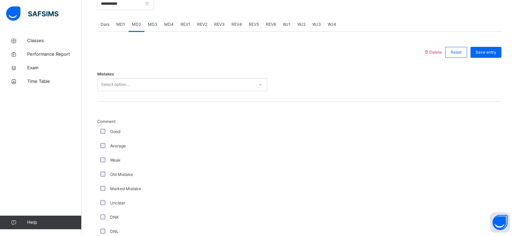
click at [121, 28] on span "MD1" at bounding box center [120, 24] width 9 height 6
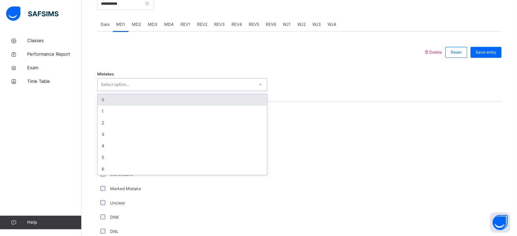
click at [134, 90] on div "Select option..." at bounding box center [175, 84] width 156 height 11
click at [137, 106] on div "0" at bounding box center [181, 100] width 169 height 12
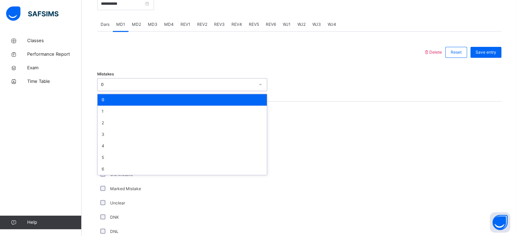
click at [129, 90] on div "0" at bounding box center [175, 84] width 156 height 11
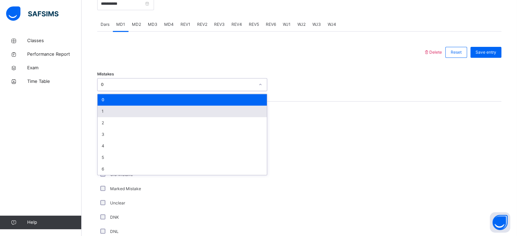
click at [133, 117] on div "1" at bounding box center [181, 112] width 169 height 12
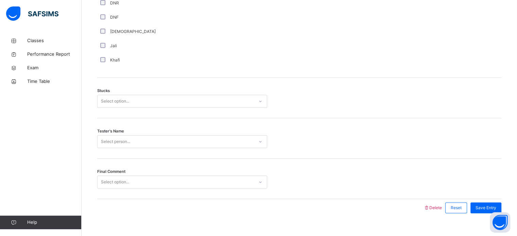
scroll to position [533, 0]
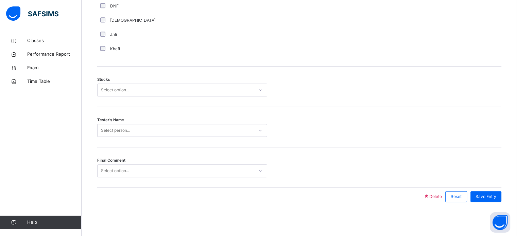
click at [106, 87] on div "Select option..." at bounding box center [115, 90] width 28 height 13
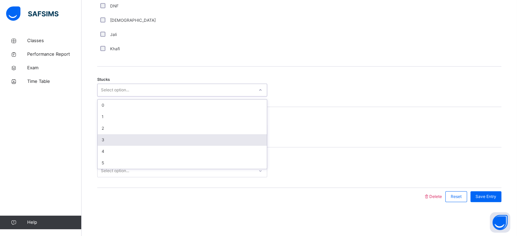
click at [115, 142] on div "3" at bounding box center [181, 140] width 169 height 12
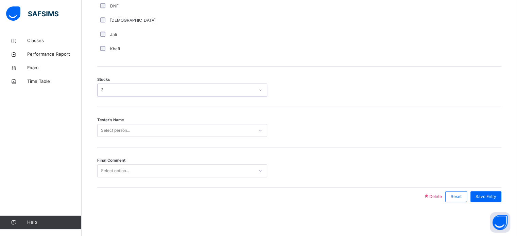
click at [108, 92] on div "3" at bounding box center [178, 90] width 154 height 6
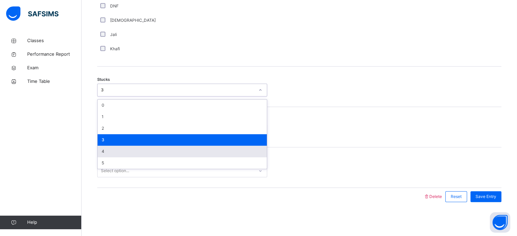
click at [123, 149] on div "4" at bounding box center [181, 152] width 169 height 12
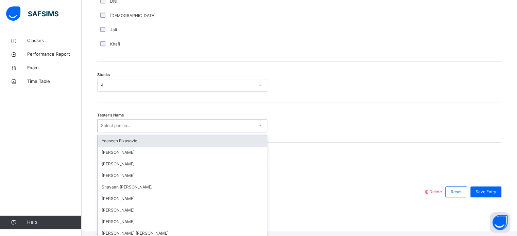
click at [120, 132] on div "Select person..." at bounding box center [115, 125] width 29 height 13
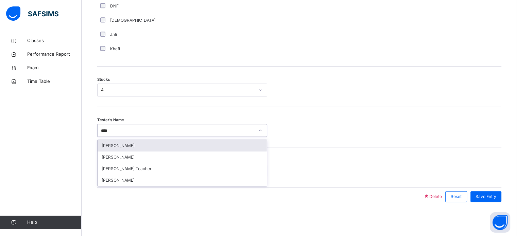
type input "*****"
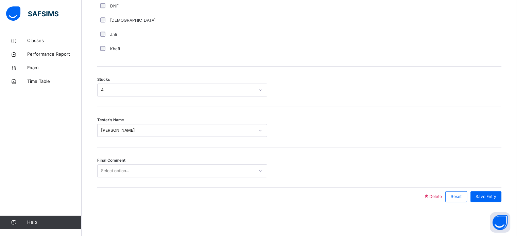
click at [133, 162] on div "Final Comment Select option..." at bounding box center [299, 167] width 404 height 40
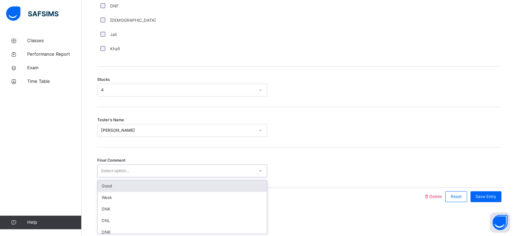
click at [135, 167] on div "Select option..." at bounding box center [175, 171] width 156 height 11
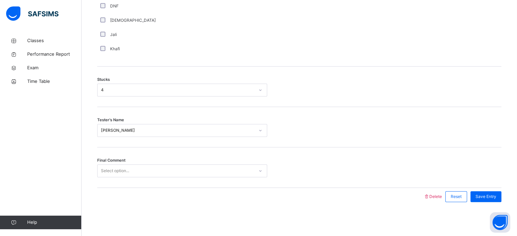
click at [139, 180] on div "Final Comment Select option..." at bounding box center [299, 167] width 404 height 40
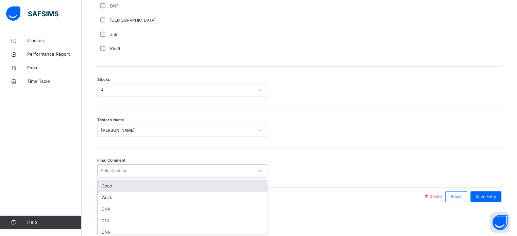
click at [138, 173] on div "Select option..." at bounding box center [175, 171] width 156 height 11
click at [143, 186] on div "Good" at bounding box center [181, 186] width 169 height 12
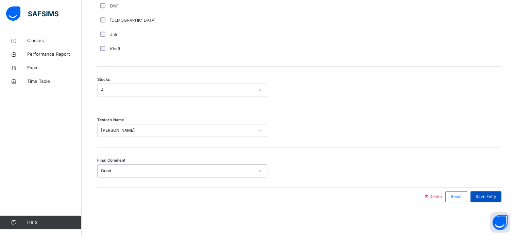
click at [483, 192] on div "Save Entry" at bounding box center [485, 196] width 31 height 11
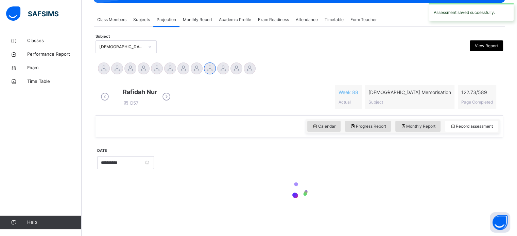
scroll to position [0, 0]
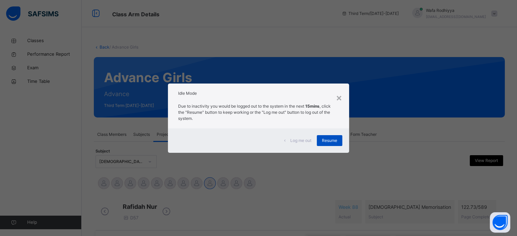
click at [338, 141] on div "Resume" at bounding box center [329, 140] width 25 height 11
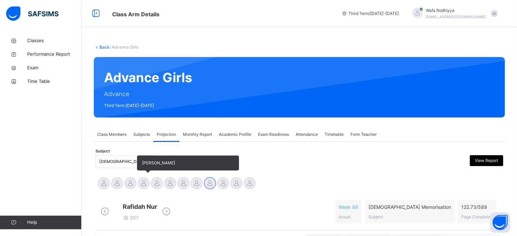
click at [144, 188] on div at bounding box center [144, 183] width 12 height 12
click at [156, 188] on div at bounding box center [157, 183] width 12 height 12
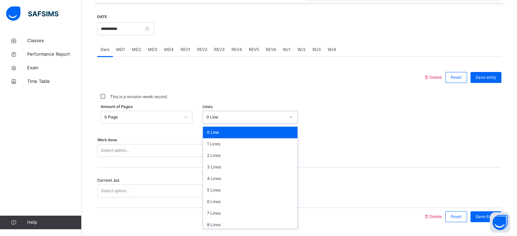
scroll to position [249, 0]
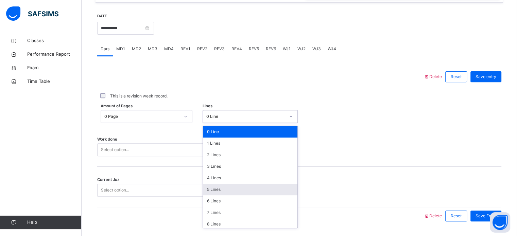
click at [230, 195] on div "5 Lines" at bounding box center [250, 190] width 94 height 12
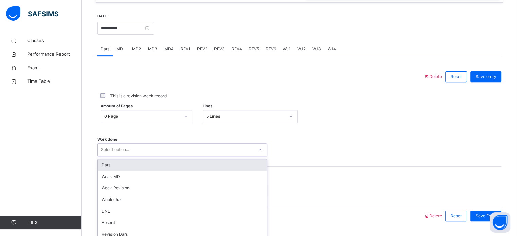
scroll to position [274, 0]
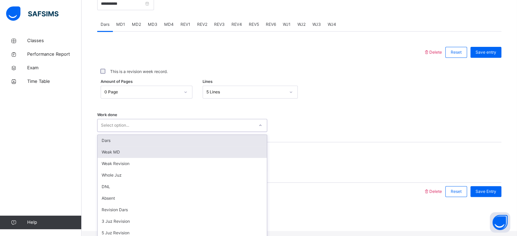
click at [160, 151] on div "Weak MD" at bounding box center [181, 152] width 169 height 12
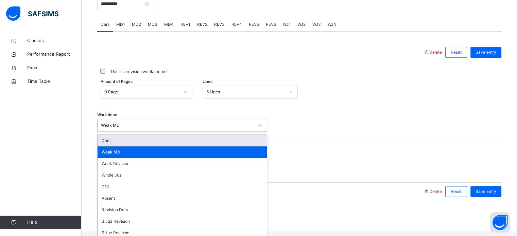
click at [158, 143] on div "Dars" at bounding box center [181, 141] width 169 height 12
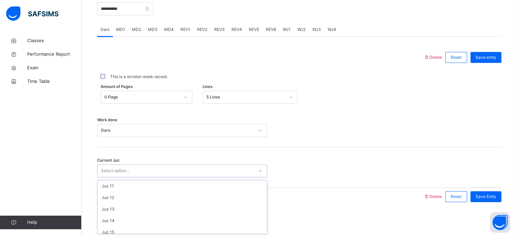
scroll to position [293, 0]
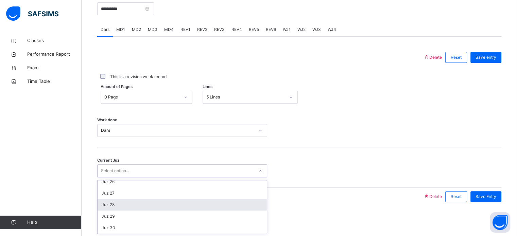
click at [131, 205] on div "Juz 28" at bounding box center [181, 205] width 169 height 12
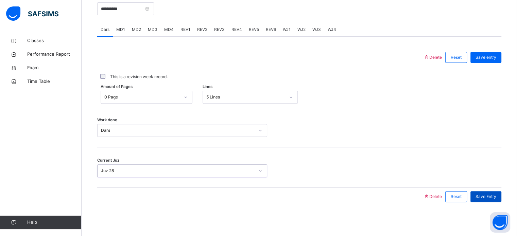
click at [489, 199] on span "Save Entry" at bounding box center [485, 197] width 21 height 6
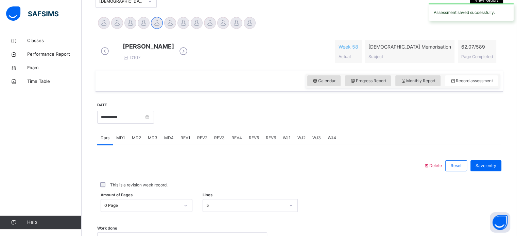
scroll to position [0, 0]
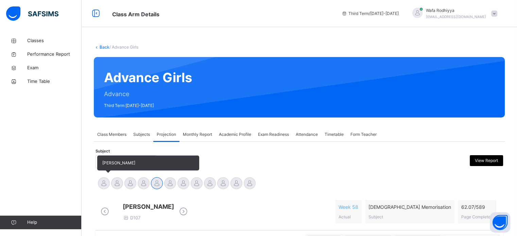
click at [106, 187] on div at bounding box center [104, 183] width 12 height 12
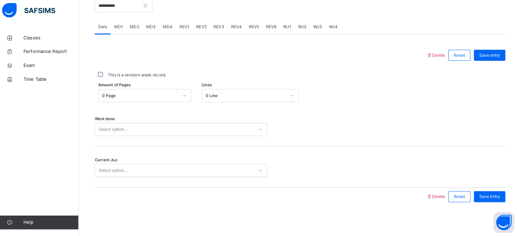
scroll to position [174, 0]
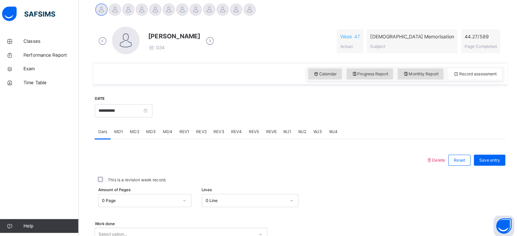
click at [162, 130] on div "MD4" at bounding box center [169, 130] width 16 height 14
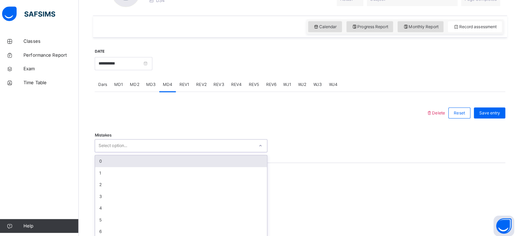
scroll to position [221, 0]
click at [118, 156] on div "0" at bounding box center [181, 159] width 169 height 12
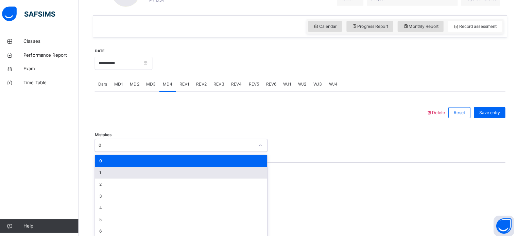
click at [104, 172] on div "1" at bounding box center [181, 170] width 169 height 12
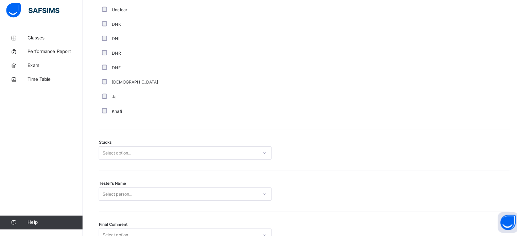
scroll to position [533, 0]
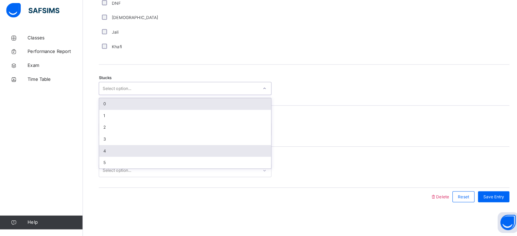
click at [101, 150] on div "4" at bounding box center [181, 152] width 169 height 12
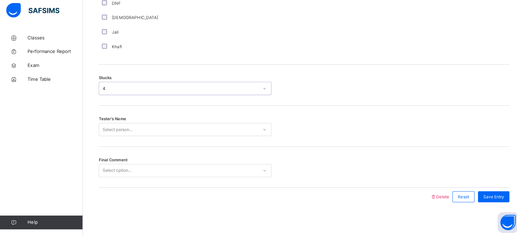
click at [127, 141] on div "Tester's Name Select person..." at bounding box center [299, 128] width 404 height 40
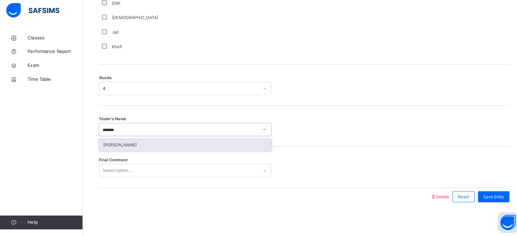
type input "********"
click at [121, 148] on div "[PERSON_NAME]" at bounding box center [181, 147] width 169 height 12
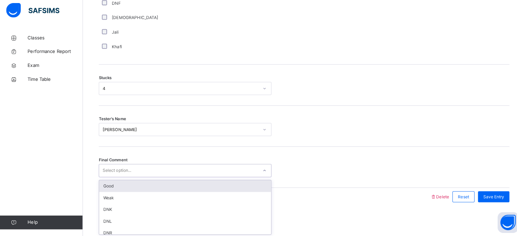
click at [121, 190] on div "Good" at bounding box center [181, 187] width 169 height 12
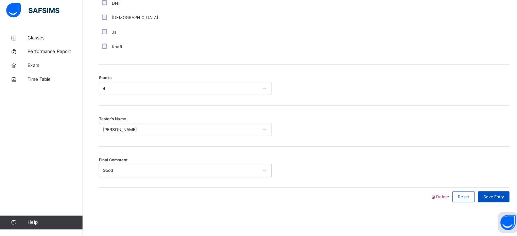
click at [485, 192] on div "Save Entry" at bounding box center [485, 197] width 31 height 11
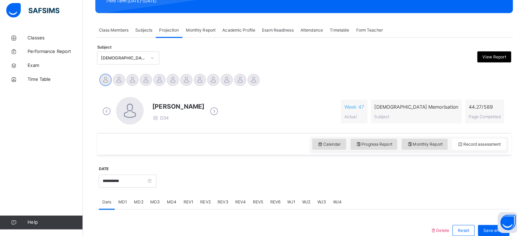
scroll to position [105, 0]
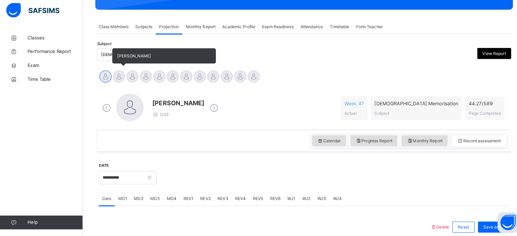
click at [115, 77] on div at bounding box center [117, 79] width 12 height 12
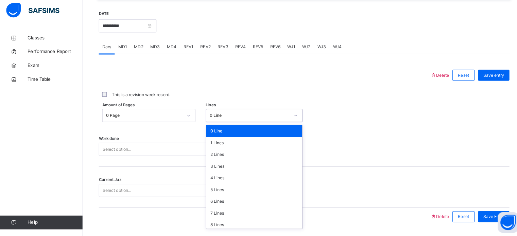
scroll to position [249, 0]
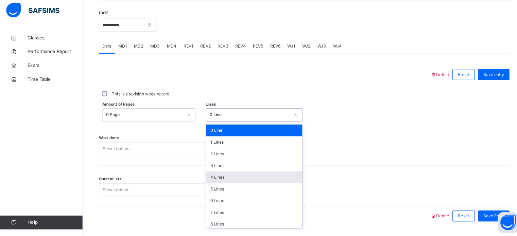
click at [226, 181] on div "4 Lines" at bounding box center [250, 178] width 94 height 12
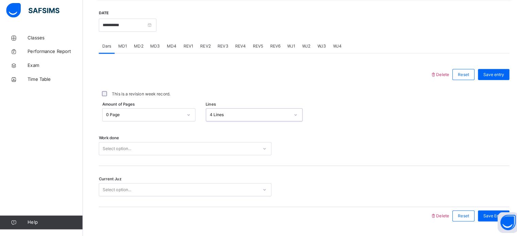
scroll to position [274, 0]
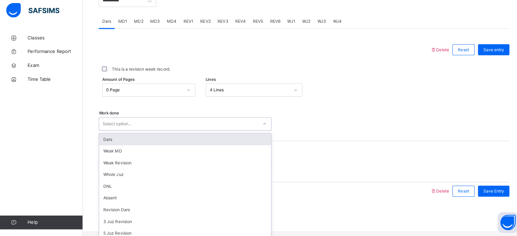
click at [145, 145] on div "Dars" at bounding box center [181, 141] width 169 height 12
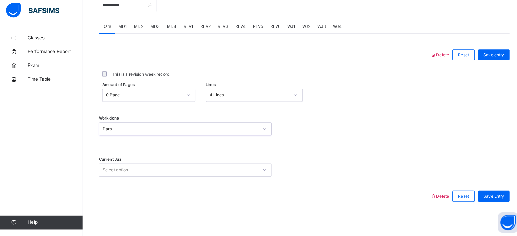
click at [151, 161] on div "Current Juz Select option..." at bounding box center [299, 167] width 404 height 40
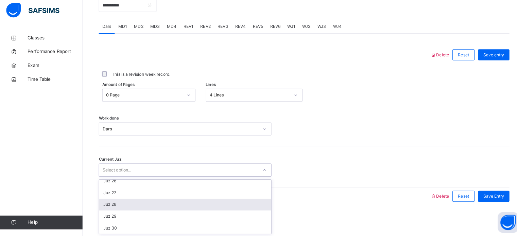
click at [114, 206] on div "Juz 28" at bounding box center [181, 205] width 169 height 12
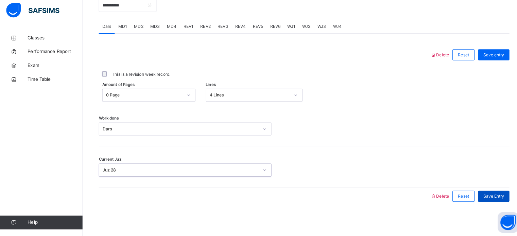
click at [496, 197] on span "Save Entry" at bounding box center [485, 197] width 21 height 6
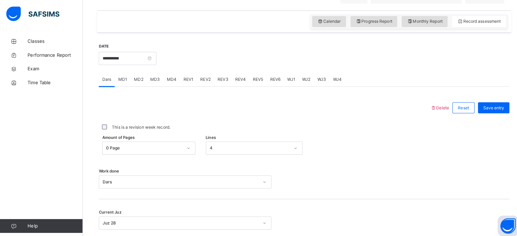
scroll to position [220, 0]
click at [143, 64] on input "**********" at bounding box center [125, 57] width 57 height 13
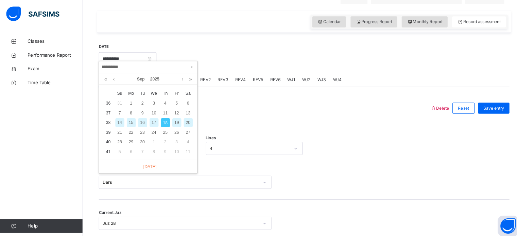
click at [248, 47] on div "**********" at bounding box center [299, 149] width 404 height 226
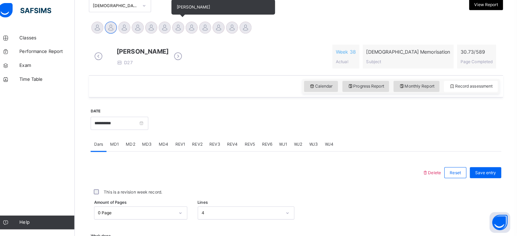
scroll to position [153, 0]
drag, startPoint x: 184, startPoint y: 24, endPoint x: 184, endPoint y: 29, distance: 4.8
click at [184, 29] on div "[PERSON_NAME]" at bounding box center [183, 31] width 13 height 15
click at [184, 29] on div at bounding box center [183, 30] width 12 height 12
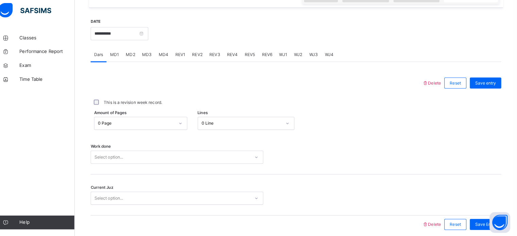
scroll to position [241, 0]
click at [169, 60] on span "MD4" at bounding box center [169, 57] width 10 height 6
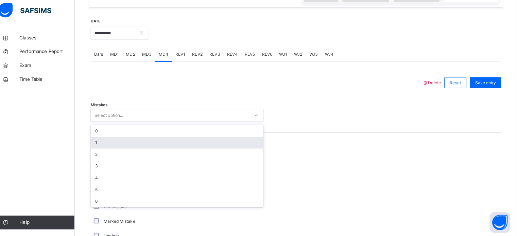
drag, startPoint x: 150, startPoint y: 119, endPoint x: 105, endPoint y: 150, distance: 55.2
click at [105, 124] on div "option 1 focused, 2 of 7. 7 results available. Use Up and Down to choose option…" at bounding box center [182, 117] width 170 height 13
click at [105, 150] on div "1" at bounding box center [181, 144] width 169 height 12
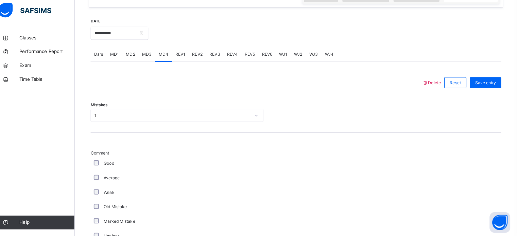
scroll to position [533, 0]
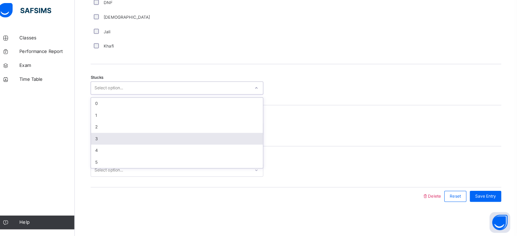
drag, startPoint x: 123, startPoint y: 91, endPoint x: 105, endPoint y: 141, distance: 52.9
click at [105, 96] on div "option 3 focused, 4 of 6. 6 results available. Use Up and Down to choose option…" at bounding box center [182, 90] width 170 height 13
click at [105, 141] on div "3" at bounding box center [181, 140] width 169 height 12
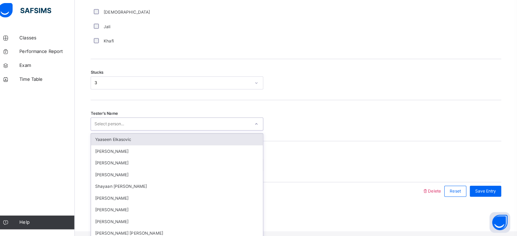
click at [137, 131] on div "Select person..." at bounding box center [175, 126] width 156 height 11
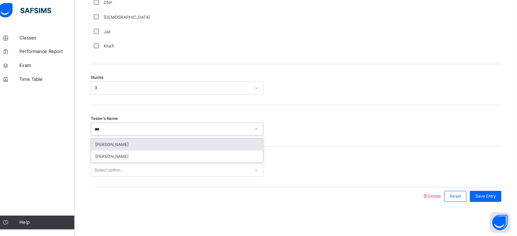
type input "****"
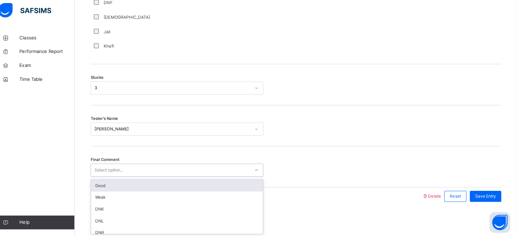
click at [137, 174] on div "Select option..." at bounding box center [175, 171] width 156 height 11
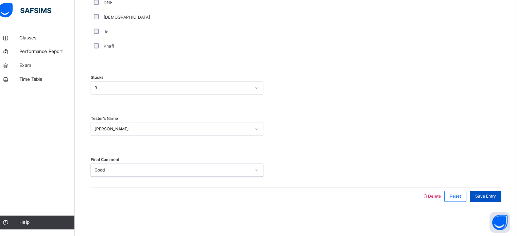
click at [494, 201] on div "Save Entry" at bounding box center [485, 196] width 31 height 11
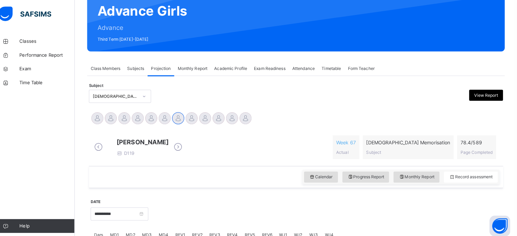
scroll to position [66, 0]
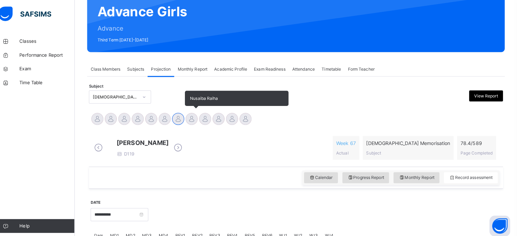
click at [199, 118] on div at bounding box center [197, 117] width 12 height 12
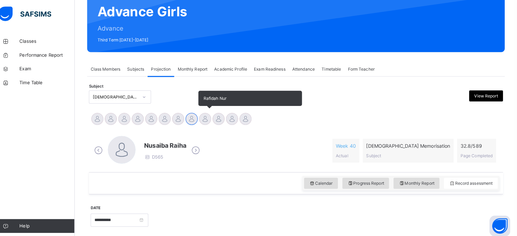
click at [214, 115] on div at bounding box center [210, 117] width 12 height 12
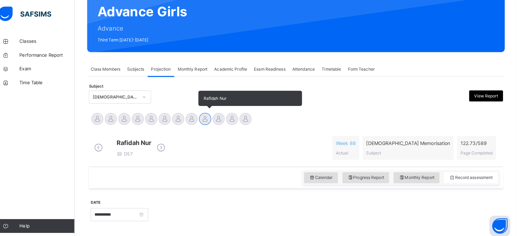
click at [208, 118] on div at bounding box center [210, 117] width 12 height 12
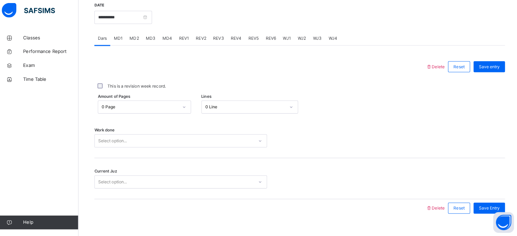
scroll to position [258, 0]
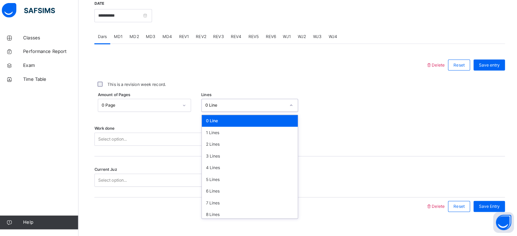
click at [241, 110] on div "0 Line" at bounding box center [245, 107] width 79 height 6
click at [240, 186] on div "5 Lines" at bounding box center [250, 181] width 94 height 12
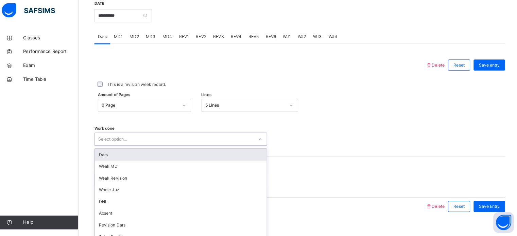
scroll to position [274, 0]
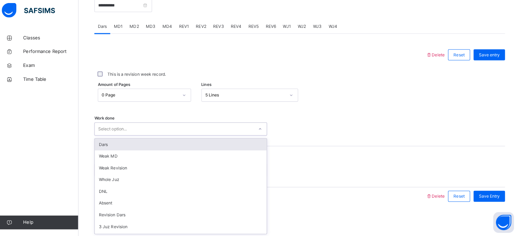
click at [206, 137] on div "option Dars focused, 1 of 14. 14 results available. Use Up and Down to choose o…" at bounding box center [182, 130] width 170 height 13
drag, startPoint x: 202, startPoint y: 152, endPoint x: 204, endPoint y: 147, distance: 5.6
click at [204, 147] on div "Dars Weak MD Weak Revision Whole Juz DNL Absent Revision Dars 3 Juz Revision 5 …" at bounding box center [181, 187] width 169 height 94
click at [204, 147] on div "Dars" at bounding box center [181, 146] width 169 height 12
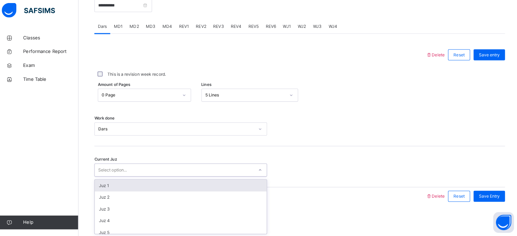
click at [200, 172] on div "Select option..." at bounding box center [175, 171] width 156 height 11
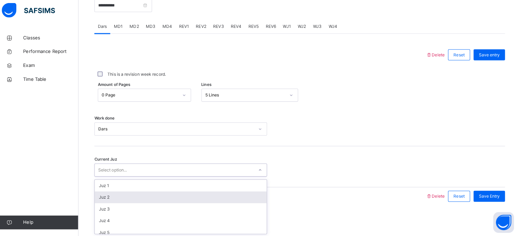
click at [184, 200] on div "Juz 2" at bounding box center [181, 198] width 169 height 12
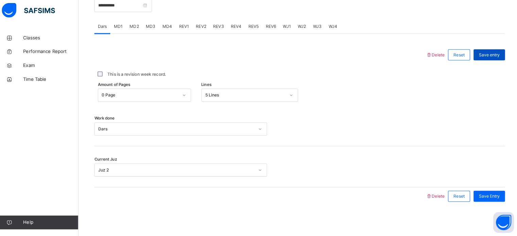
click at [487, 60] on span "Save entry" at bounding box center [485, 57] width 21 height 6
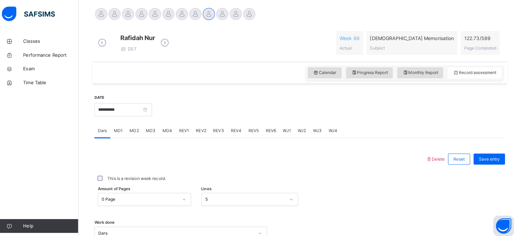
scroll to position [159, 0]
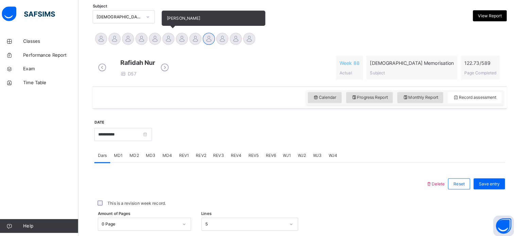
click at [173, 39] on div at bounding box center [170, 38] width 12 height 12
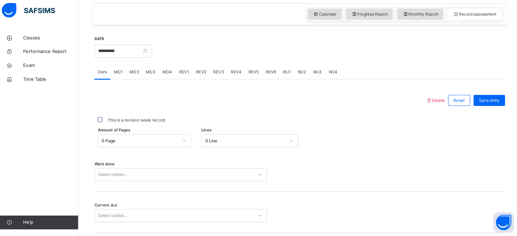
scroll to position [249, 0]
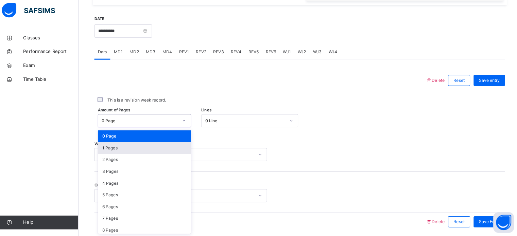
click at [117, 145] on div "1 Pages" at bounding box center [146, 149] width 91 height 12
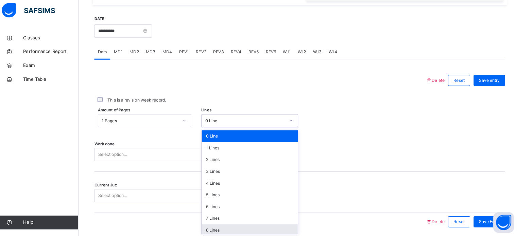
click at [213, 228] on div "8 Lines" at bounding box center [250, 230] width 94 height 12
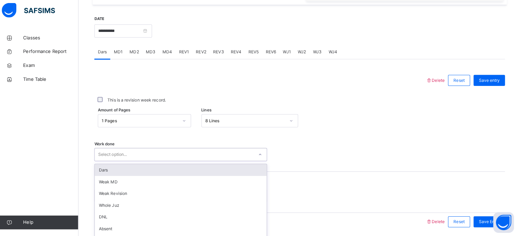
scroll to position [274, 0]
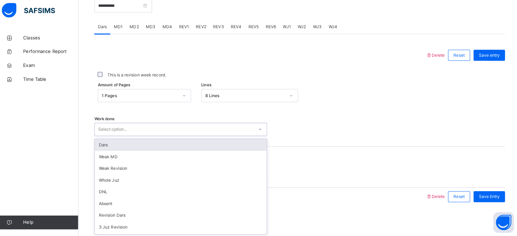
click at [129, 144] on div "Dars" at bounding box center [181, 146] width 169 height 12
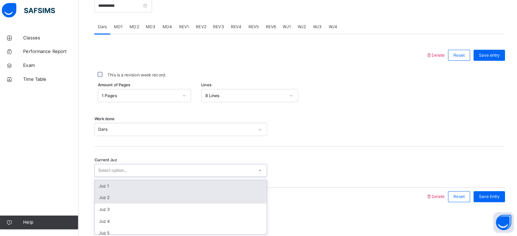
click at [115, 196] on div "Juz 2" at bounding box center [181, 198] width 169 height 12
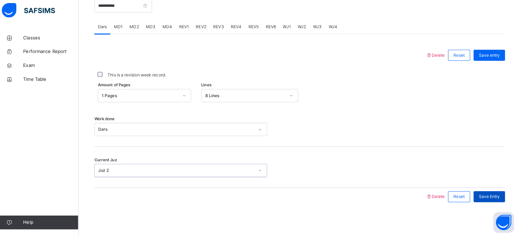
click at [482, 200] on div "Save Entry" at bounding box center [485, 197] width 31 height 11
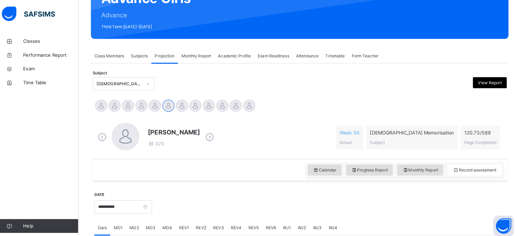
scroll to position [72, 0]
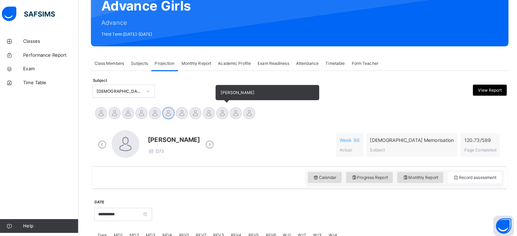
click at [225, 106] on div at bounding box center [223, 111] width 12 height 12
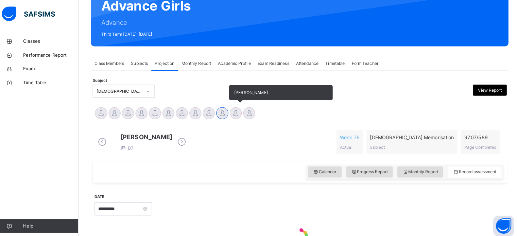
click at [234, 108] on div at bounding box center [236, 111] width 12 height 12
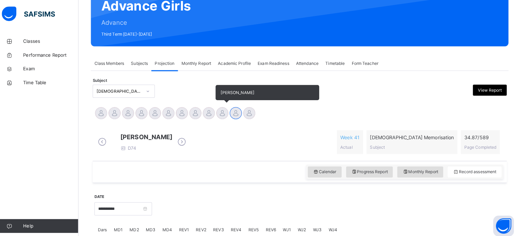
click at [219, 109] on div at bounding box center [223, 111] width 12 height 12
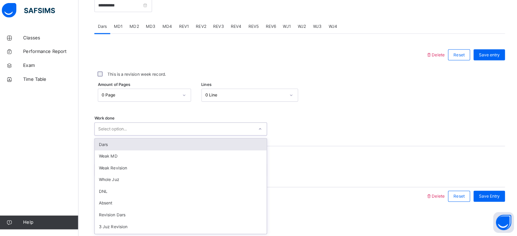
scroll to position [68, 0]
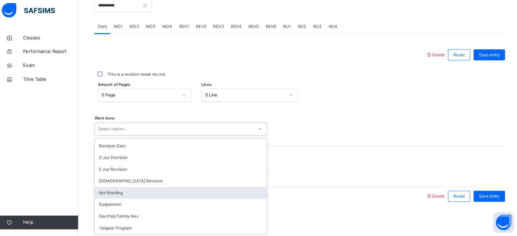
click at [141, 192] on div "Not Reading" at bounding box center [181, 193] width 169 height 12
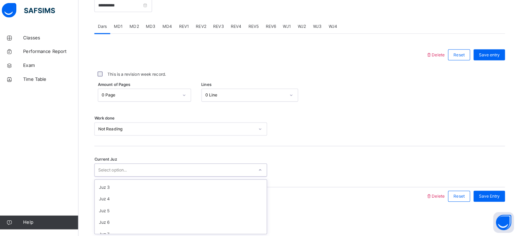
scroll to position [0, 0]
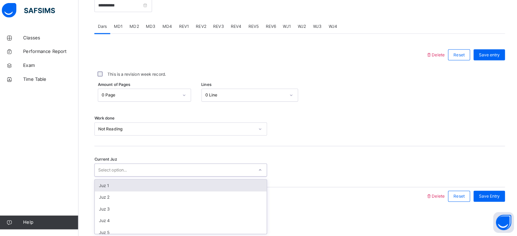
click at [145, 185] on div "Juz 1" at bounding box center [181, 186] width 169 height 12
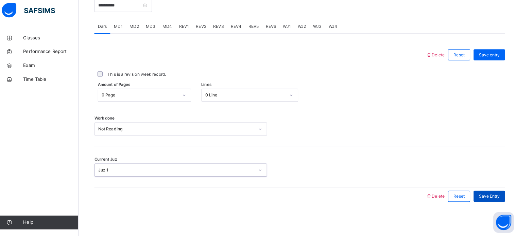
click at [494, 191] on div "Save Entry" at bounding box center [485, 196] width 31 height 11
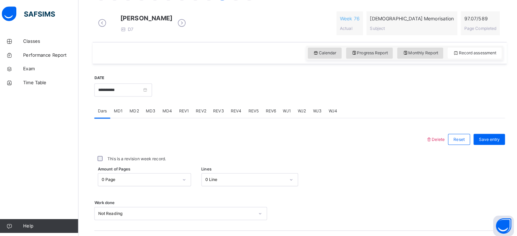
scroll to position [114, 0]
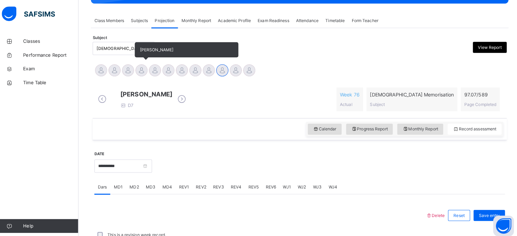
click at [146, 72] on div at bounding box center [144, 69] width 12 height 12
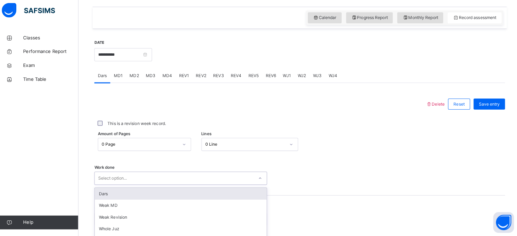
scroll to position [274, 0]
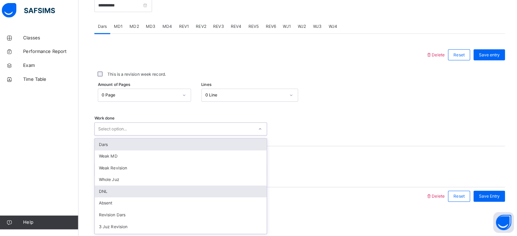
click at [105, 188] on div "DNL" at bounding box center [181, 192] width 169 height 12
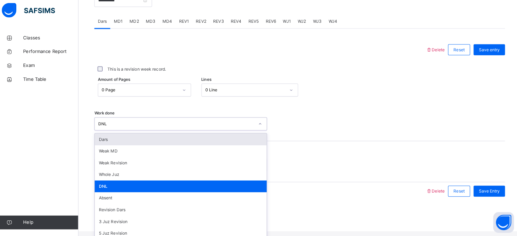
scroll to position [0, 0]
click at [297, 150] on div "Current Juz Select option..." at bounding box center [299, 162] width 404 height 40
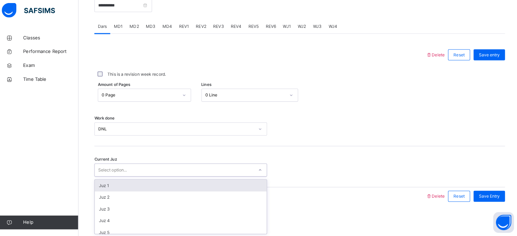
scroll to position [293, 0]
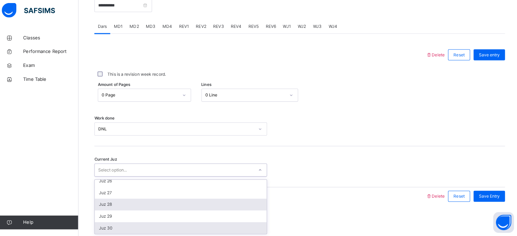
click at [111, 208] on div "Juz 28" at bounding box center [181, 205] width 169 height 12
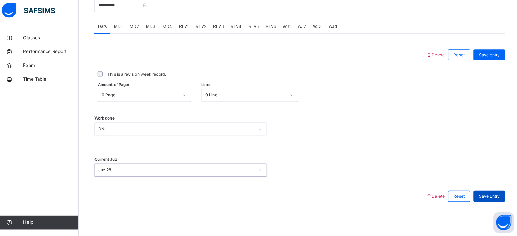
click at [491, 195] on span "Save Entry" at bounding box center [485, 197] width 21 height 6
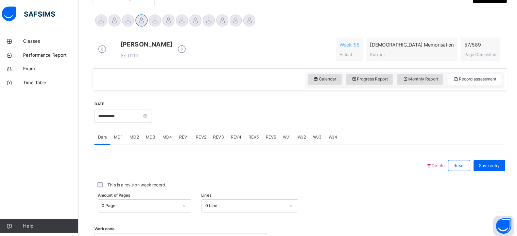
scroll to position [162, 0]
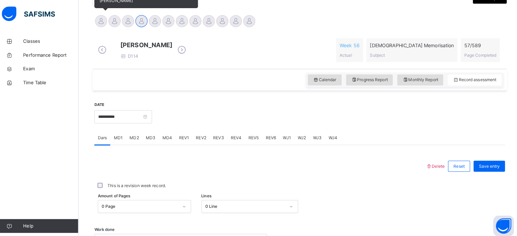
click at [103, 24] on div at bounding box center [104, 21] width 12 height 12
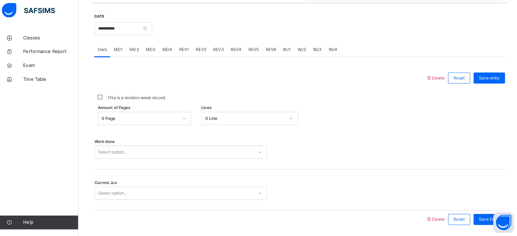
scroll to position [274, 0]
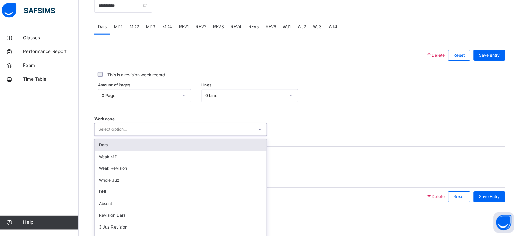
click at [177, 140] on div "Dars" at bounding box center [181, 146] width 169 height 12
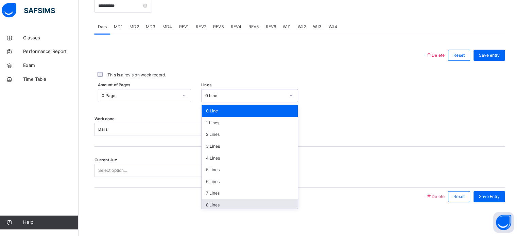
click at [228, 204] on div "8 Lines" at bounding box center [250, 205] width 94 height 12
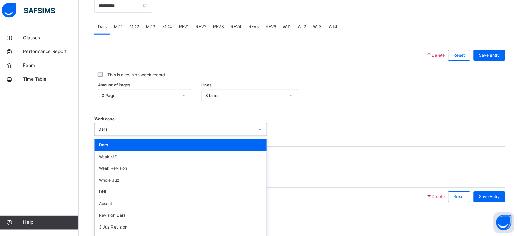
click at [298, 116] on div "Work done option Dars, selected. option Dars focused, 1 of 14. 14 results avail…" at bounding box center [299, 127] width 404 height 40
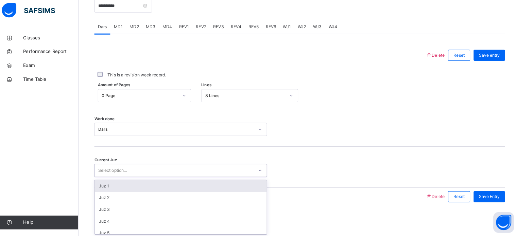
click at [194, 185] on div "Juz 1" at bounding box center [181, 187] width 169 height 12
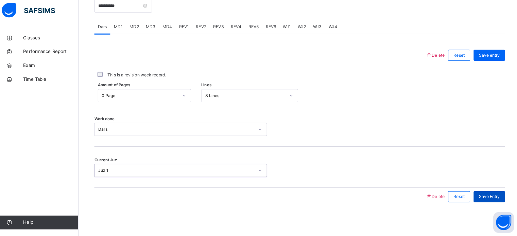
click at [494, 194] on span "Save Entry" at bounding box center [485, 197] width 21 height 6
